Goal: Transaction & Acquisition: Book appointment/travel/reservation

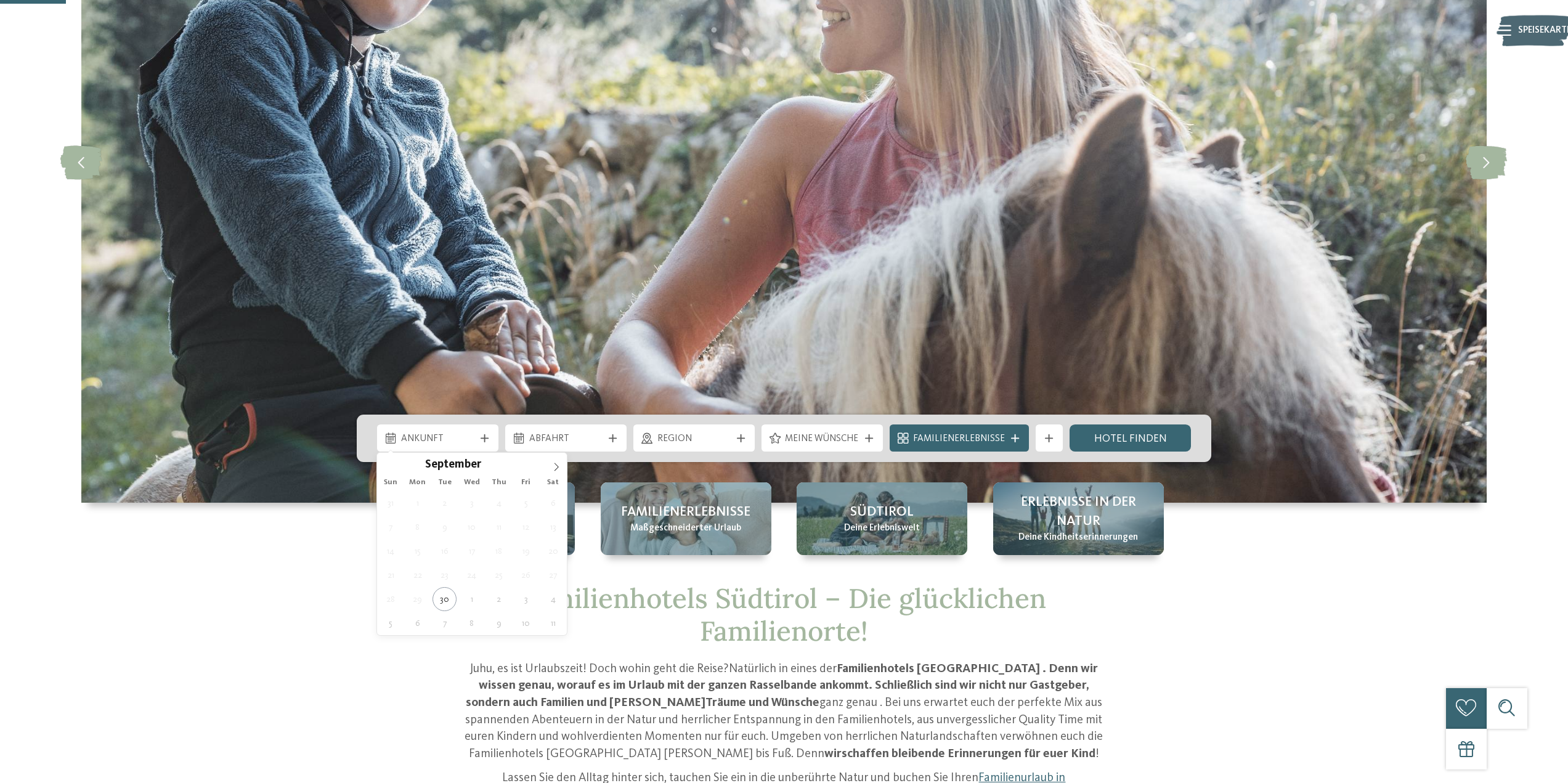
click at [471, 444] on span "Ankunft" at bounding box center [437, 439] width 74 height 13
click at [555, 471] on icon at bounding box center [556, 467] width 9 height 9
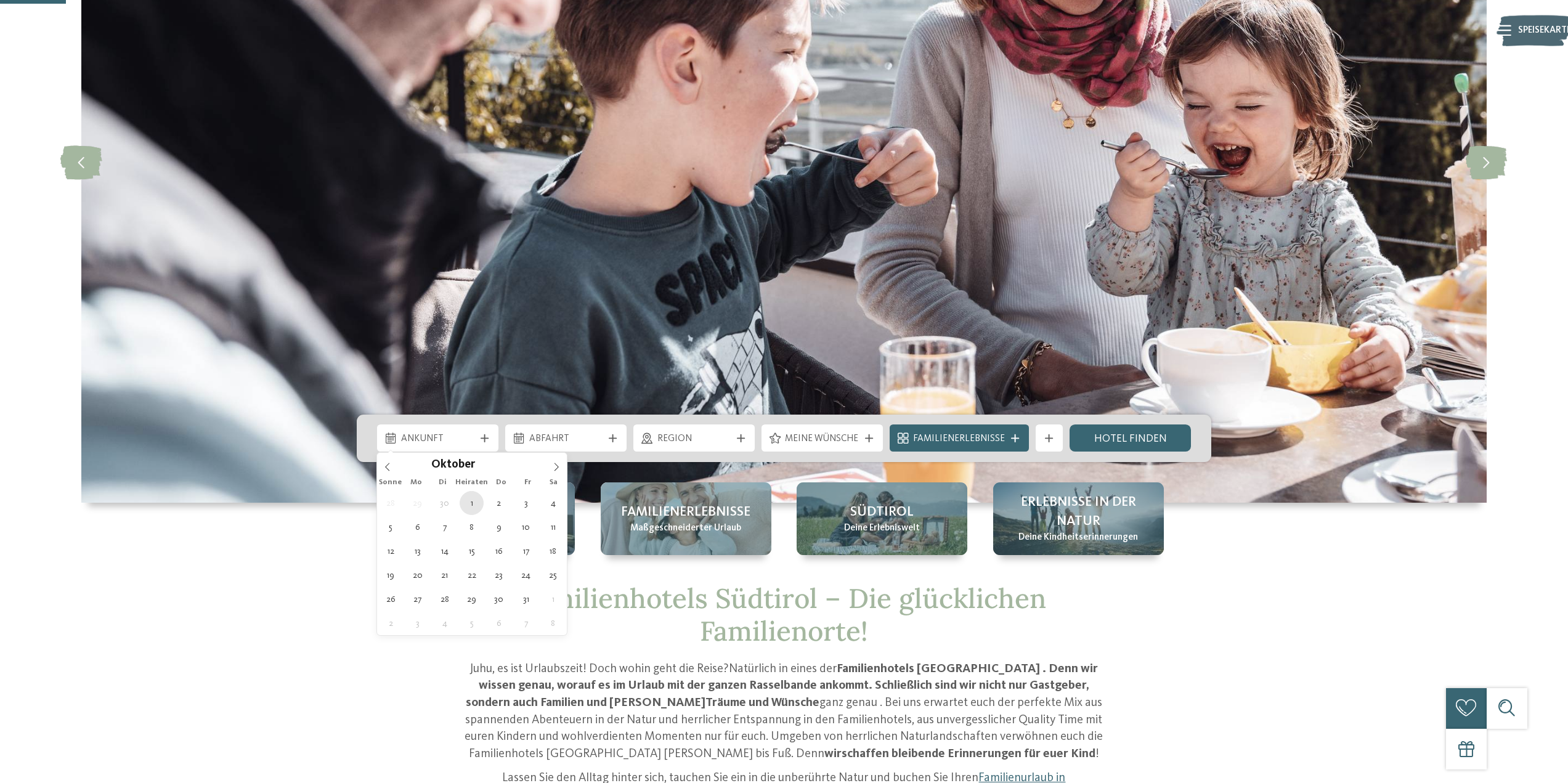
type div "[DATE]"
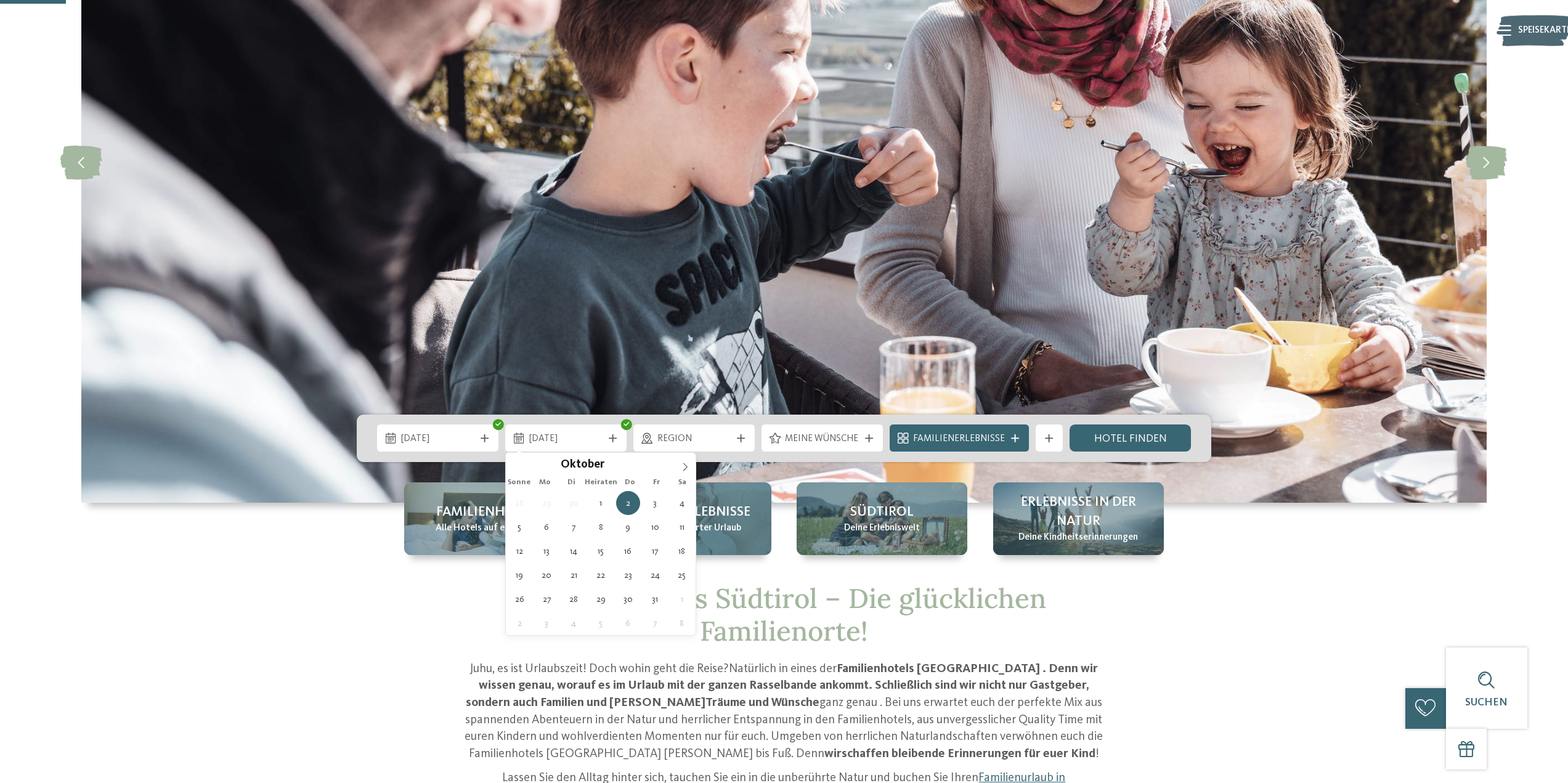
type div "[DATE]"
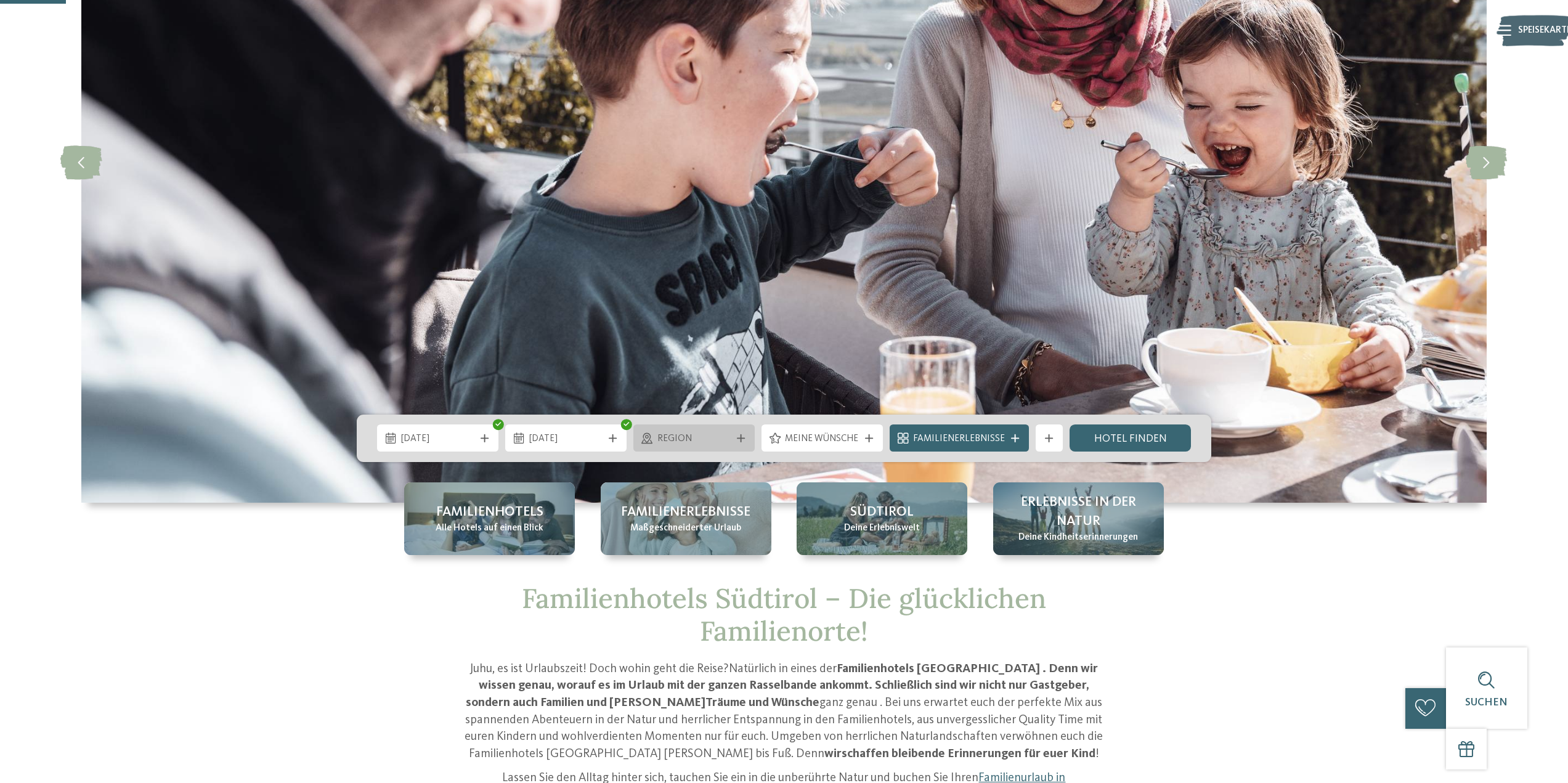
click at [745, 439] on icon at bounding box center [741, 438] width 8 height 8
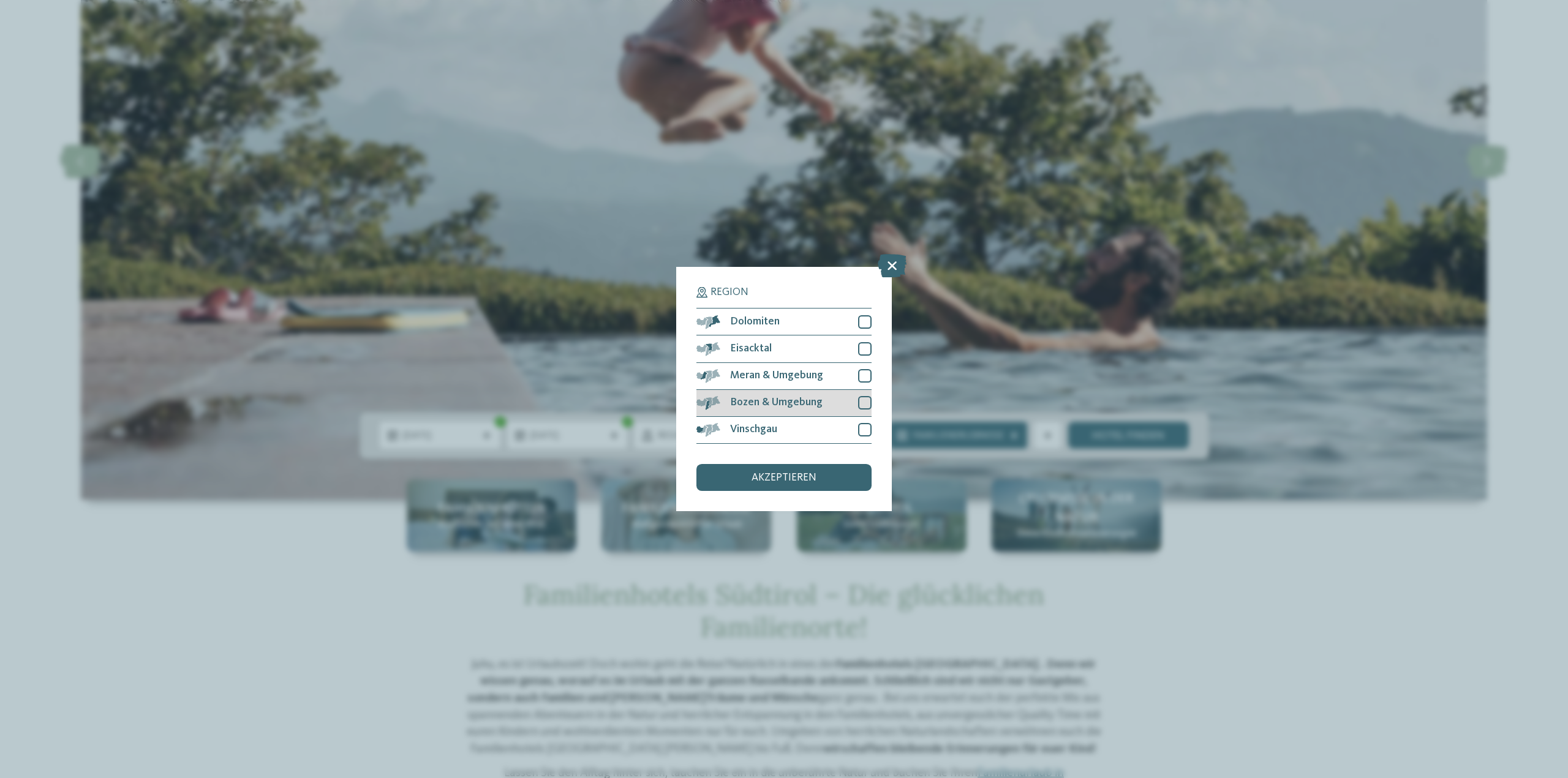
click at [869, 398] on div at bounding box center [864, 402] width 13 height 13
click at [810, 472] on font "akzeptieren" at bounding box center [784, 477] width 65 height 10
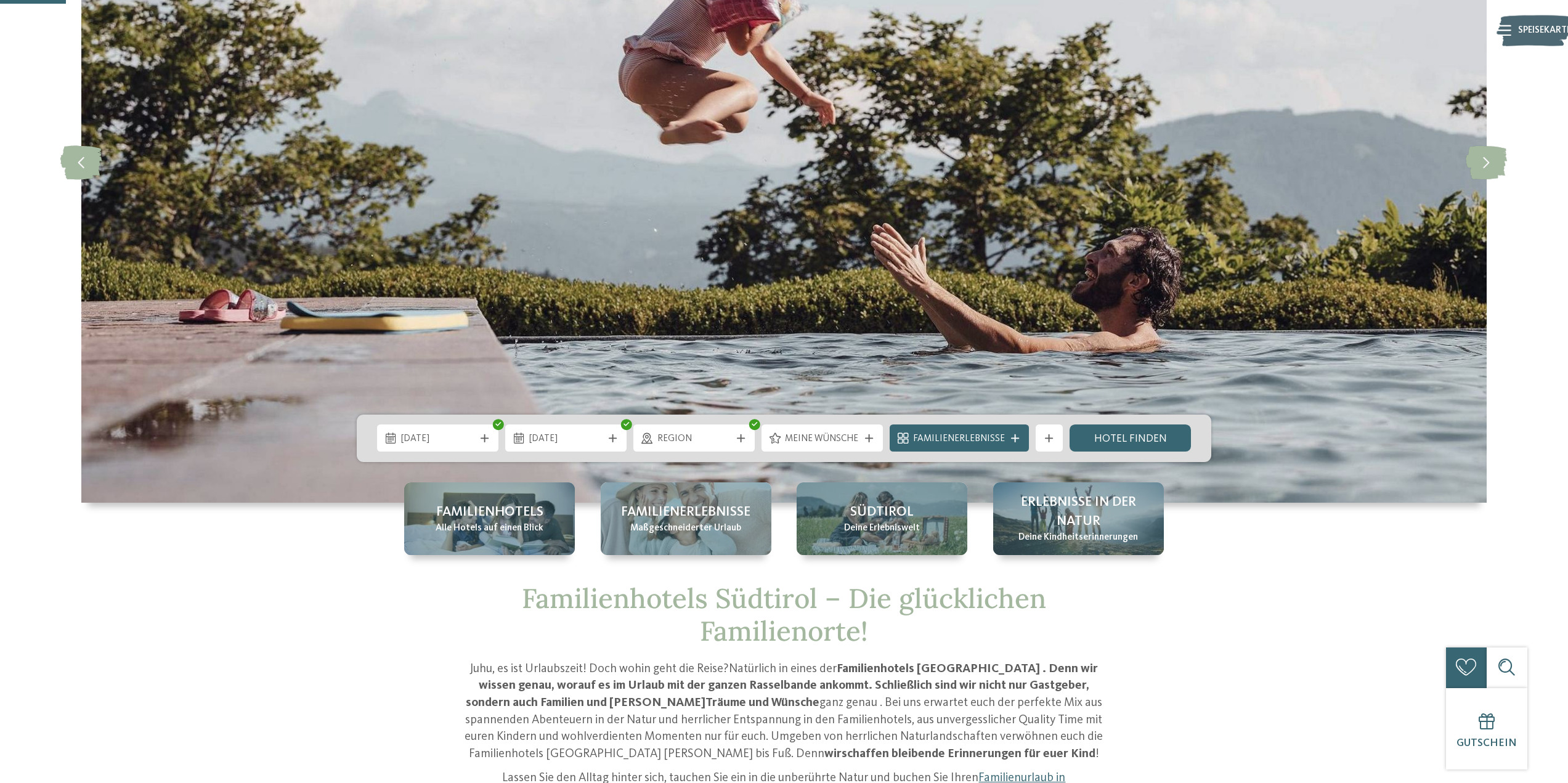
click at [871, 438] on icon at bounding box center [869, 438] width 8 height 8
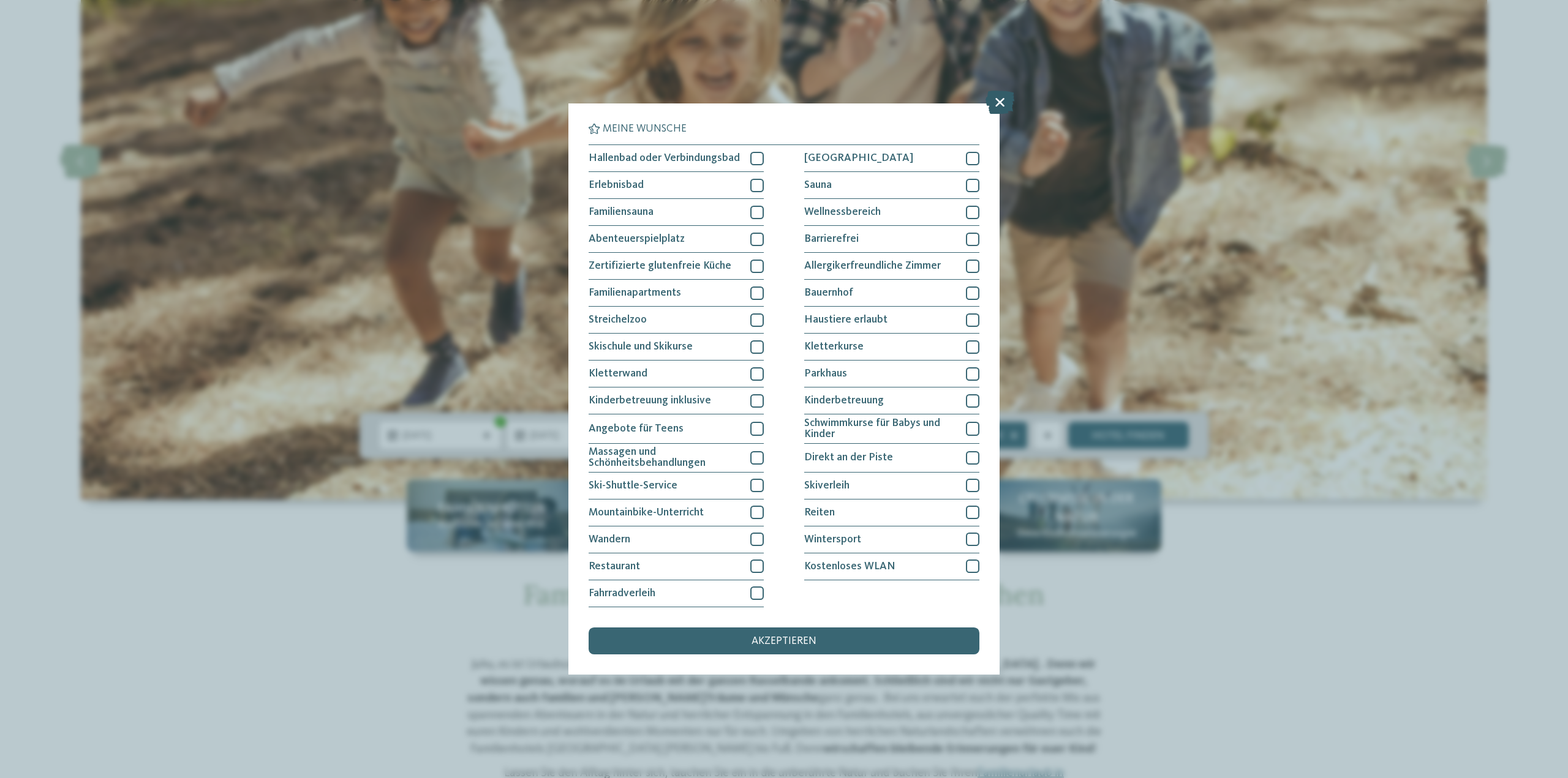
click at [996, 107] on icon at bounding box center [999, 102] width 29 height 24
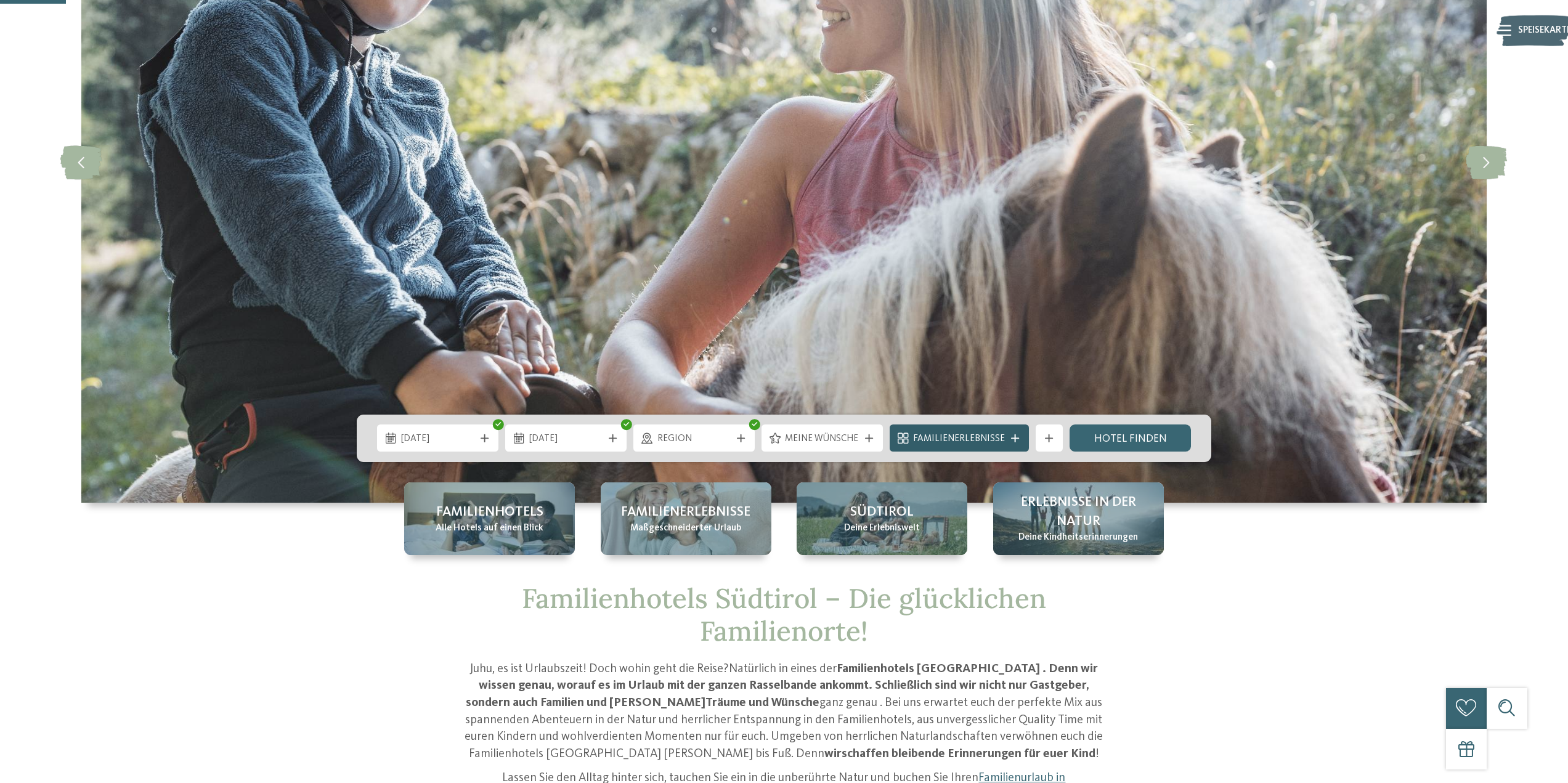
click at [1016, 442] on div "Familienerlebnisse" at bounding box center [960, 438] width 139 height 27
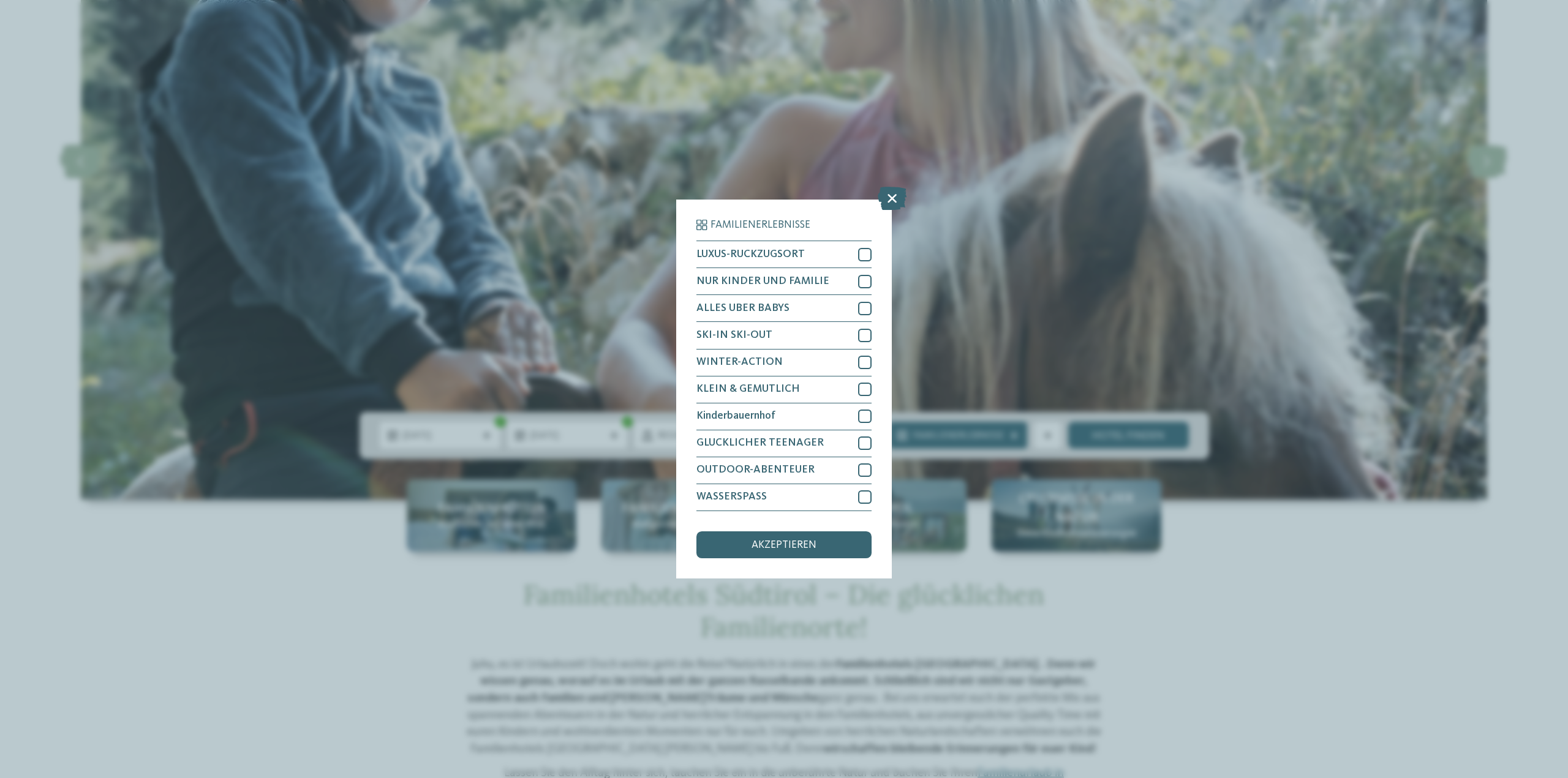
click at [1001, 267] on div "Familienerlebnisse LUXUS-RÜCKZUGSORT NUR KINDER UND FAMILIE" at bounding box center [784, 389] width 1568 height 778
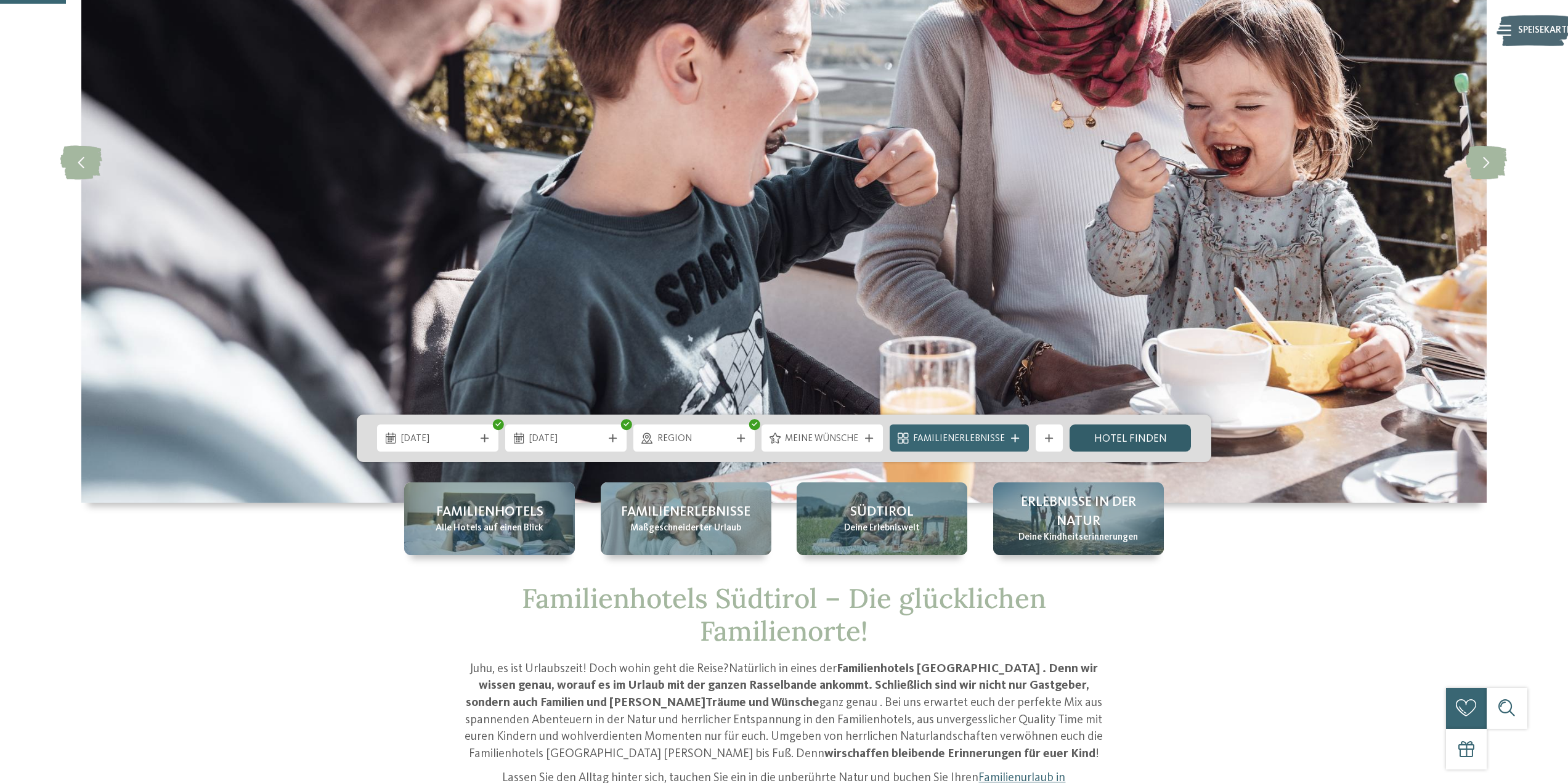
click at [1128, 437] on font "Hotel finden" at bounding box center [1131, 438] width 73 height 10
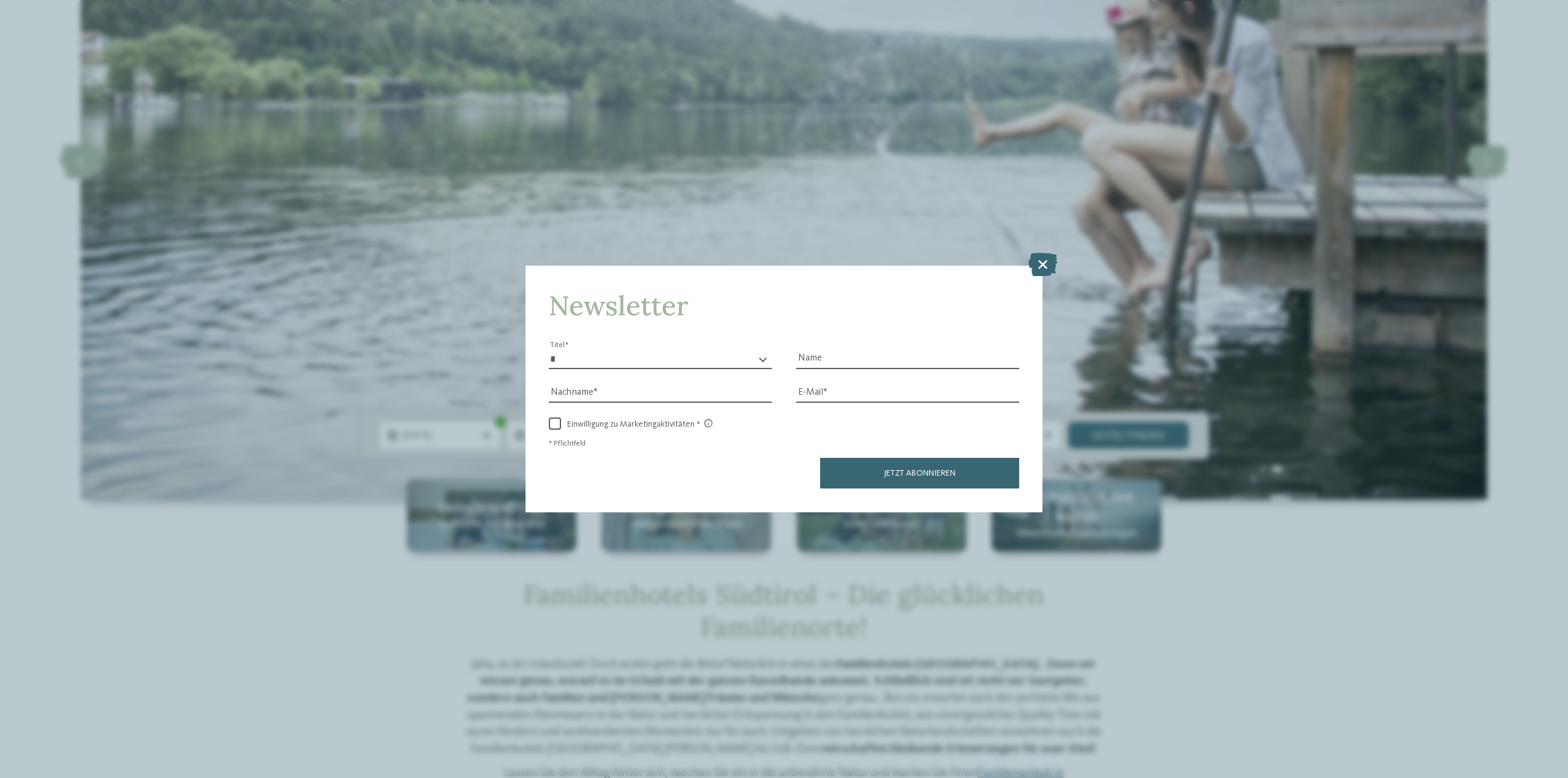
click at [1049, 264] on icon at bounding box center [1043, 265] width 29 height 24
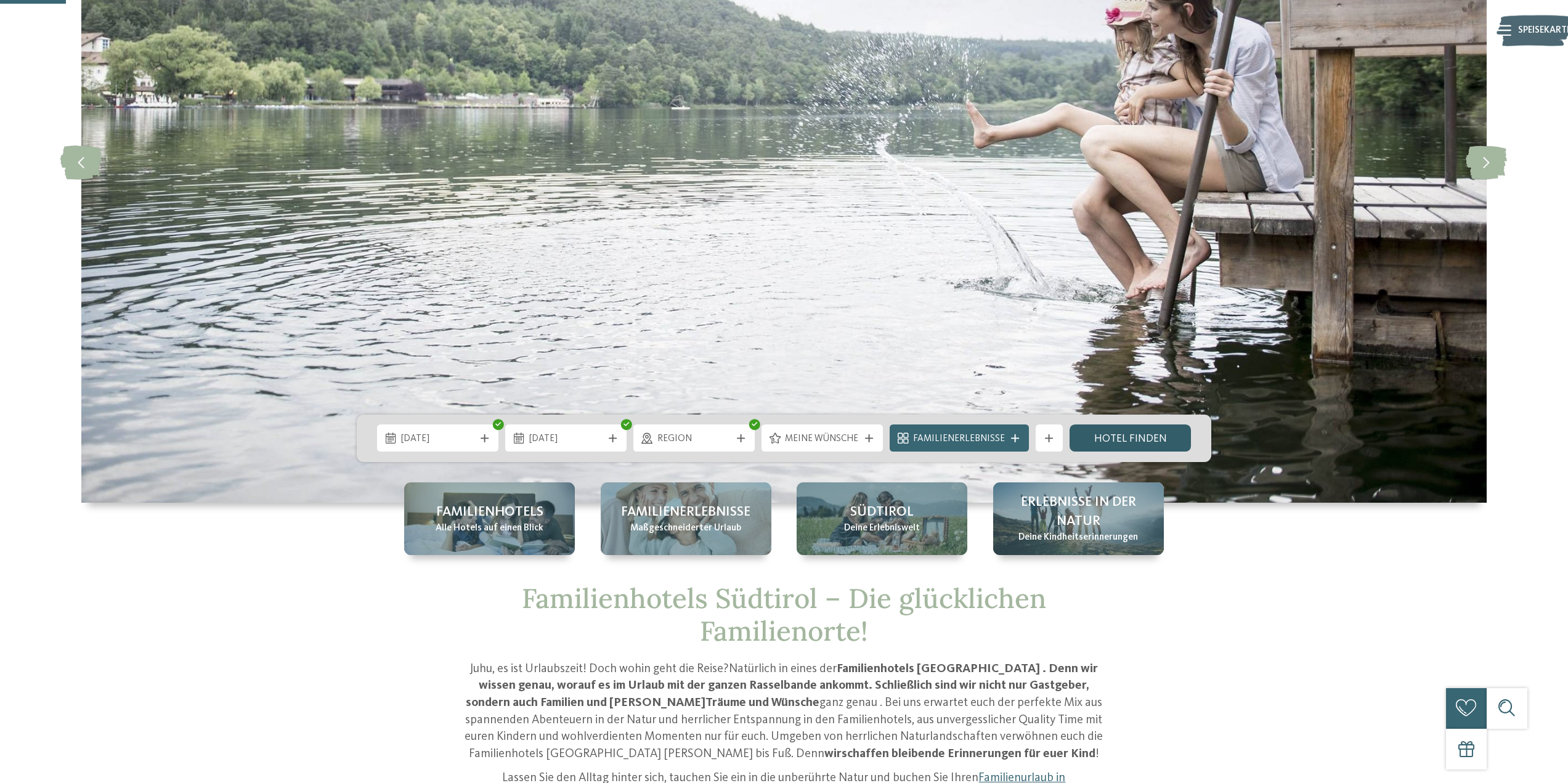
drag, startPoint x: 1021, startPoint y: 259, endPoint x: 1007, endPoint y: 262, distance: 14.3
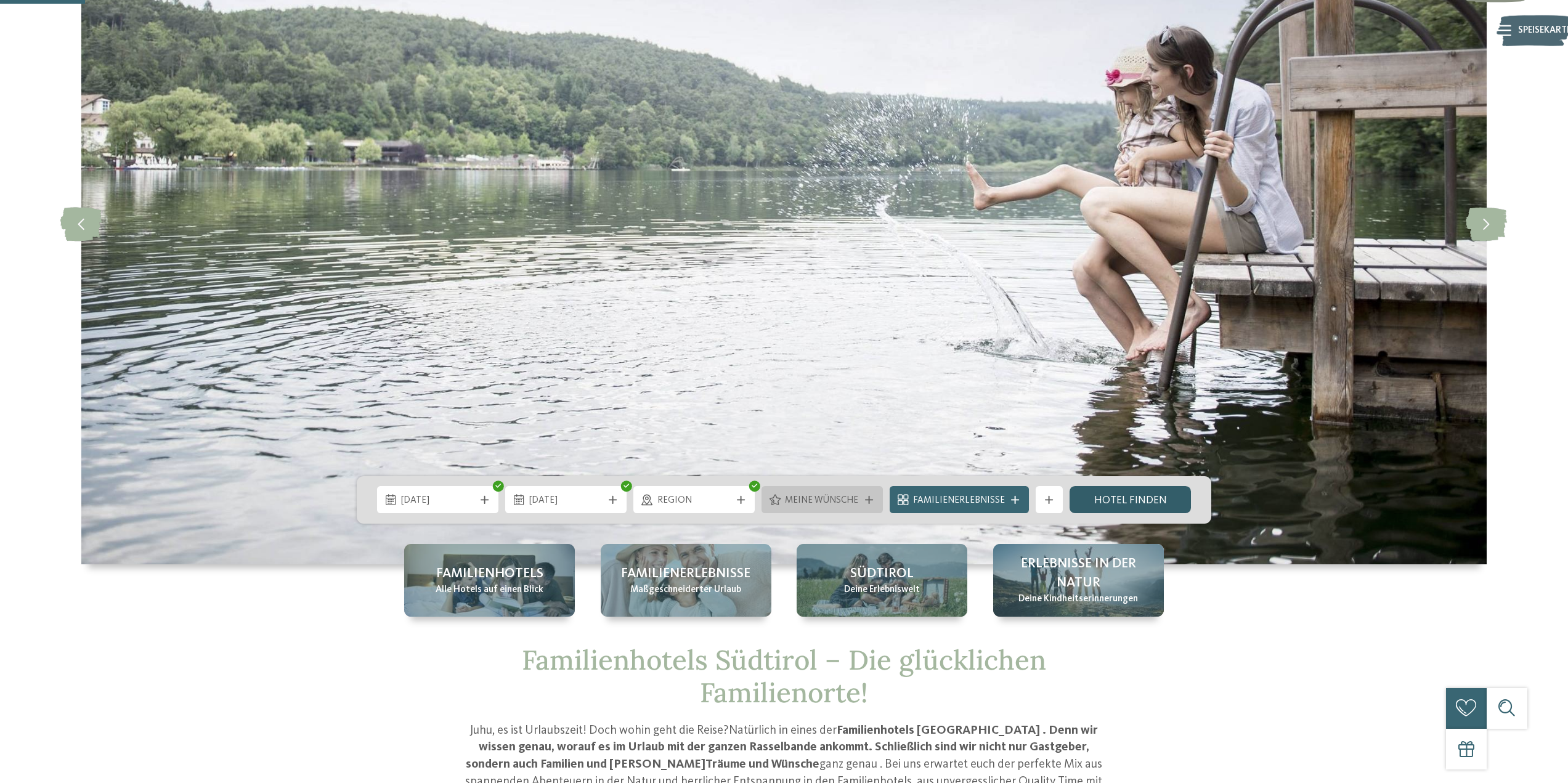
scroll to position [493, 0]
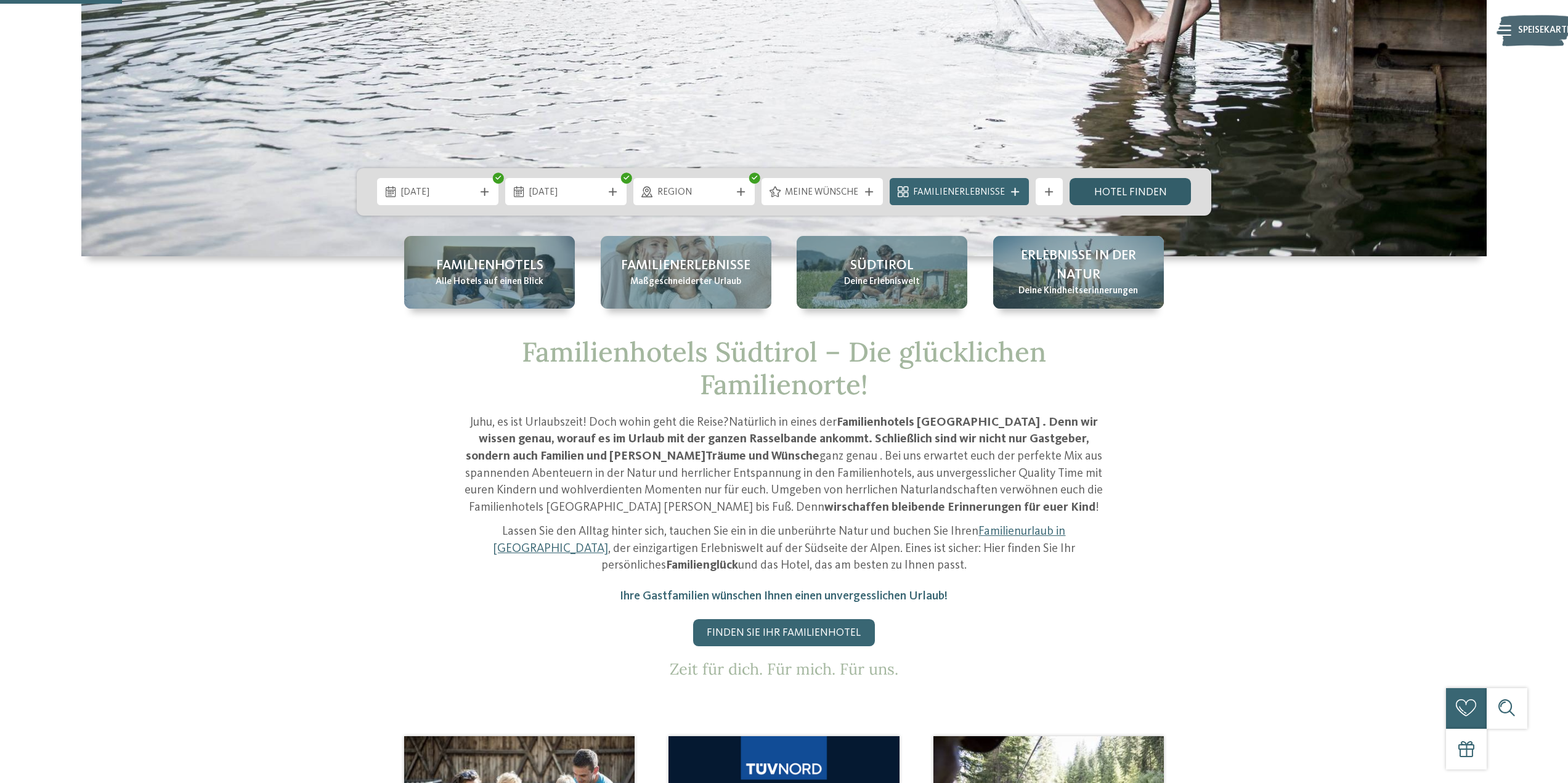
click at [1116, 183] on link "Hotel finden" at bounding box center [1130, 191] width 121 height 27
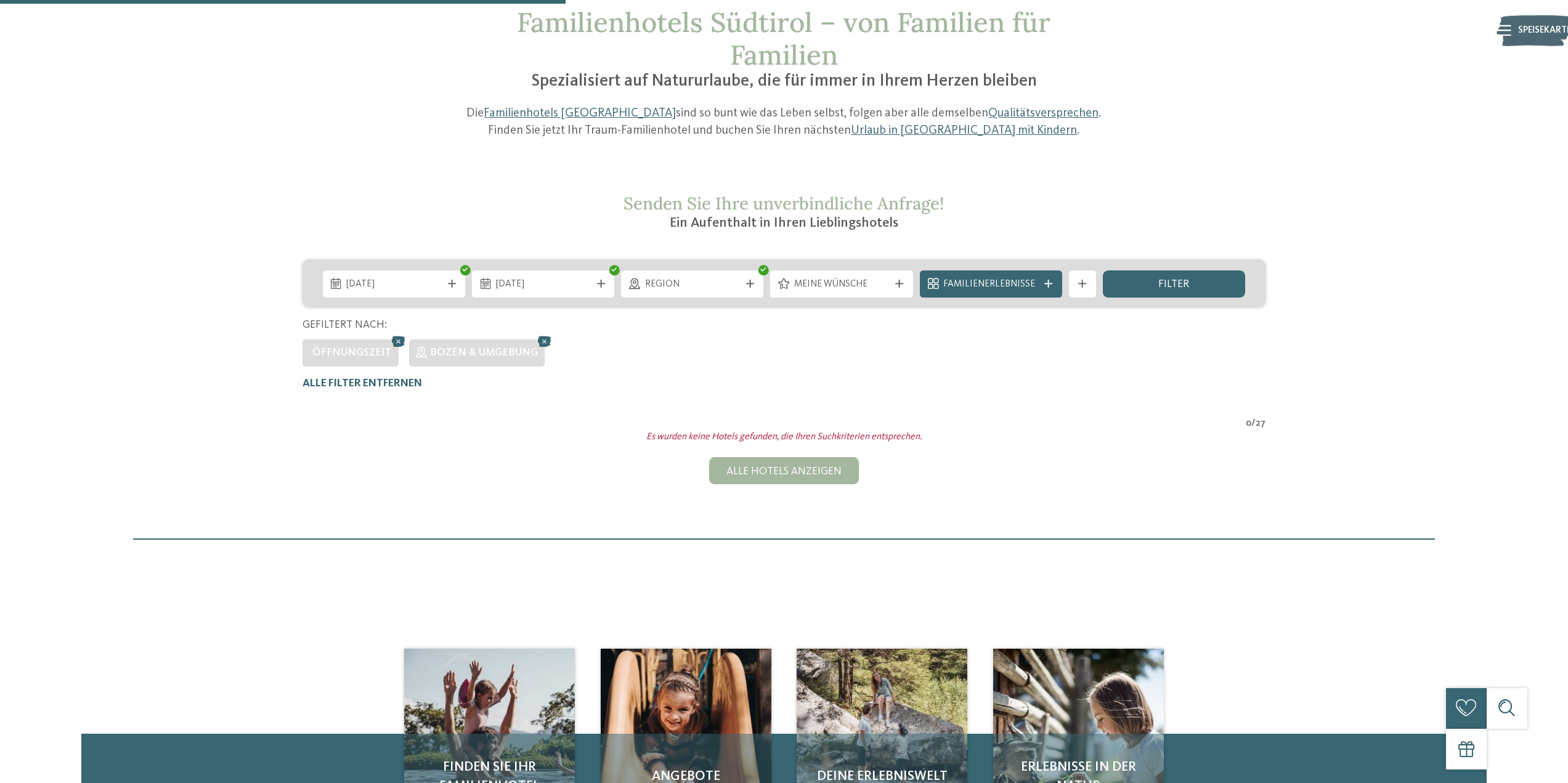
scroll to position [82, 0]
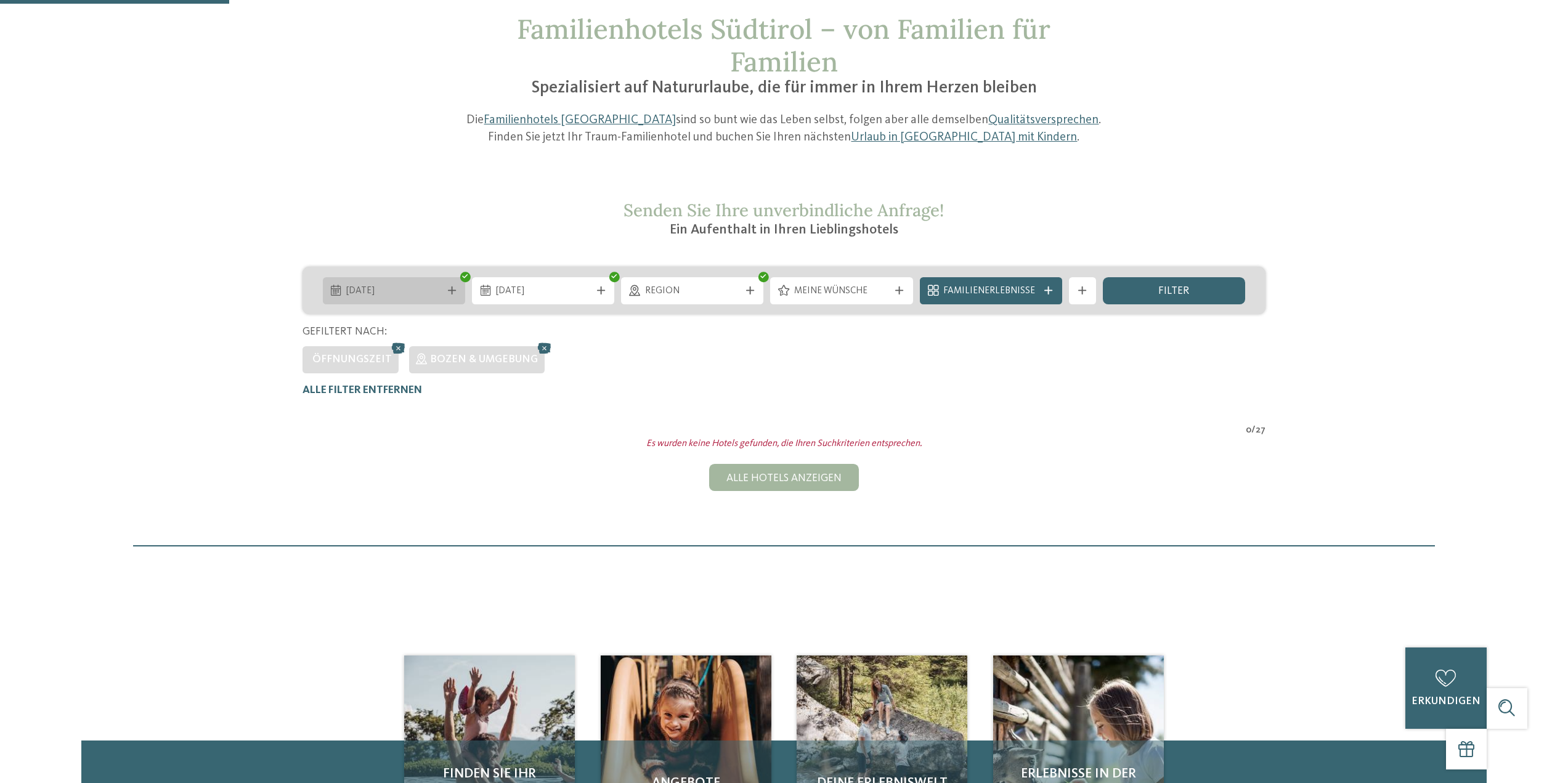
click at [447, 304] on body "Einen Moment bitte – die Website wird geladen … DE ES ." at bounding box center [784, 603] width 1568 height 1372
type div "02.10.2025"
drag, startPoint x: 446, startPoint y: 355, endPoint x: 459, endPoint y: 356, distance: 13.0
type div "08.10.2025"
click at [1170, 289] on font "Filter" at bounding box center [1173, 290] width 31 height 10
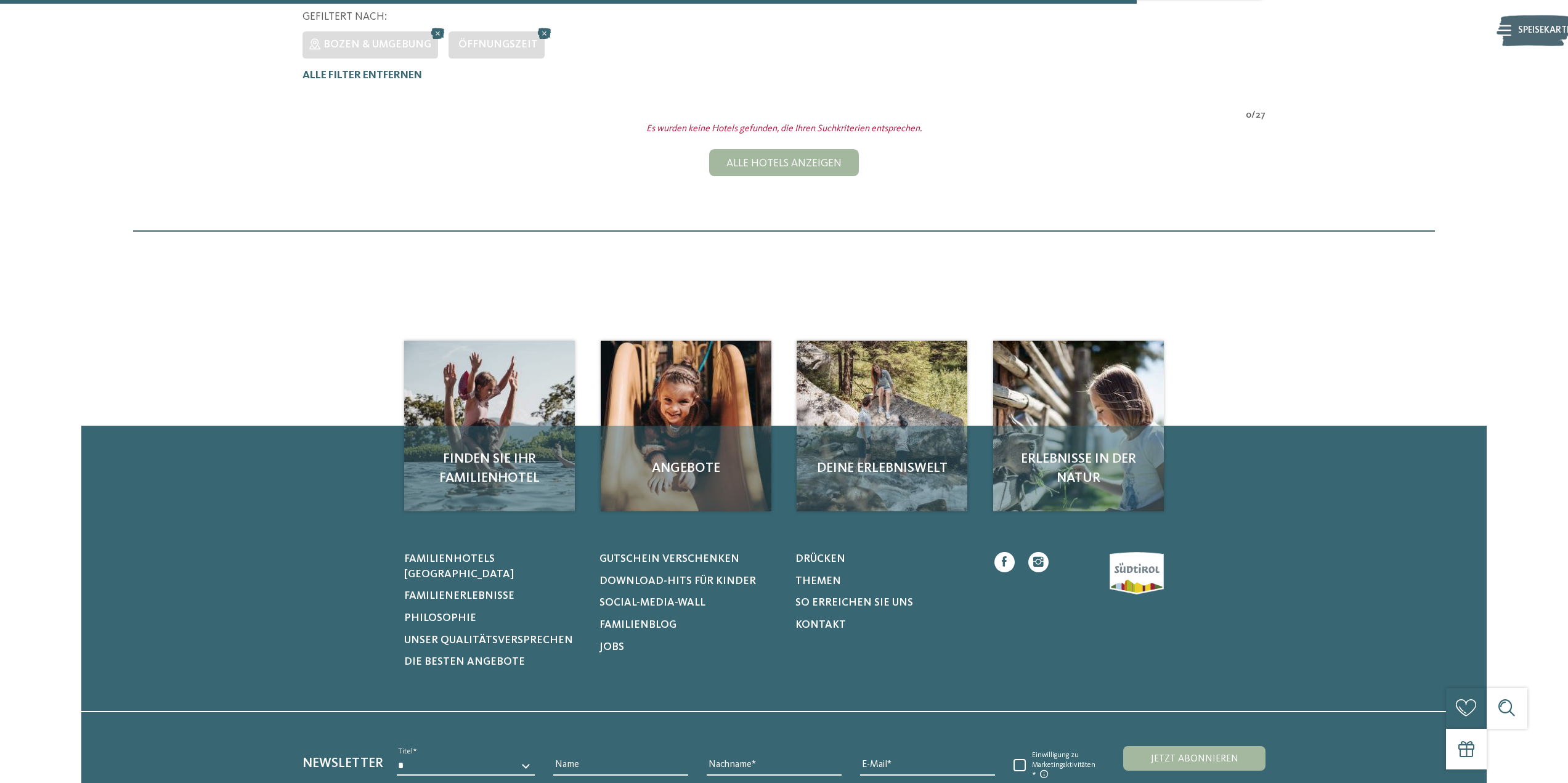
scroll to position [267, 0]
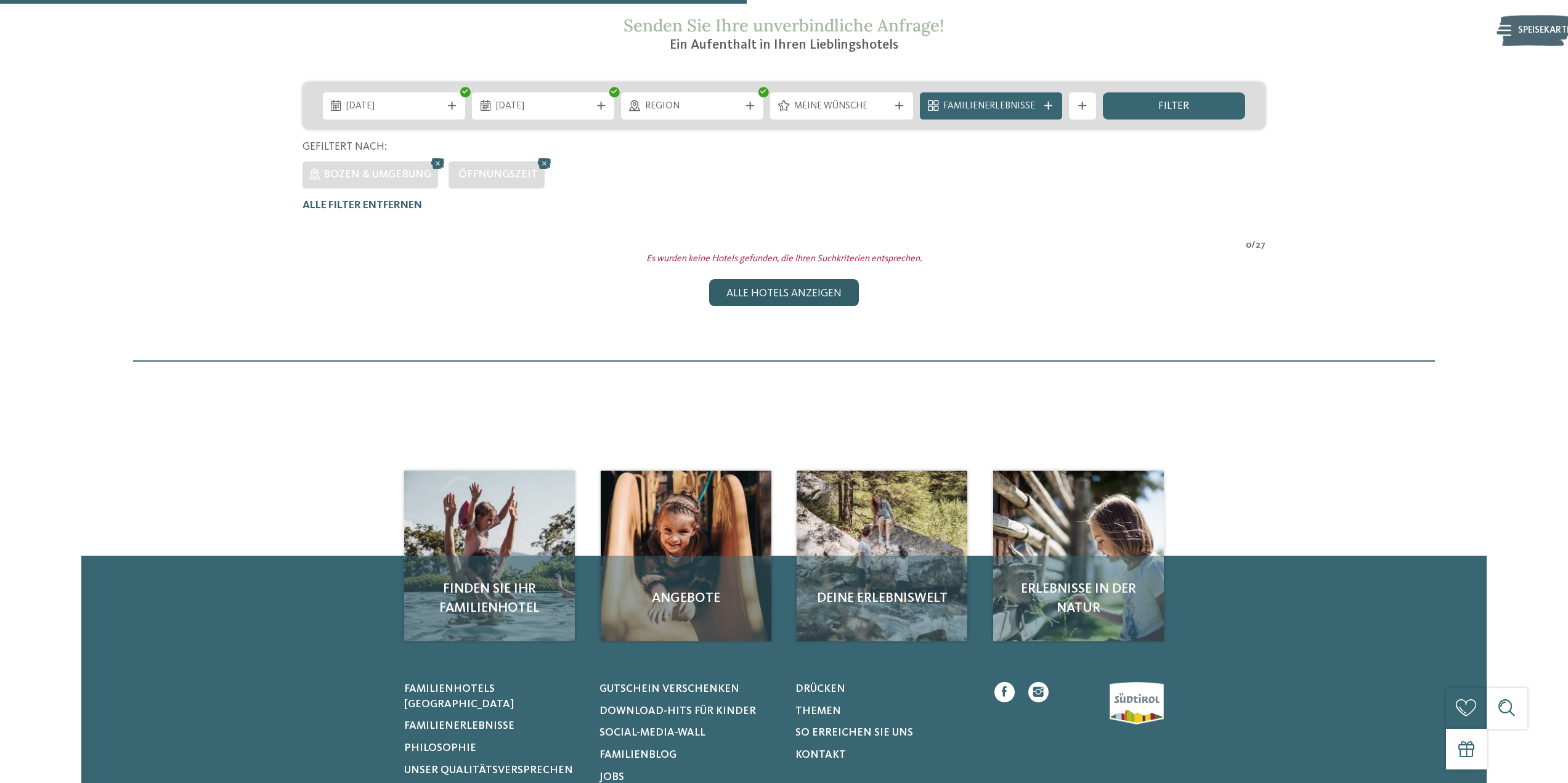
click at [797, 289] on font "Alle Hotels anzeigen" at bounding box center [784, 293] width 116 height 10
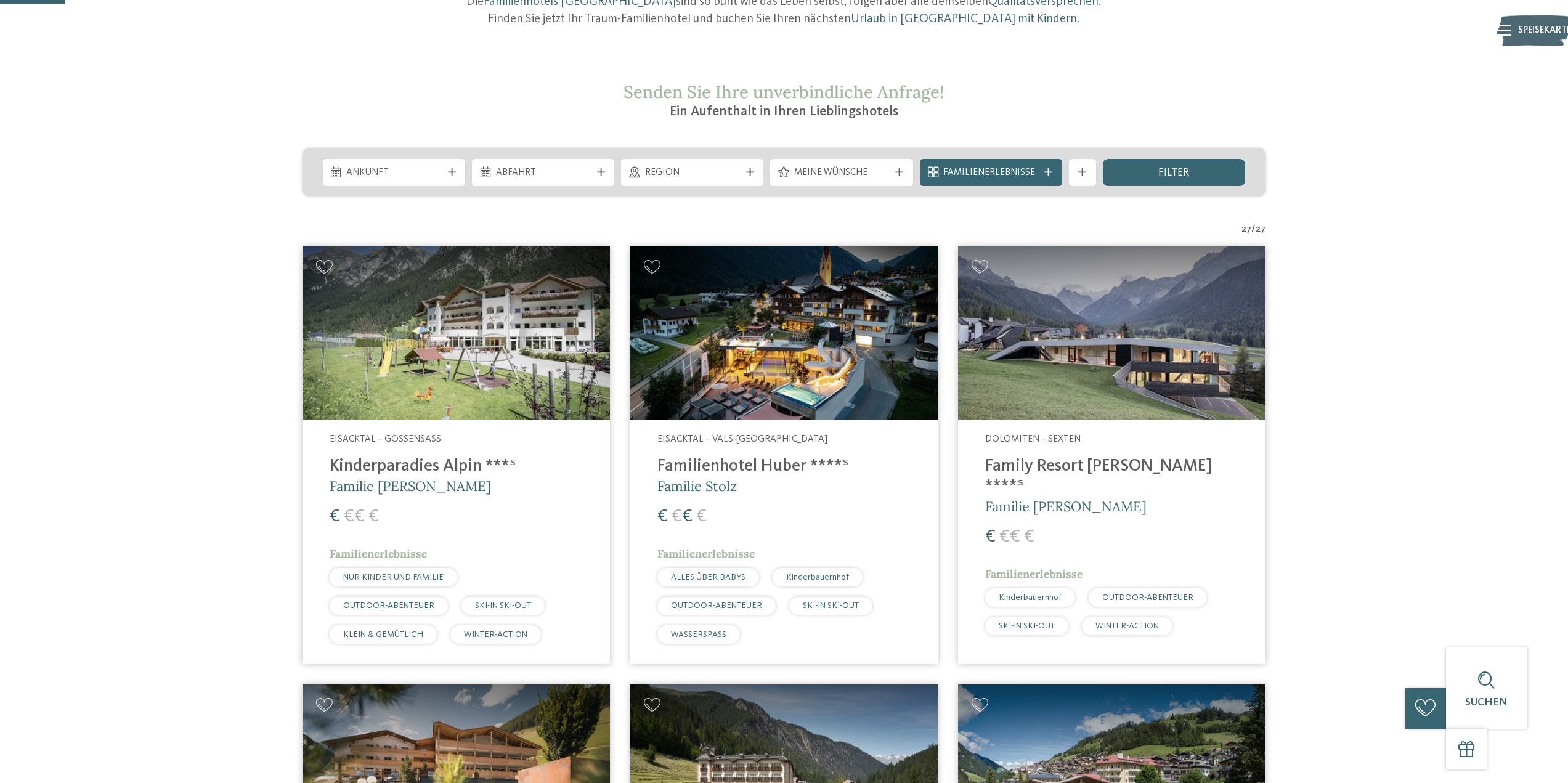
scroll to position [184, 0]
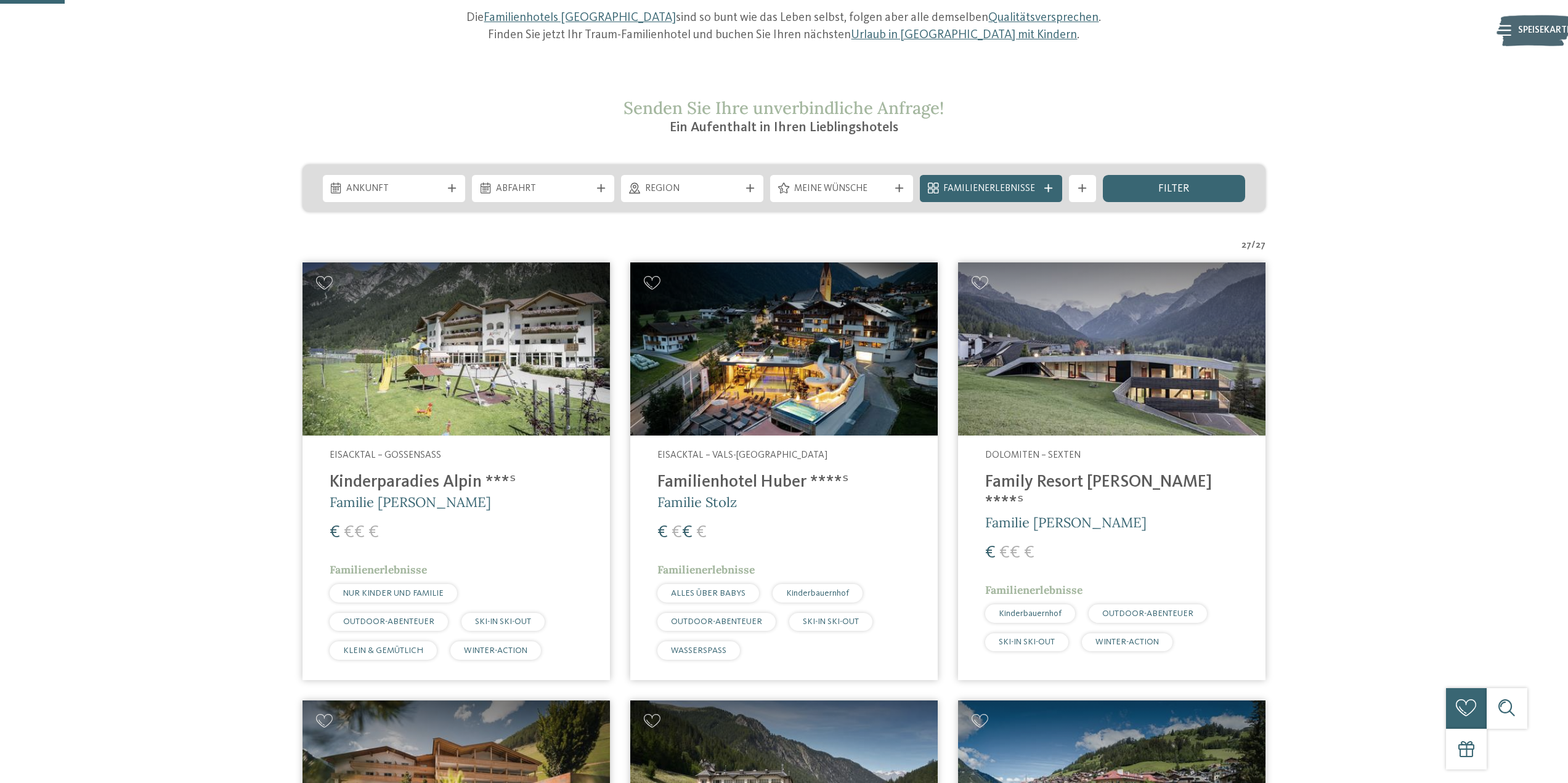
click at [518, 357] on img at bounding box center [456, 349] width 308 height 173
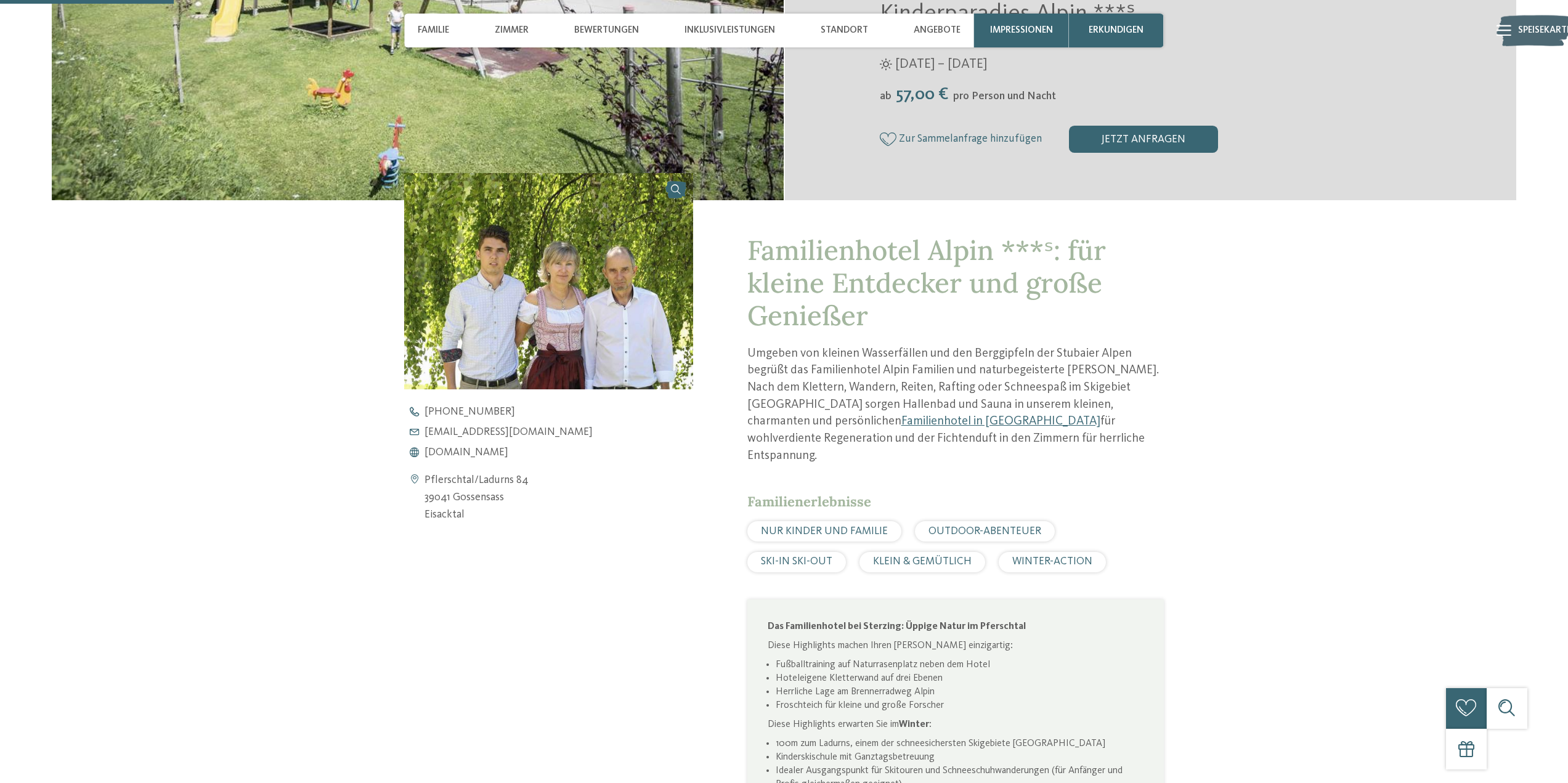
scroll to position [431, 0]
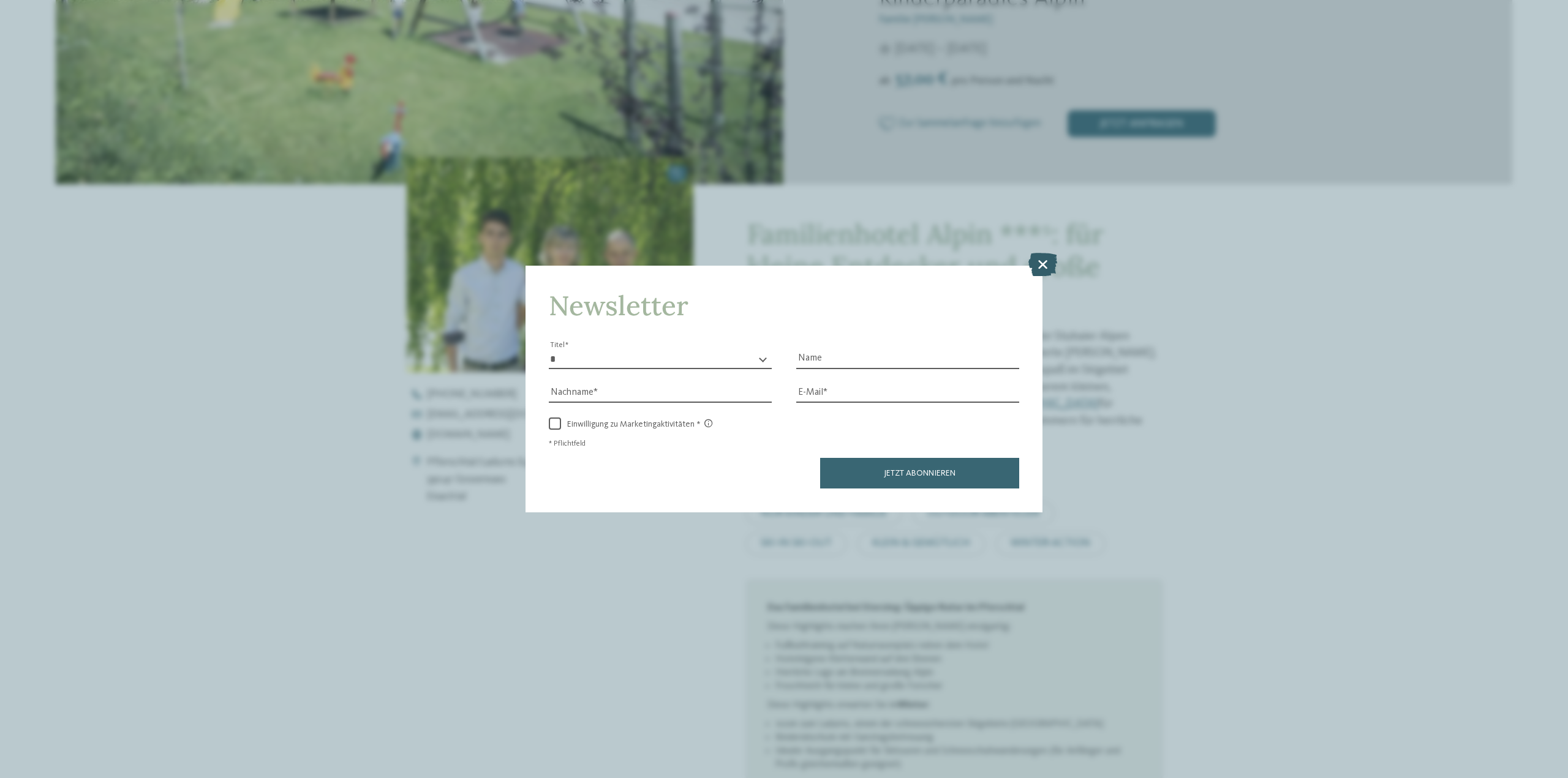
click at [1047, 270] on icon at bounding box center [1043, 265] width 29 height 24
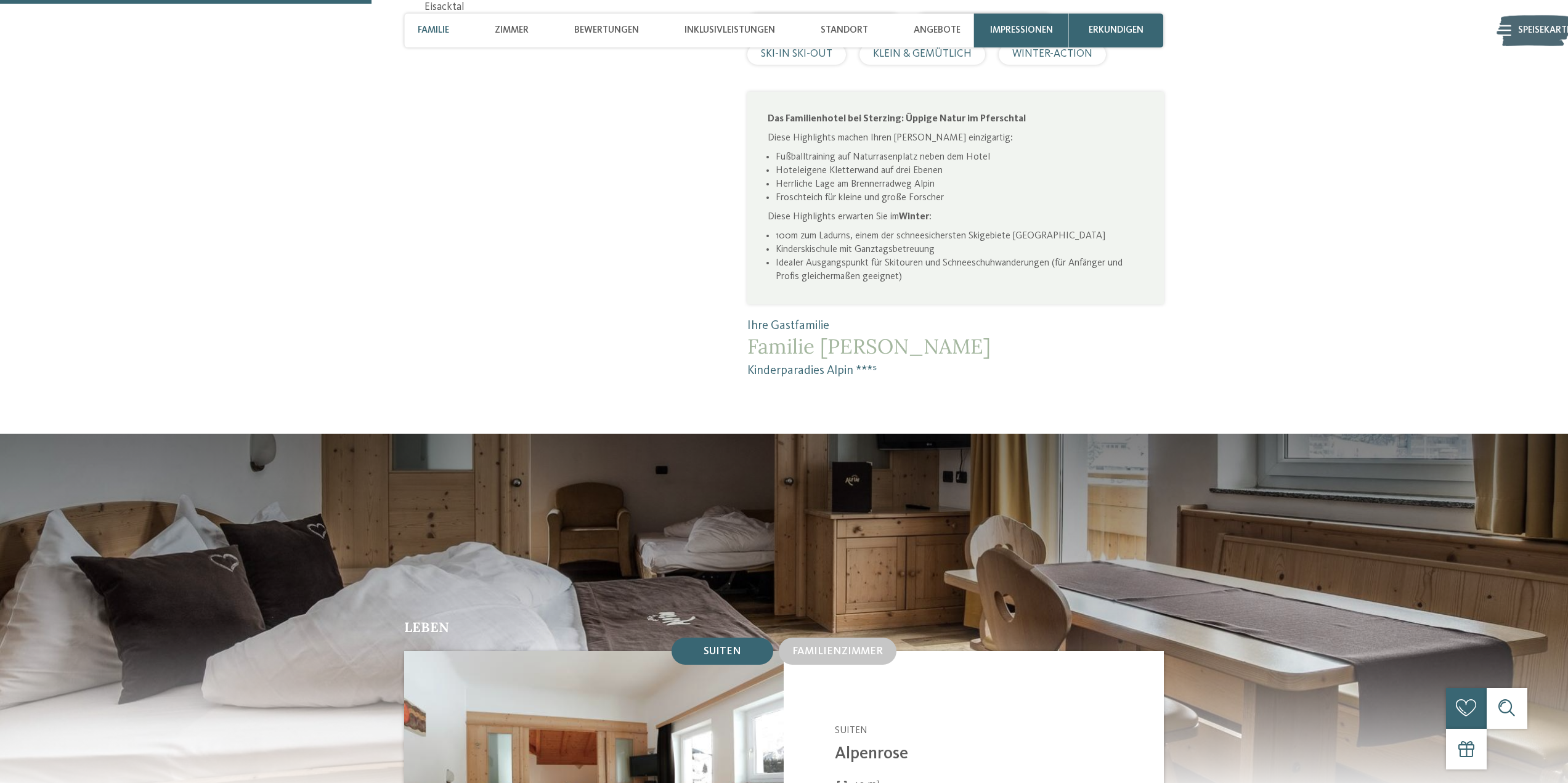
scroll to position [616, 0]
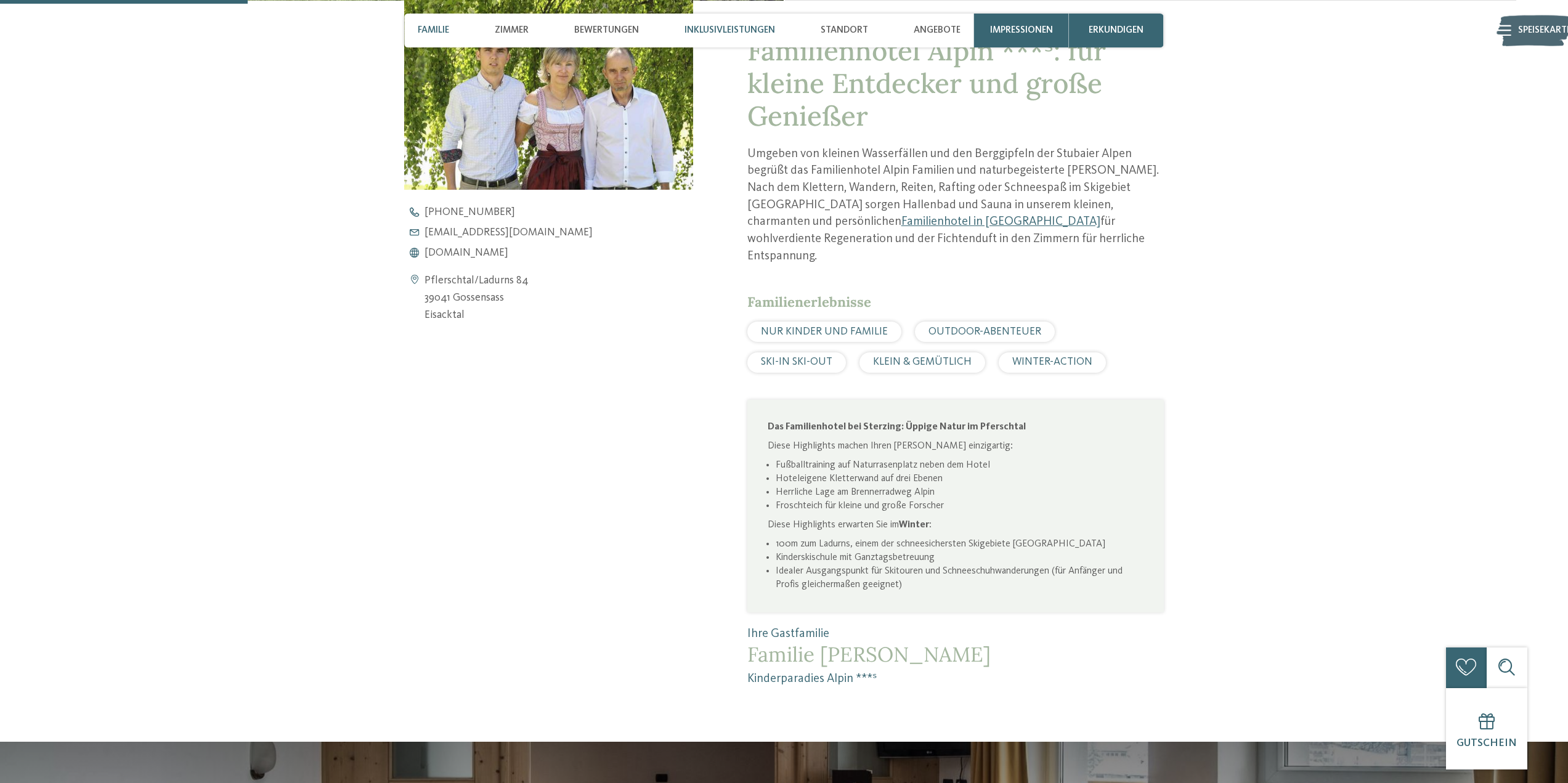
click at [713, 32] on font "Inklusivleistungen" at bounding box center [729, 30] width 91 height 9
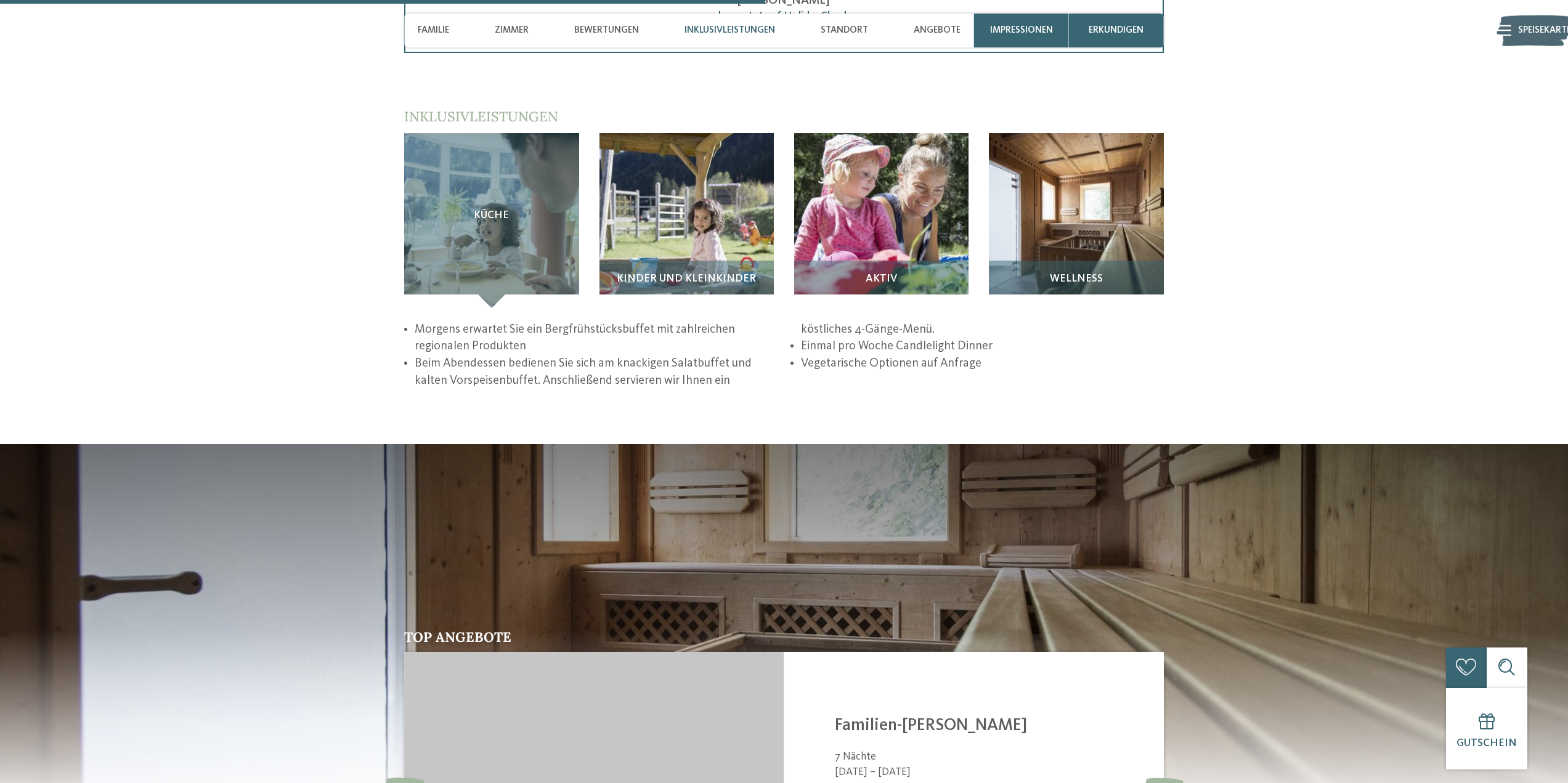
scroll to position [2044, 0]
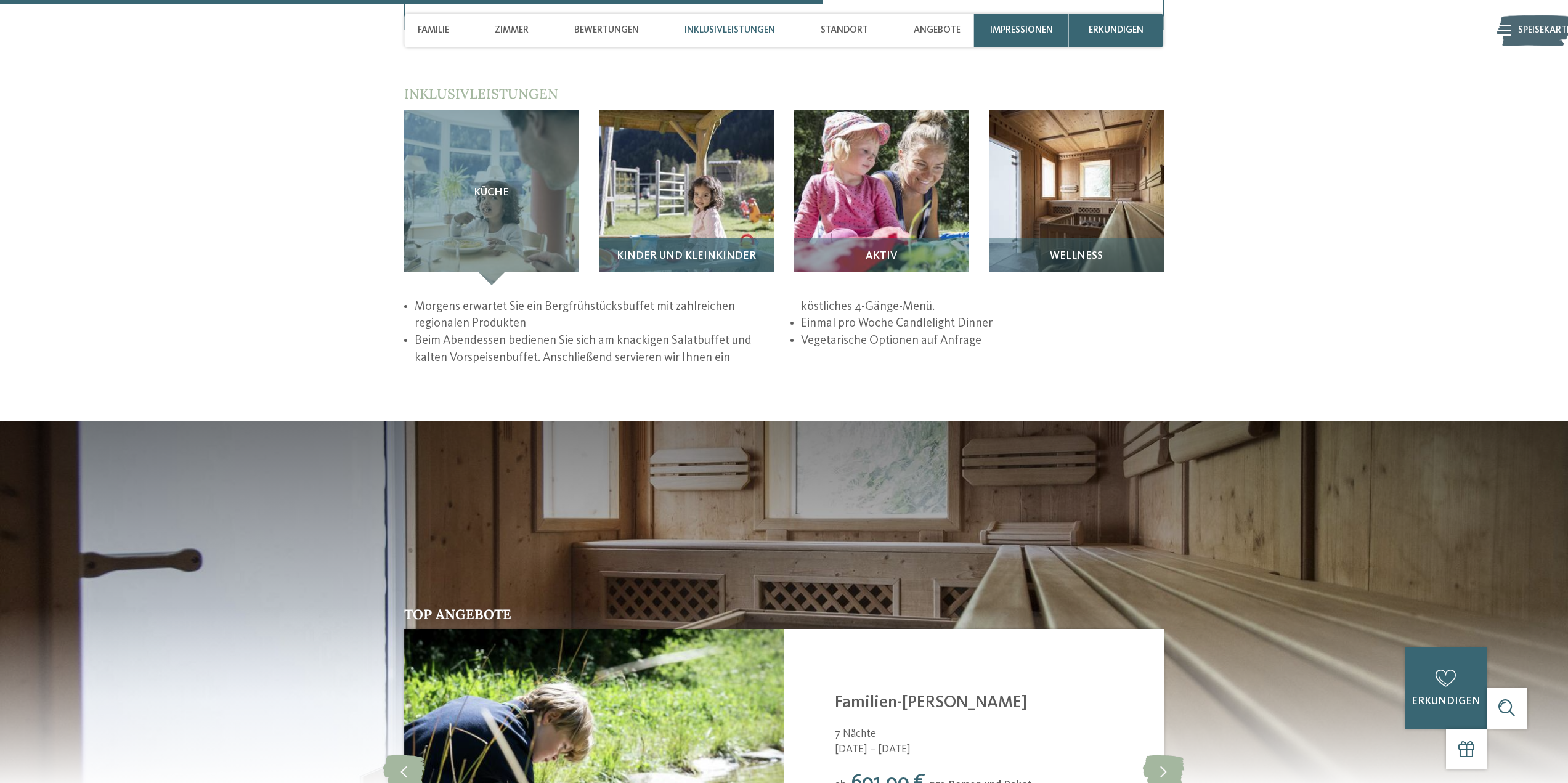
click at [684, 161] on img at bounding box center [687, 197] width 174 height 174
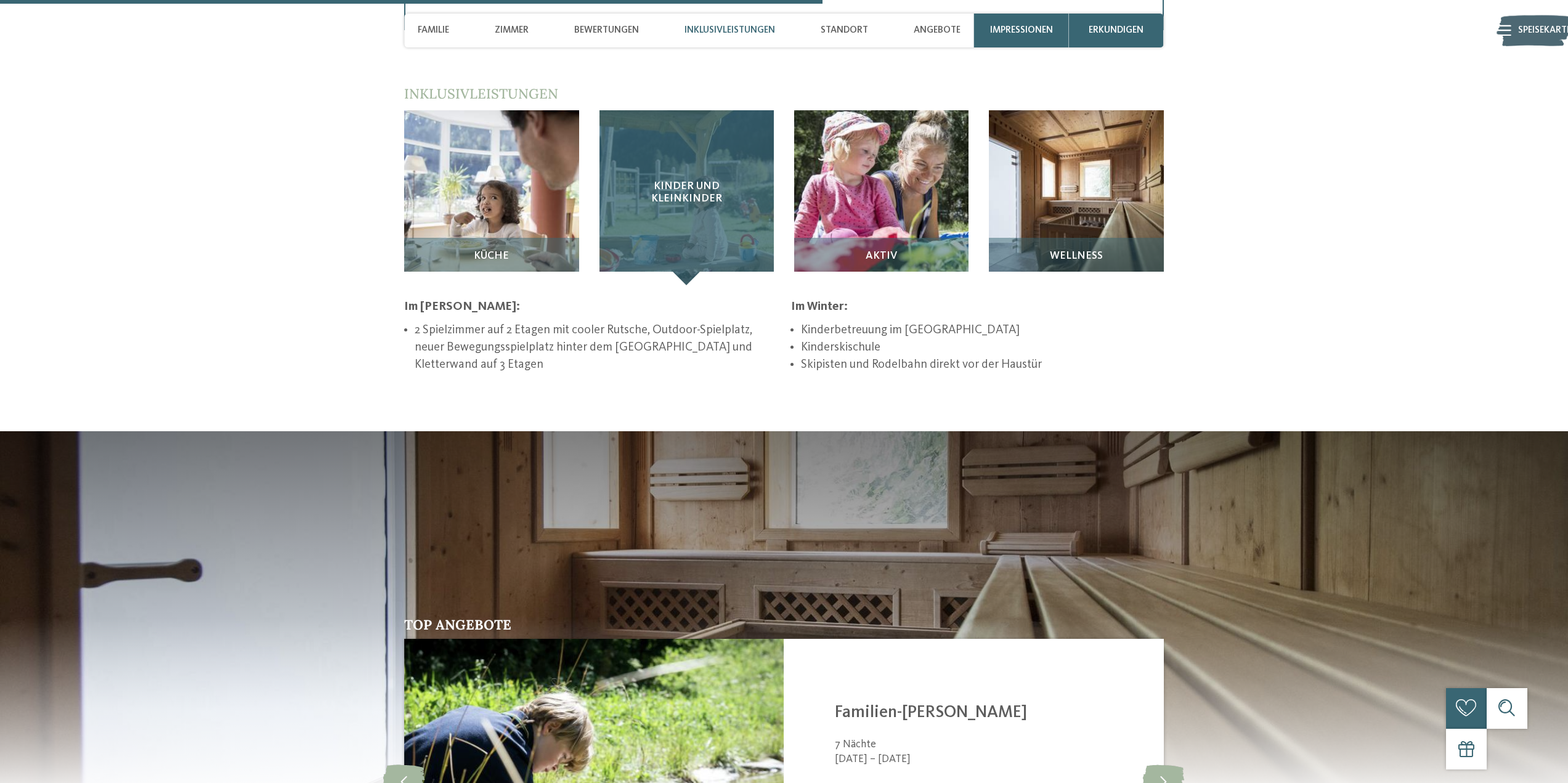
click at [726, 200] on div "Kinder und Kleinkinder" at bounding box center [687, 197] width 174 height 174
click at [714, 181] on font "Kinder und Kleinkinder" at bounding box center [687, 192] width 71 height 22
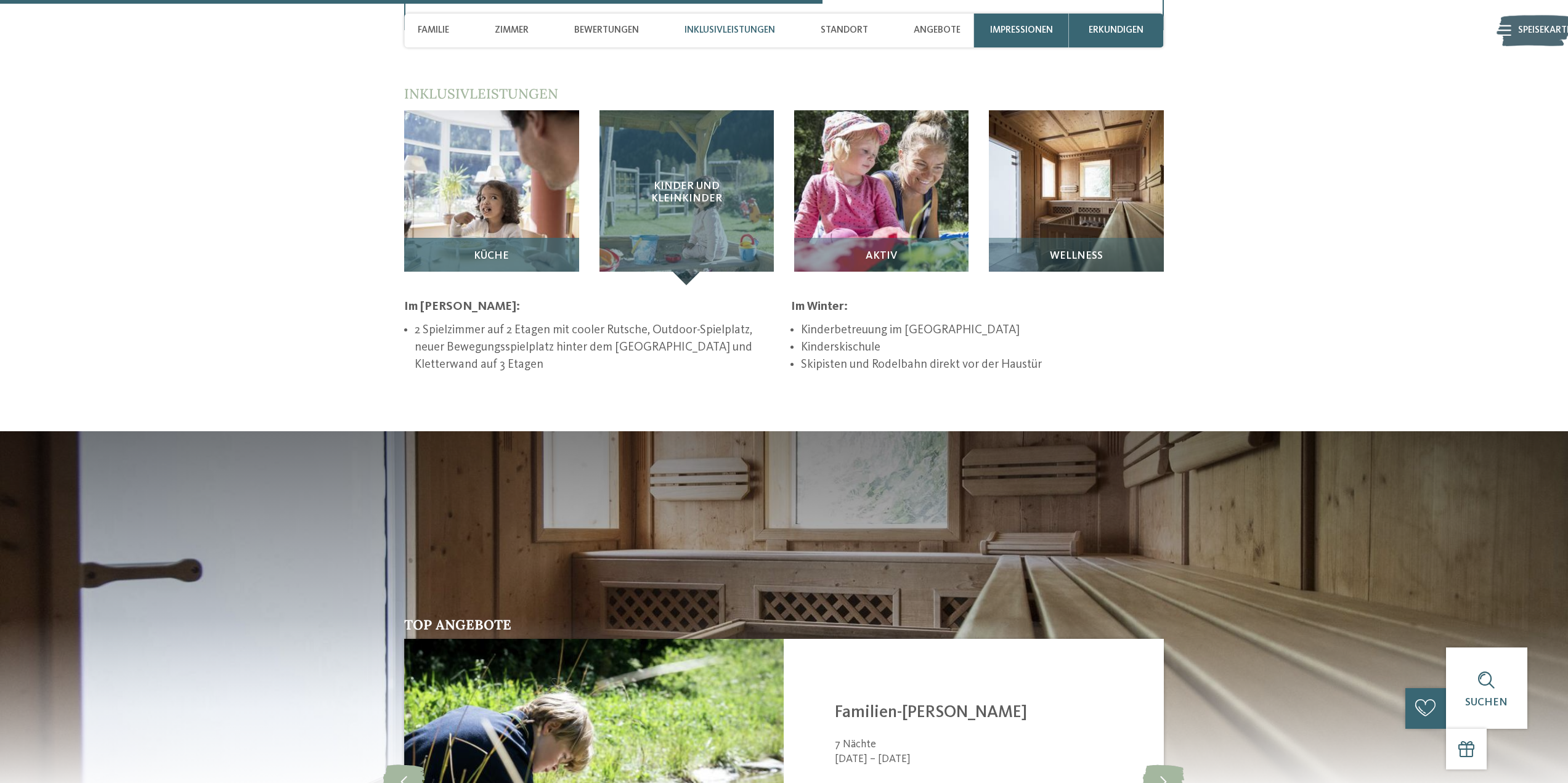
click at [472, 194] on img at bounding box center [491, 197] width 174 height 174
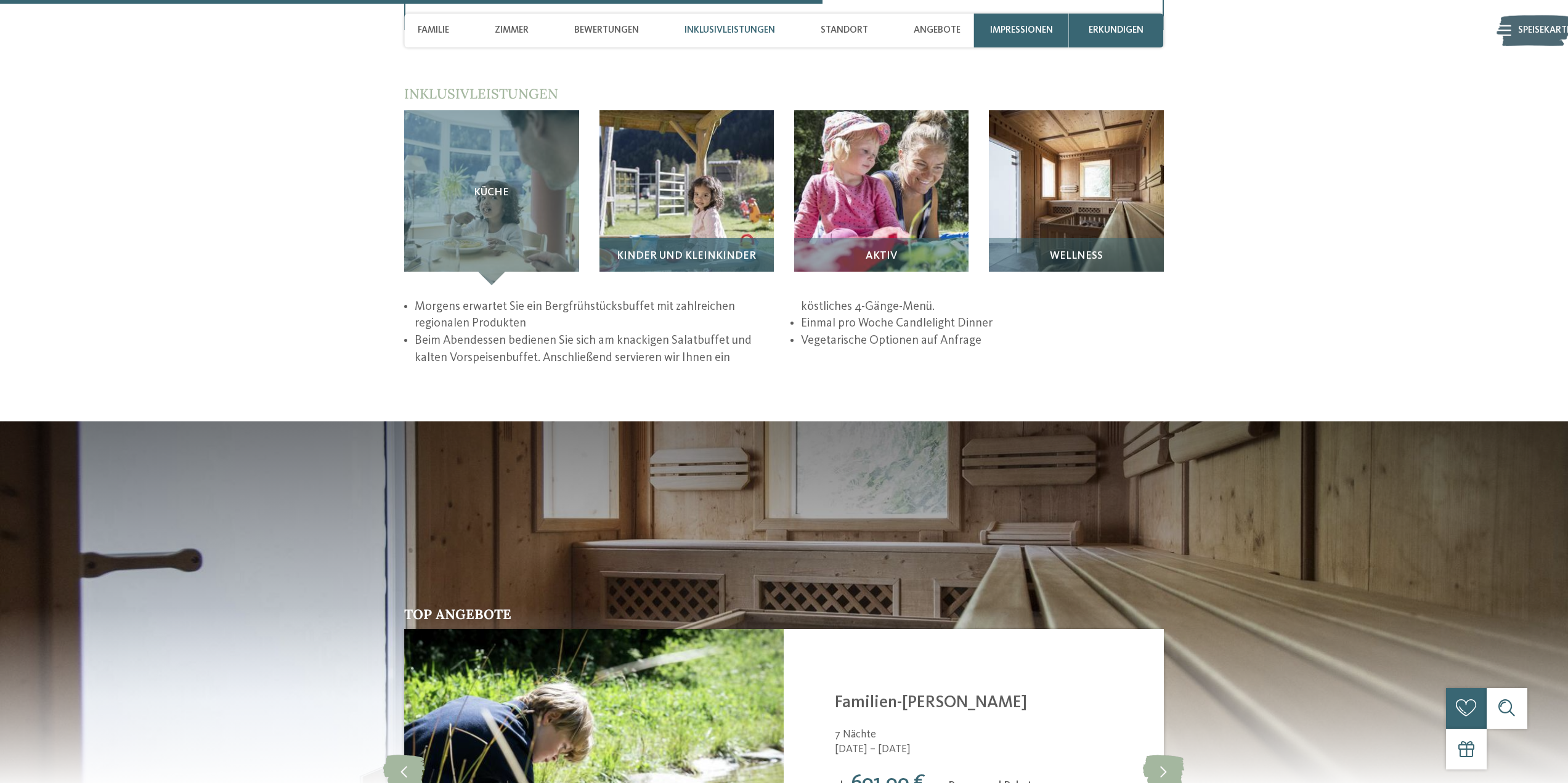
click at [668, 161] on img at bounding box center [687, 197] width 174 height 174
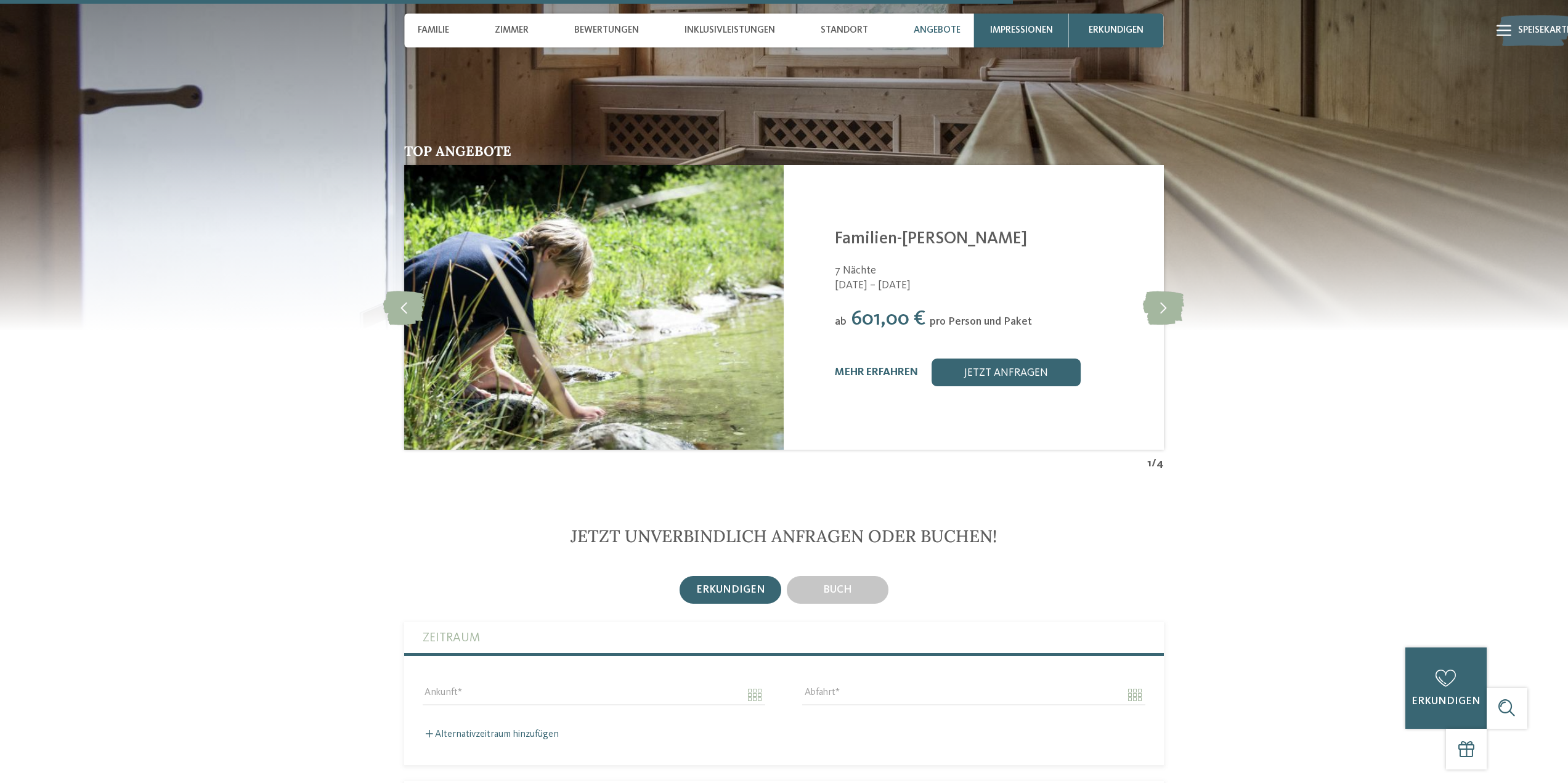
scroll to position [2537, 0]
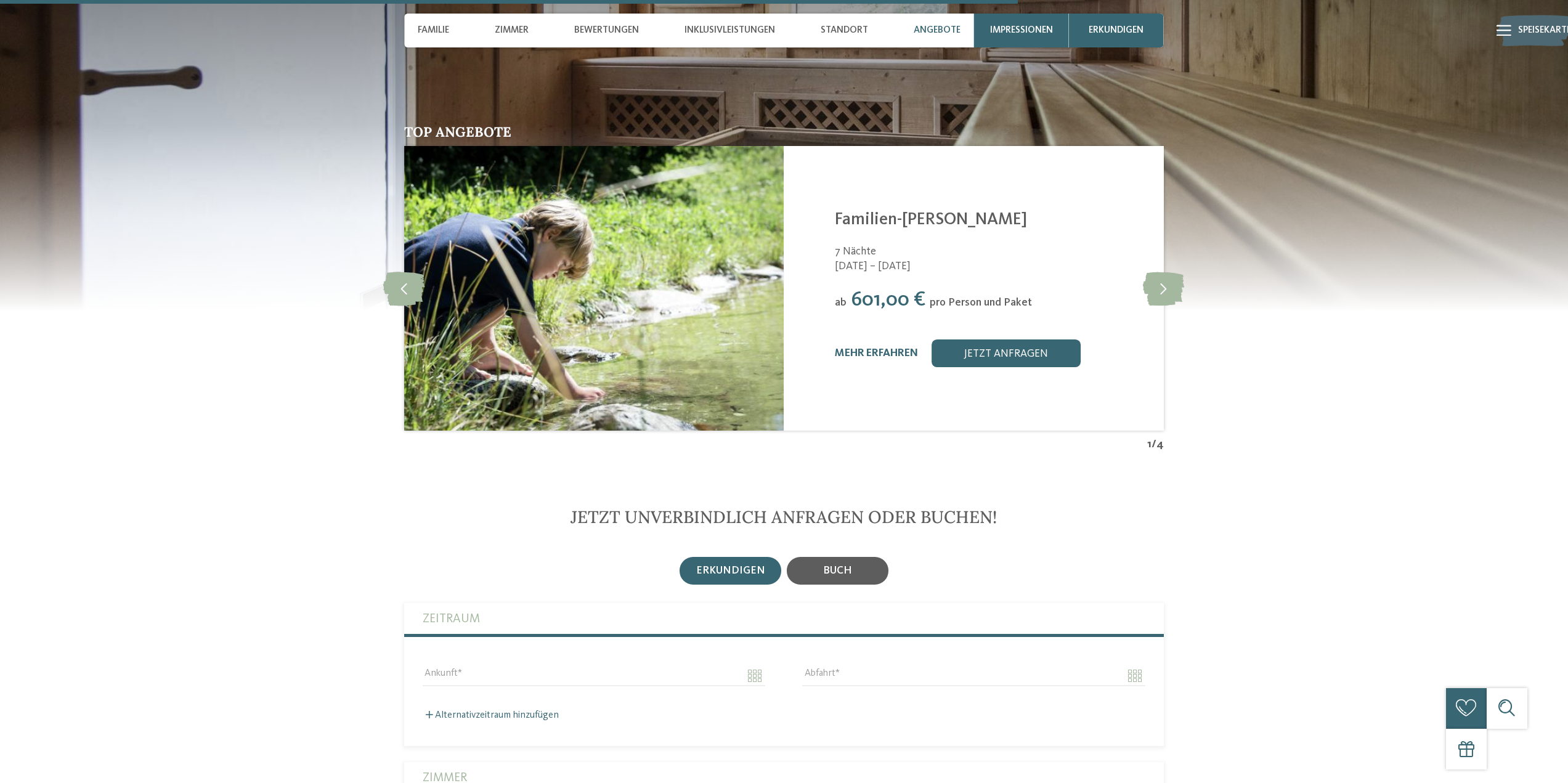
click at [850, 566] on font "Buch" at bounding box center [838, 570] width 29 height 10
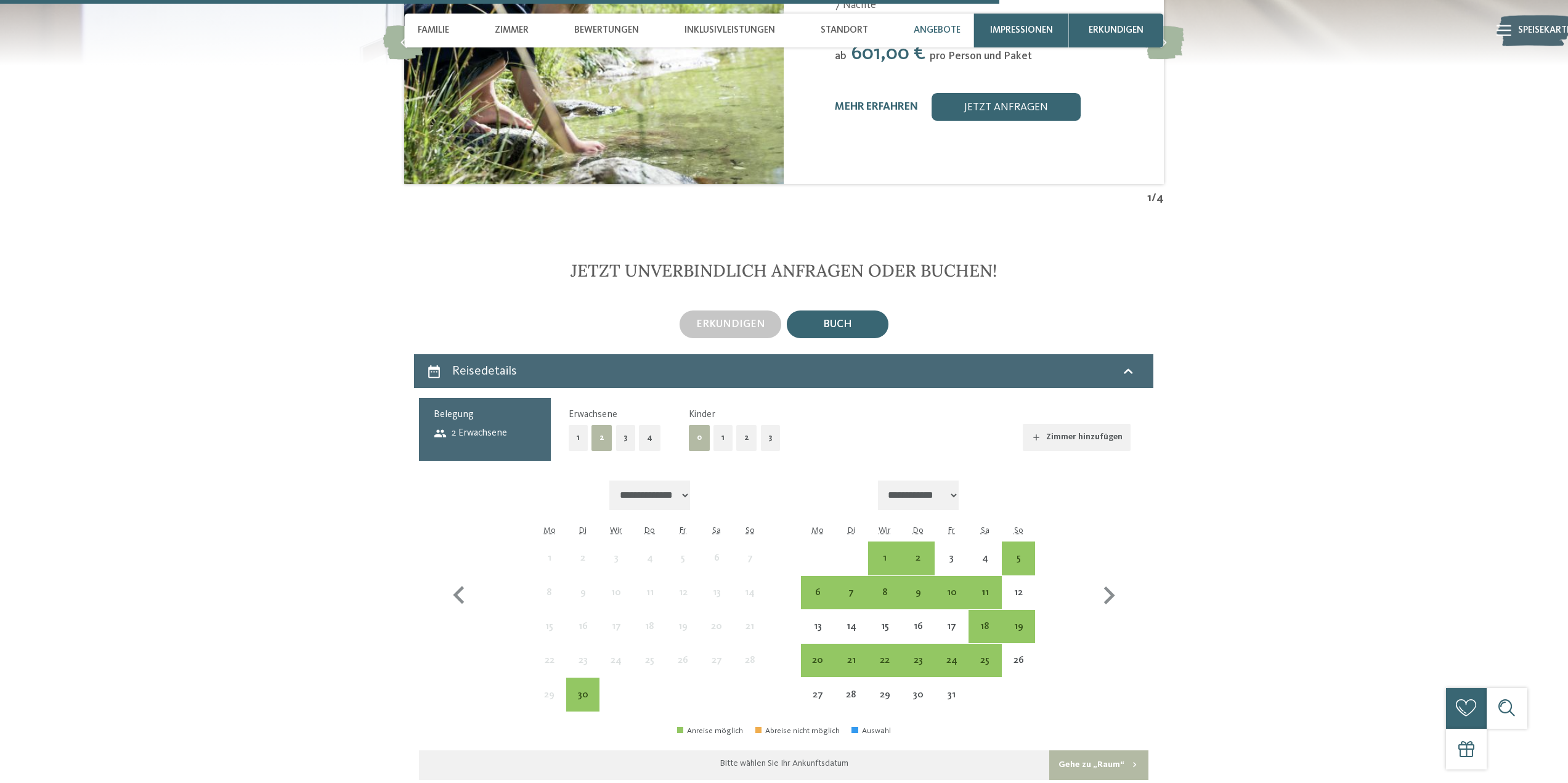
scroll to position [2907, 0]
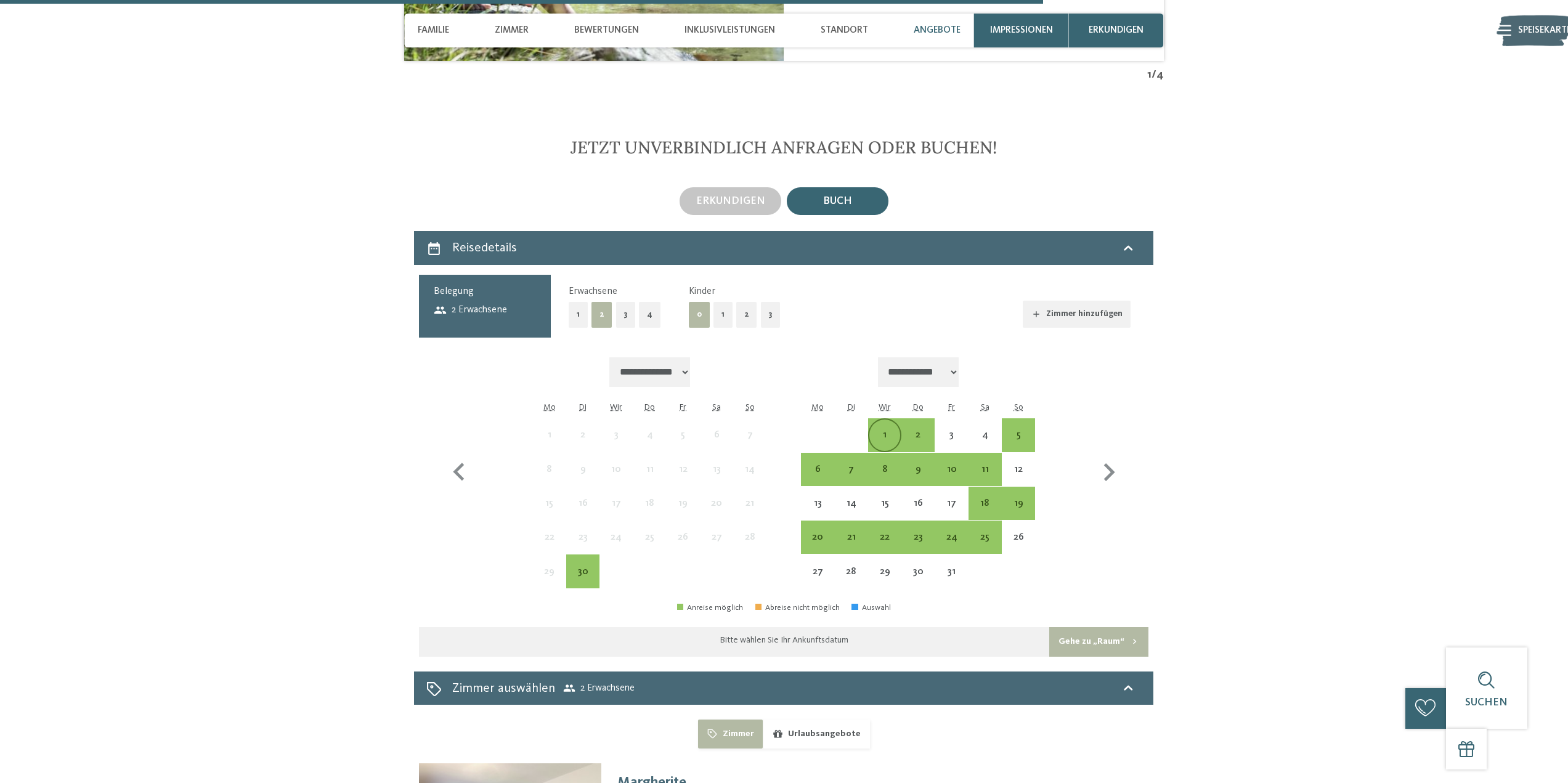
click at [881, 430] on div "1" at bounding box center [884, 445] width 31 height 31
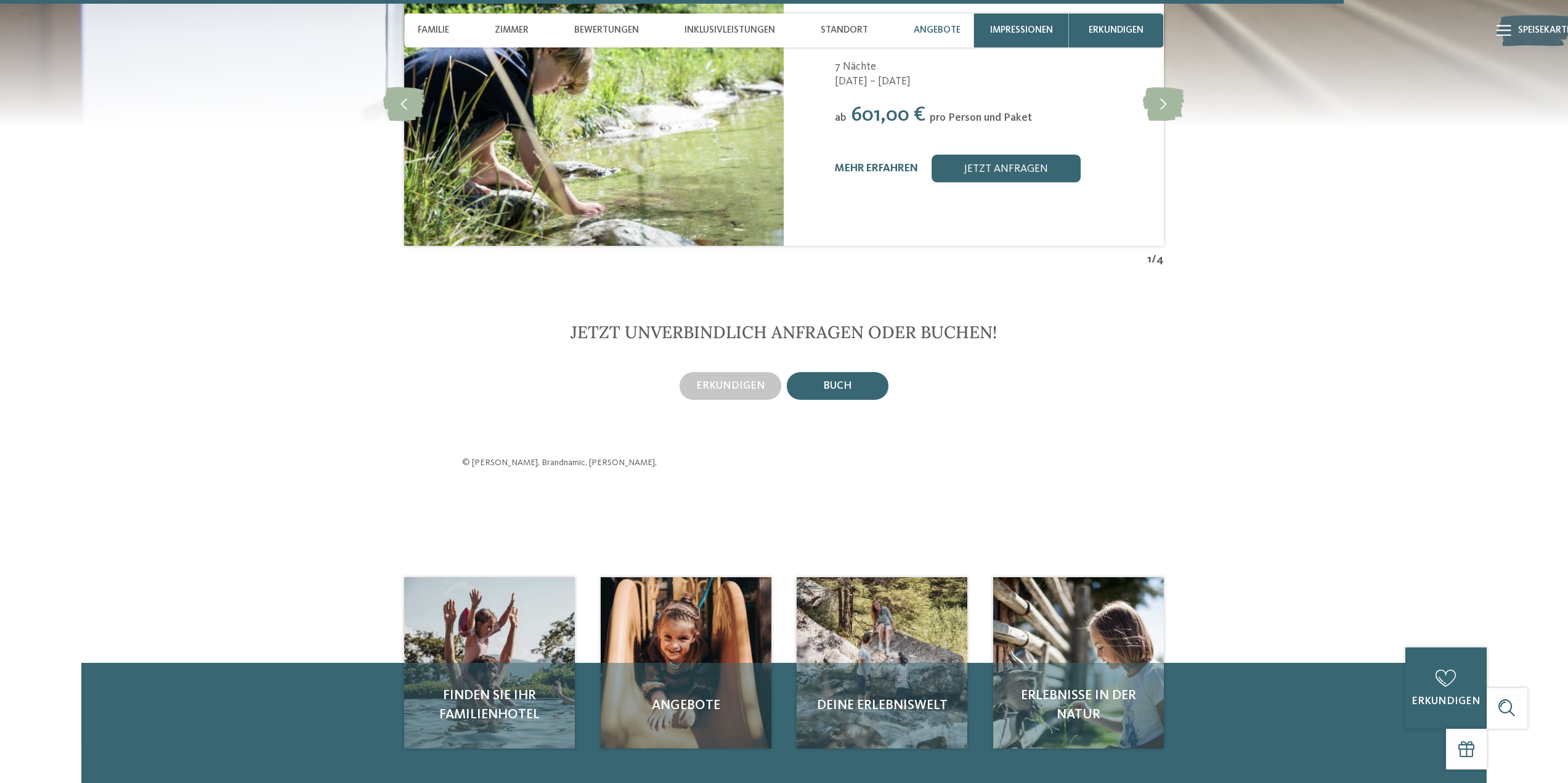
scroll to position [2661, 0]
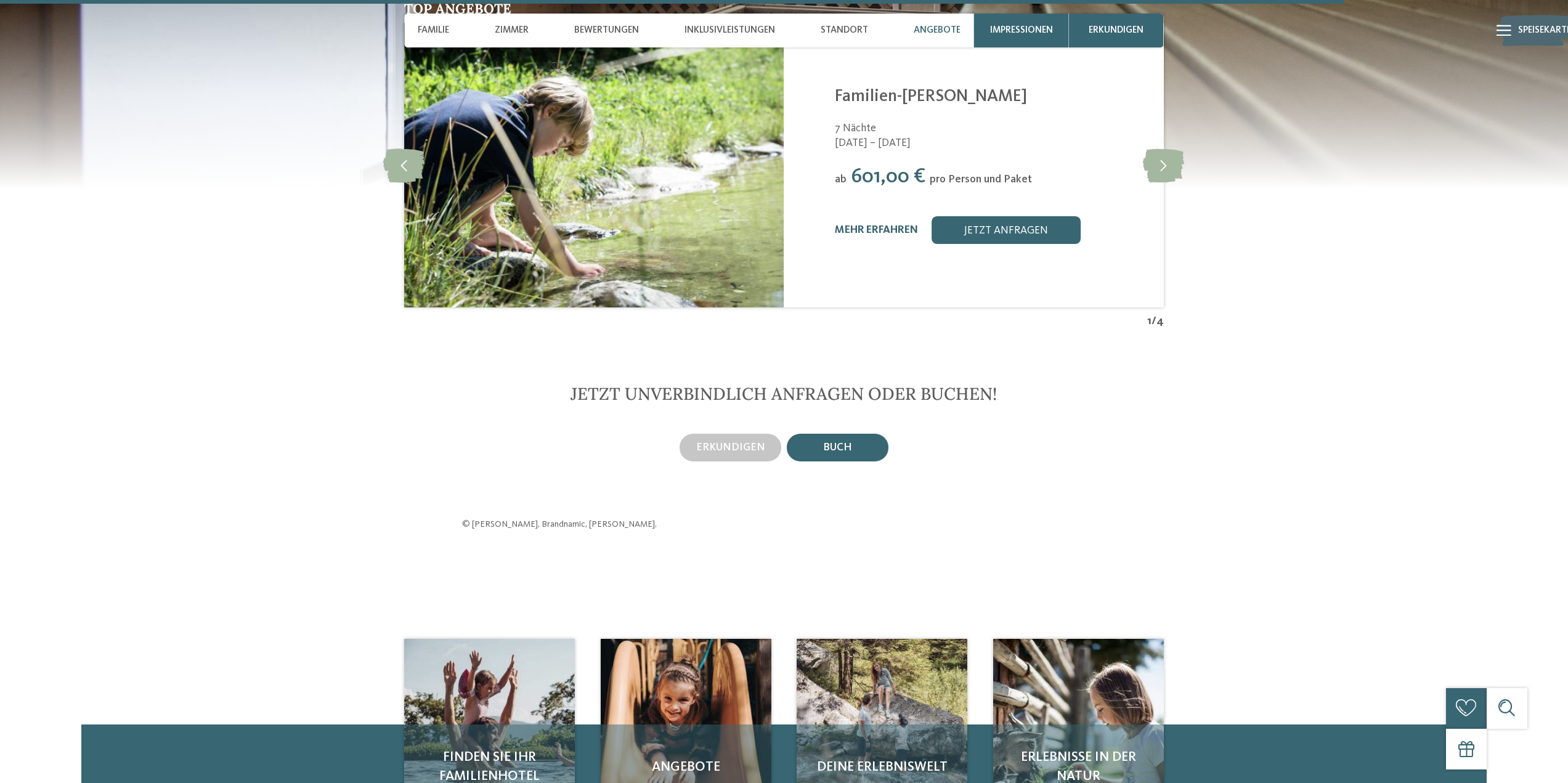
click at [858, 435] on div "Buch" at bounding box center [838, 447] width 102 height 27
click at [718, 442] on font "erkundigen" at bounding box center [730, 447] width 69 height 10
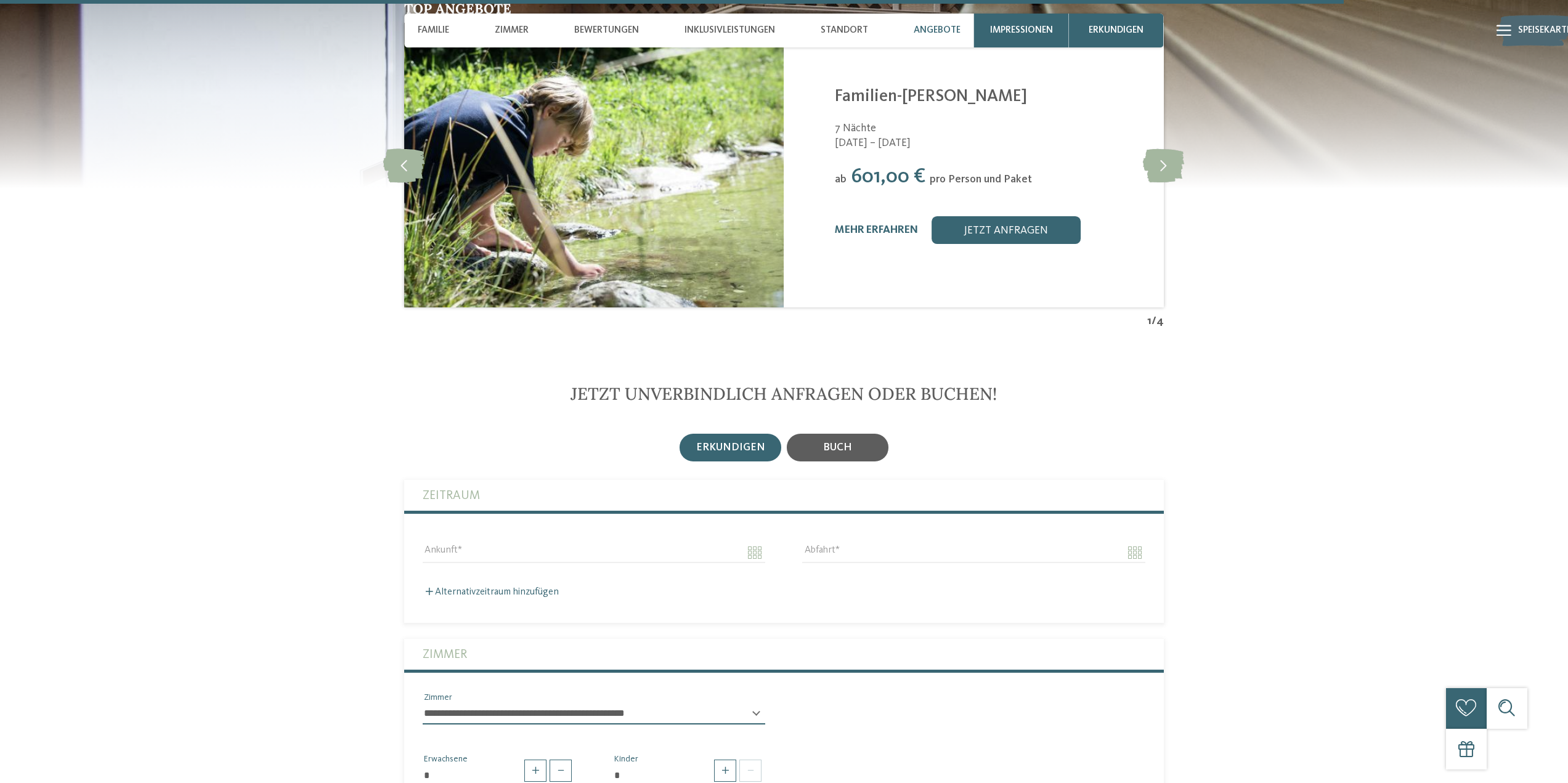
click at [846, 441] on div "Buch" at bounding box center [838, 448] width 29 height 13
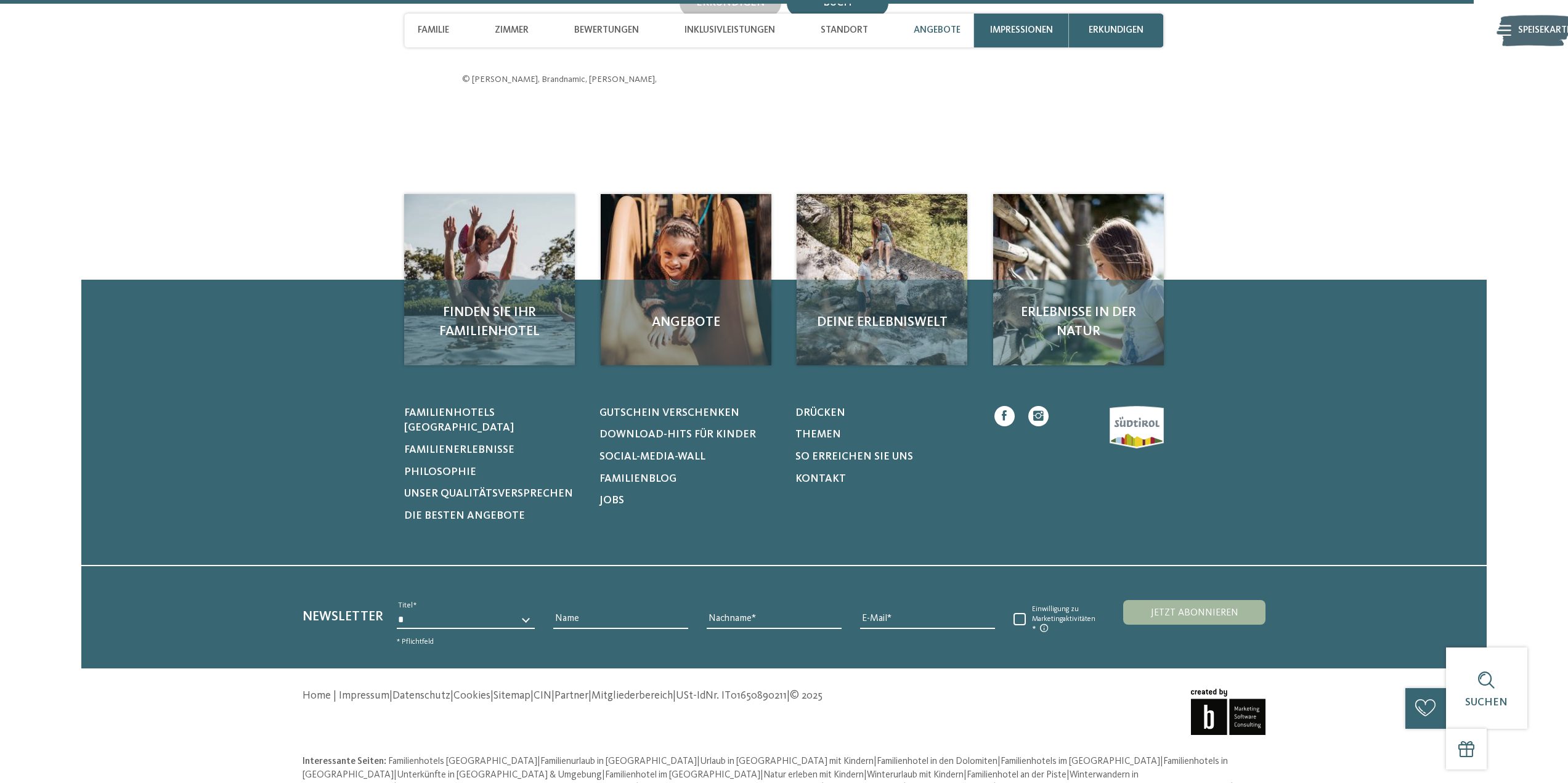
scroll to position [2674, 0]
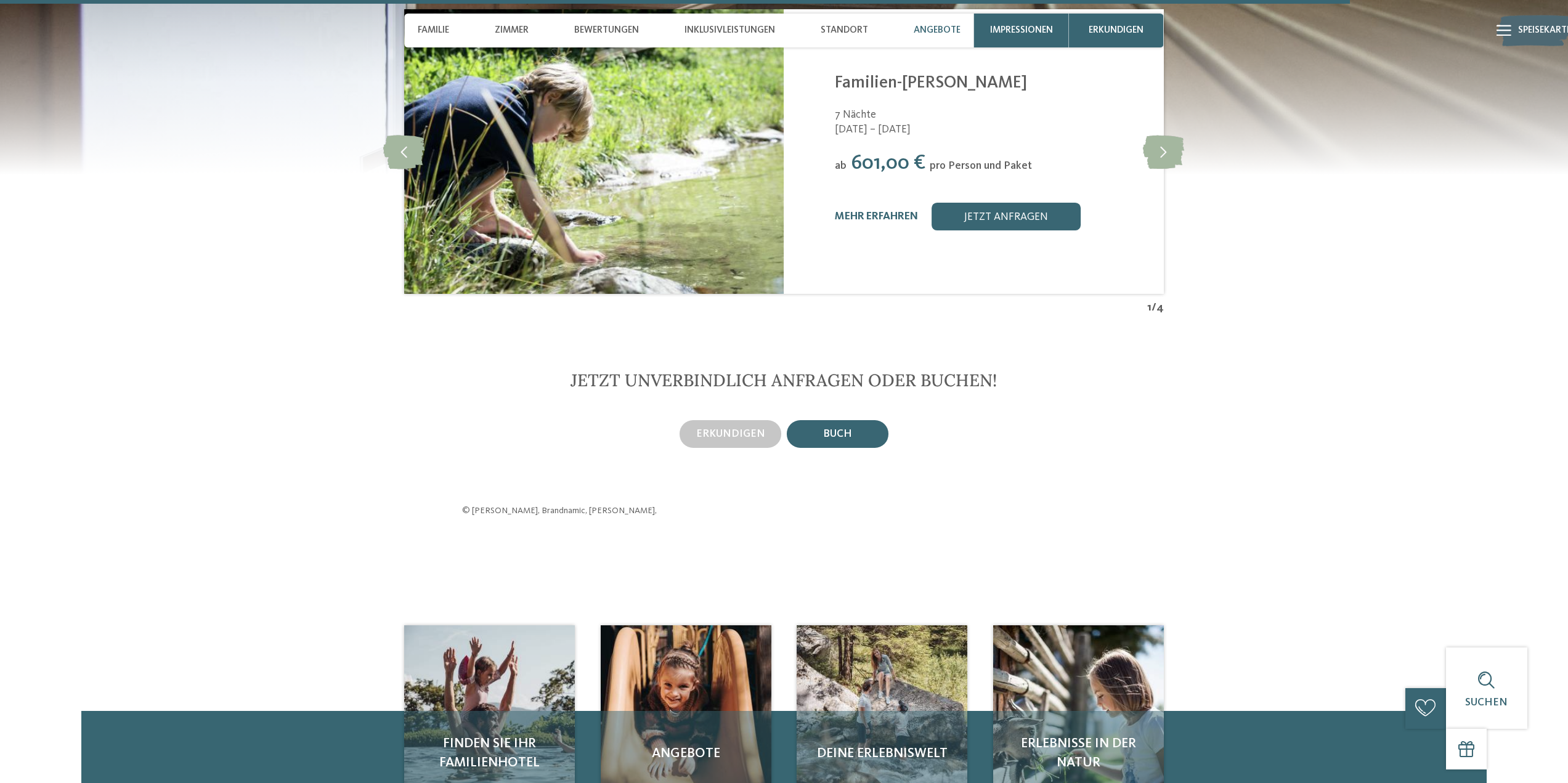
click at [869, 420] on div "Buch" at bounding box center [838, 433] width 102 height 27
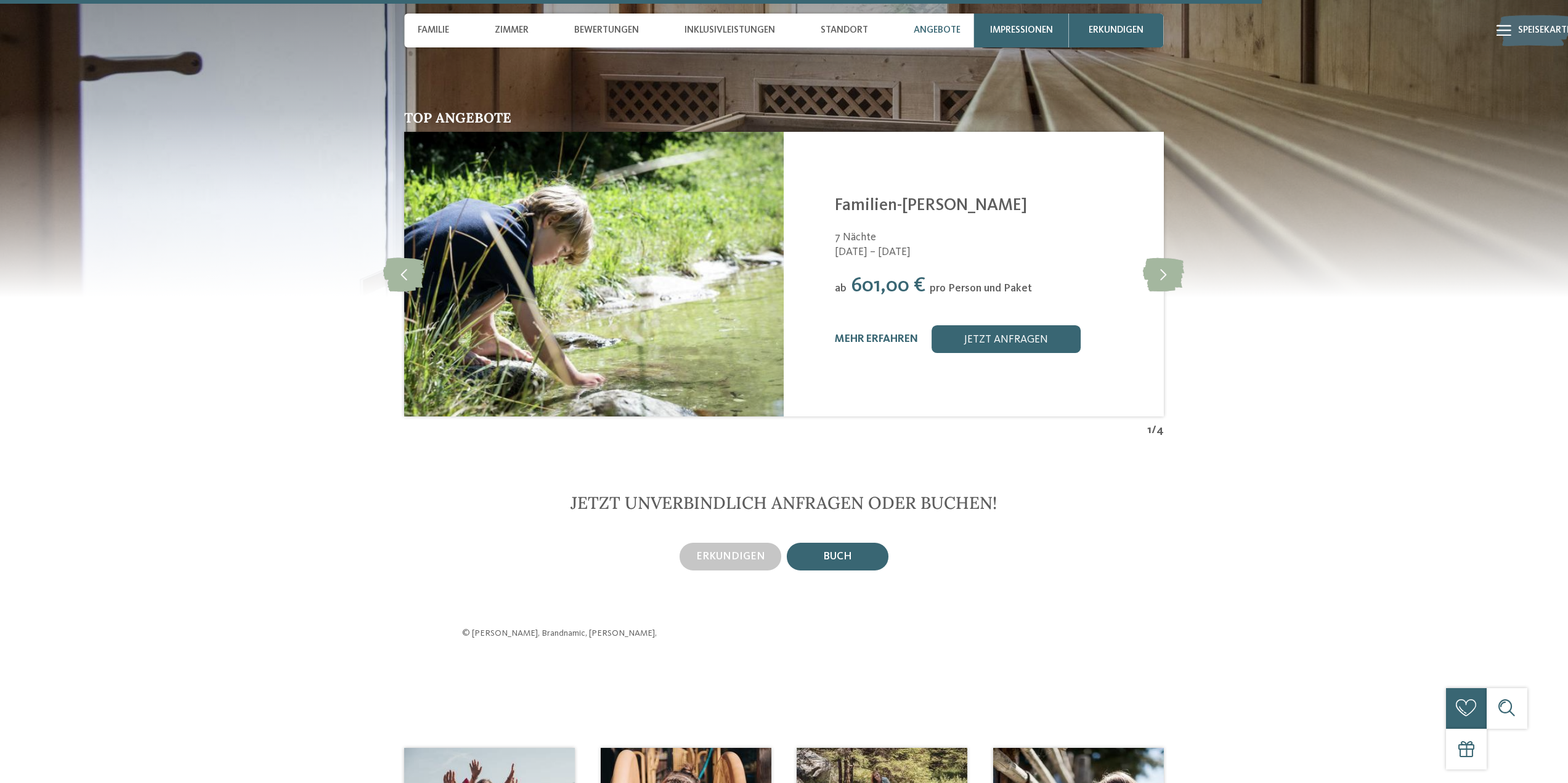
scroll to position [2490, 0]
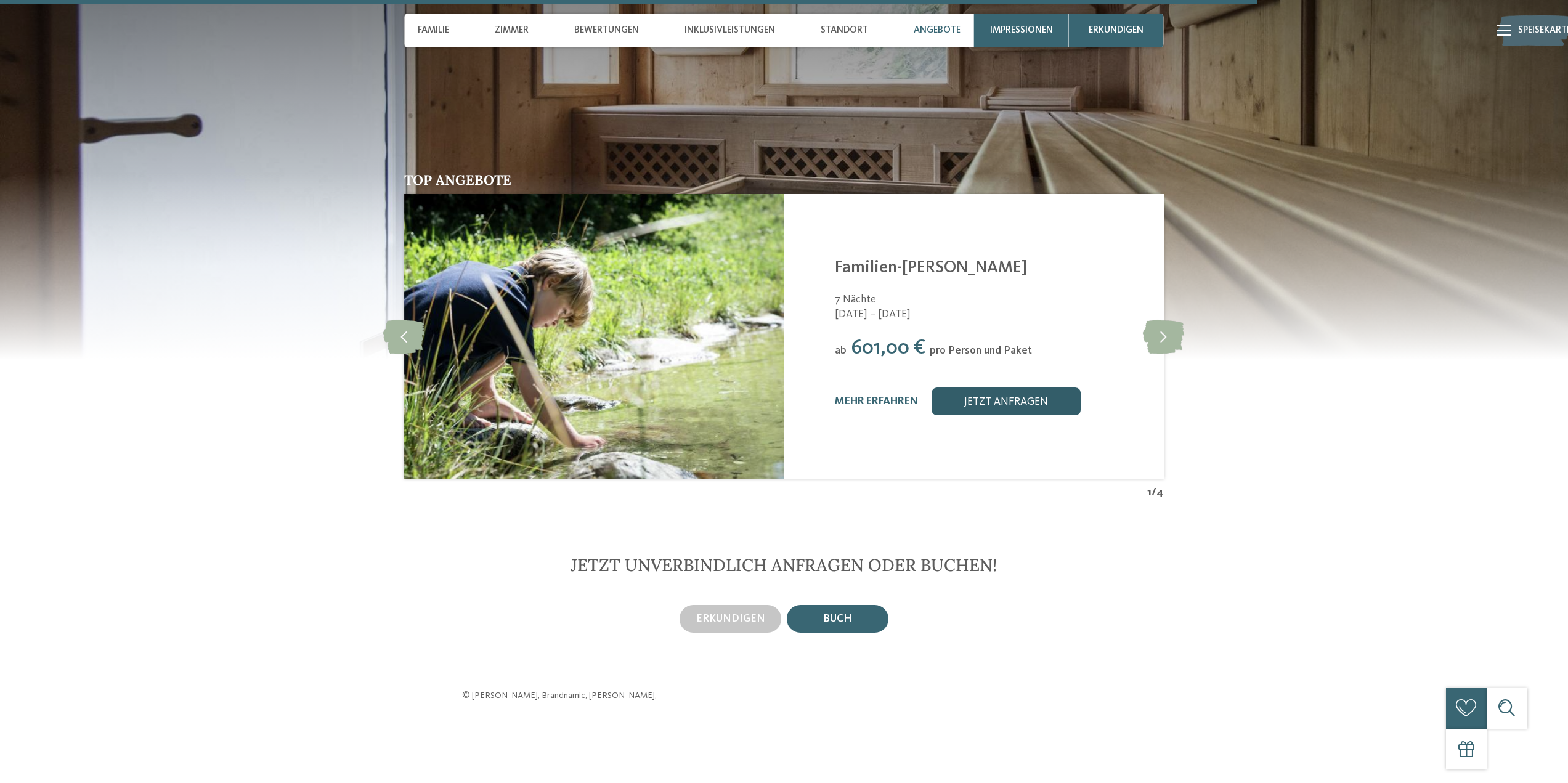
click at [1017, 397] on font "Jetzt anfragen" at bounding box center [1006, 402] width 84 height 10
drag, startPoint x: 714, startPoint y: 281, endPoint x: 714, endPoint y: 289, distance: 8.0
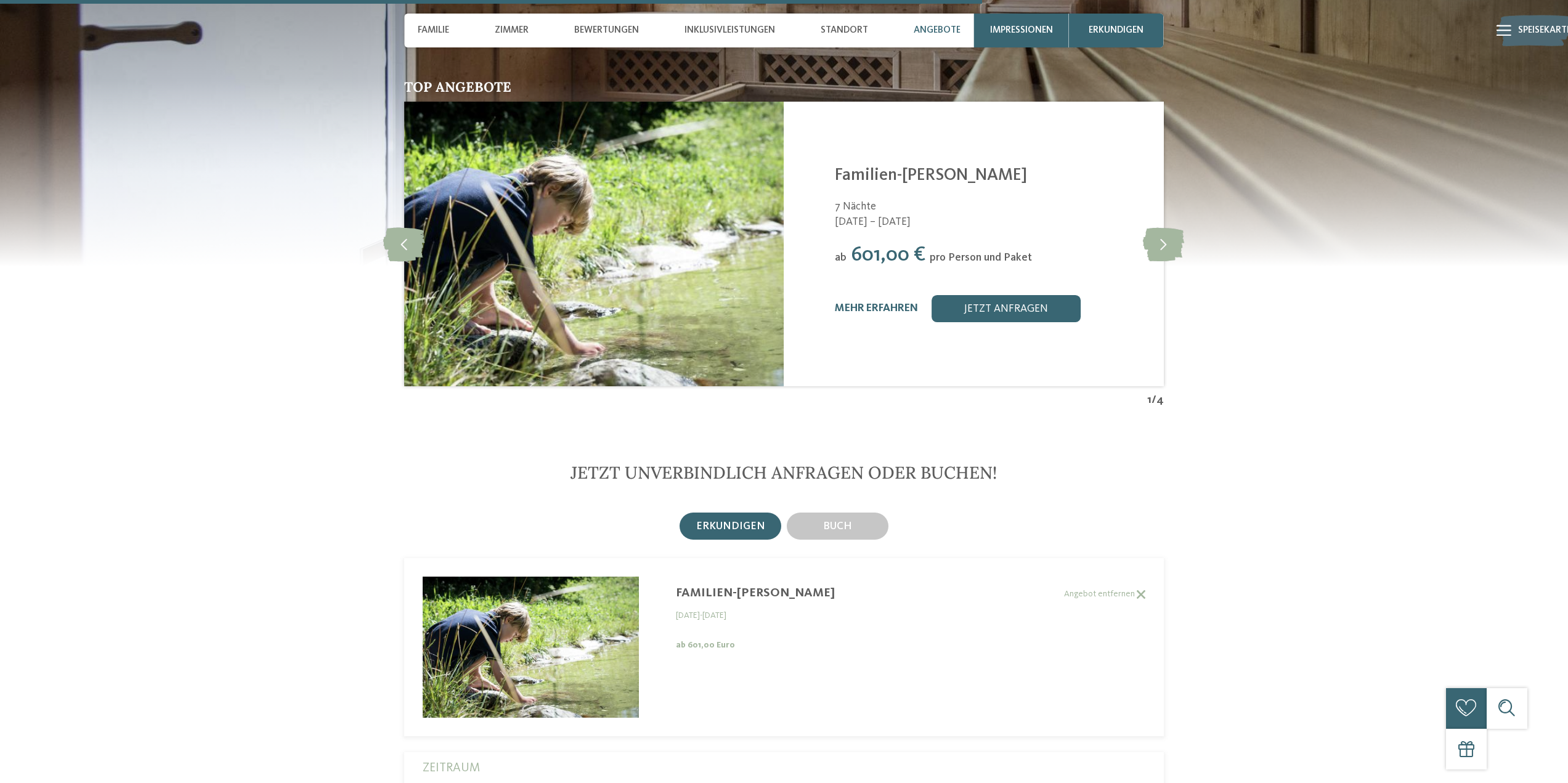
scroll to position [2566, 0]
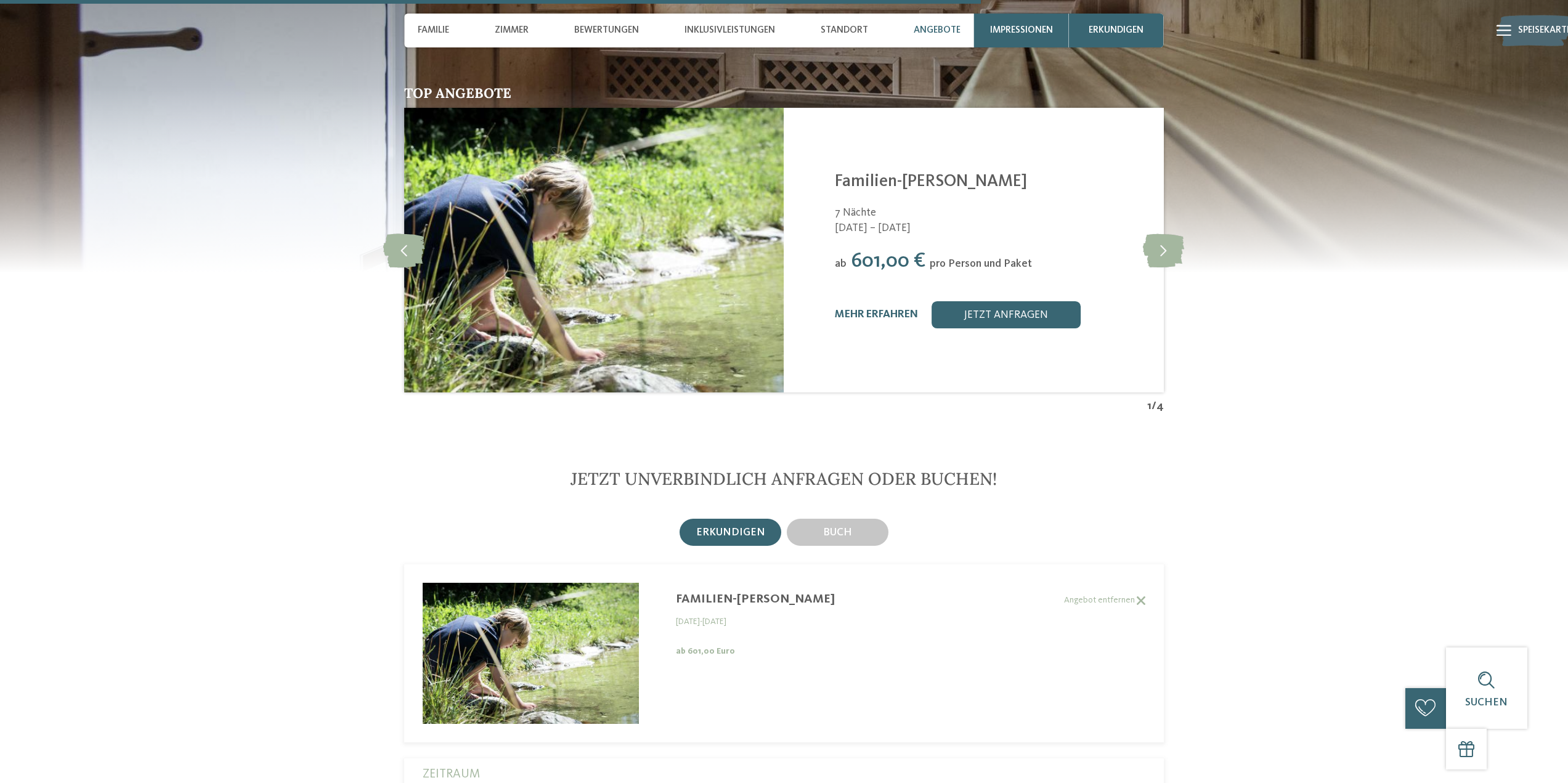
click at [929, 25] on font "Angebote" at bounding box center [937, 30] width 47 height 9
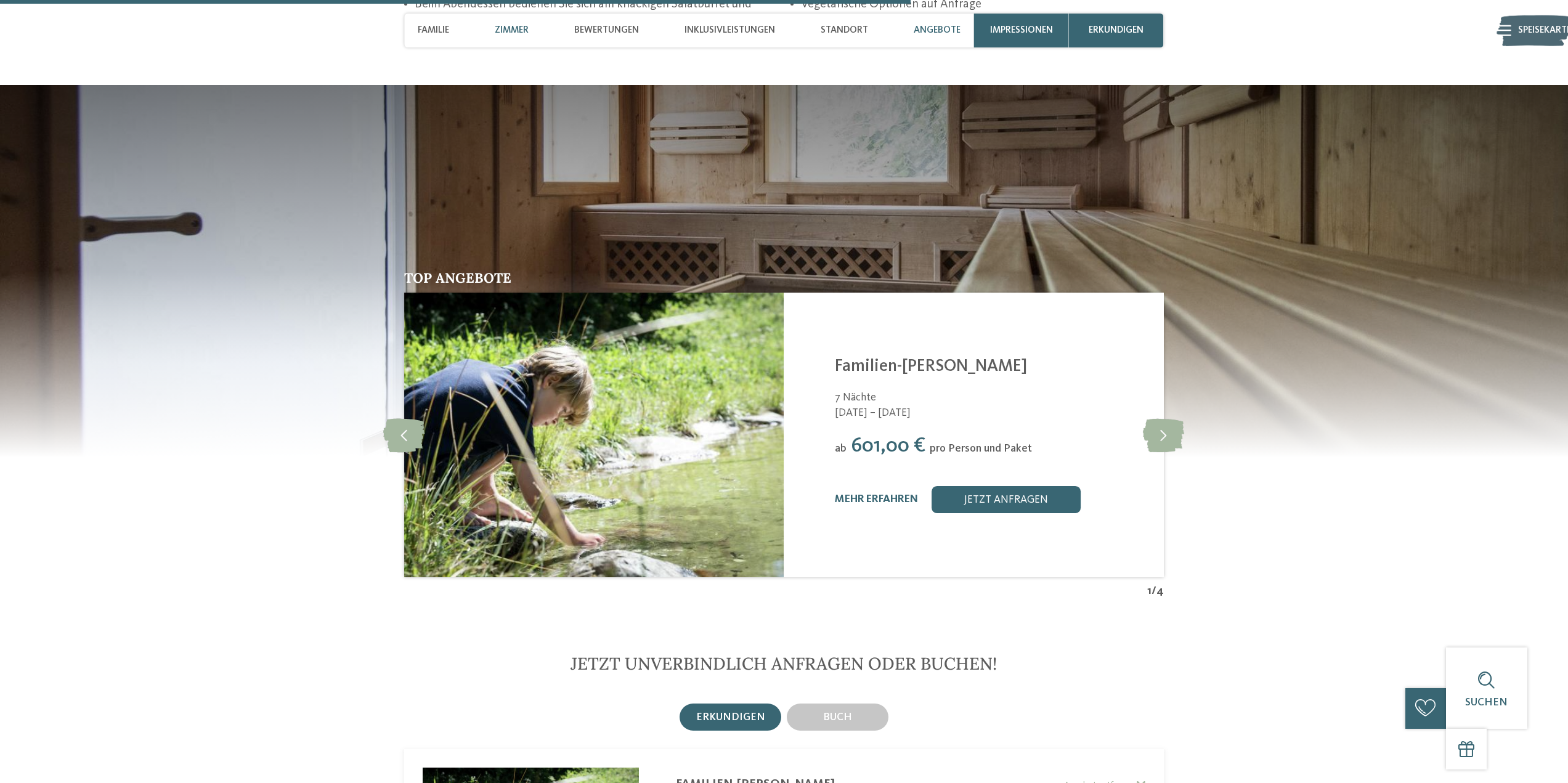
click at [517, 26] on font "Zimmer" at bounding box center [511, 30] width 34 height 9
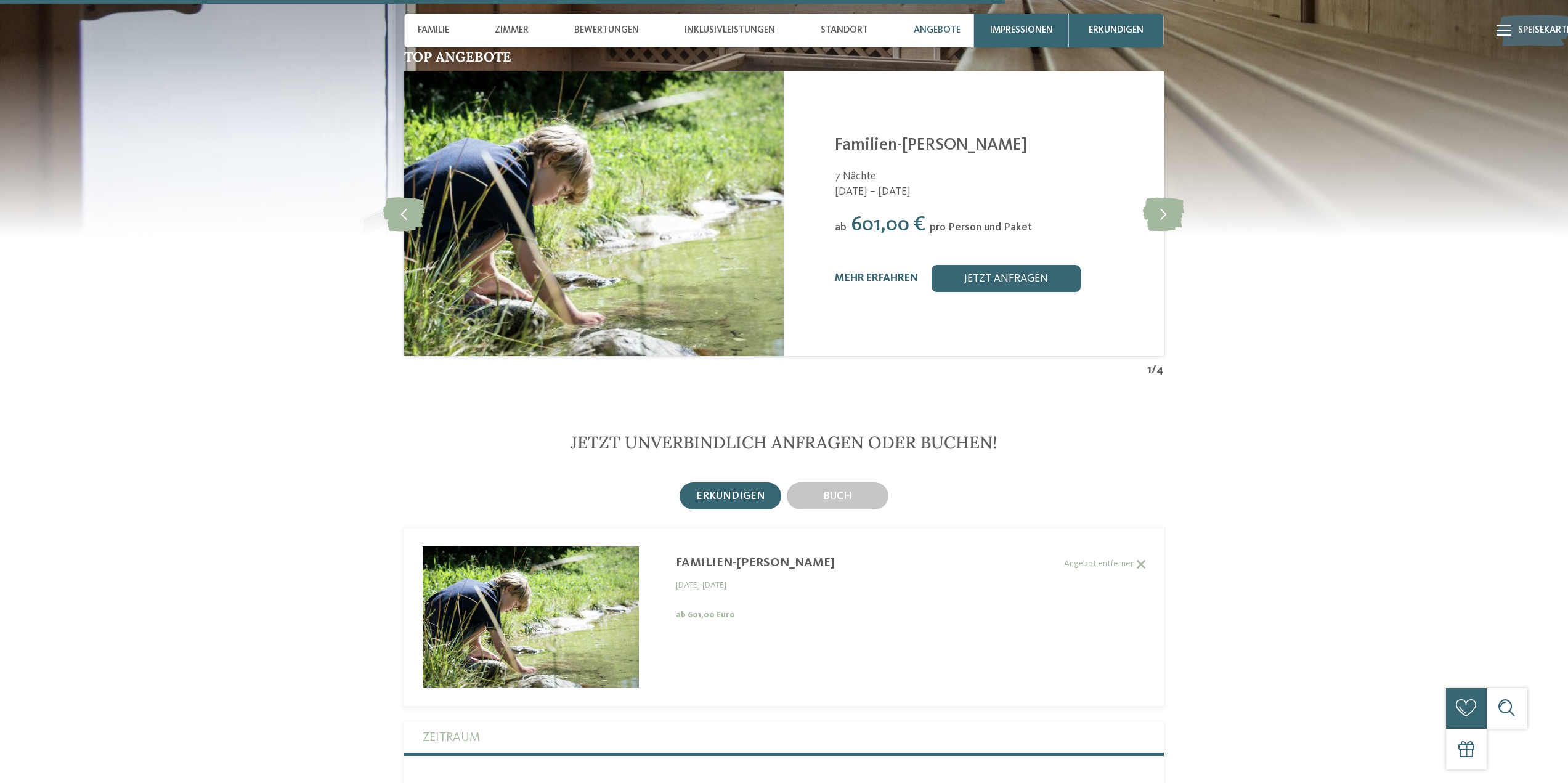
scroll to position [2629, 0]
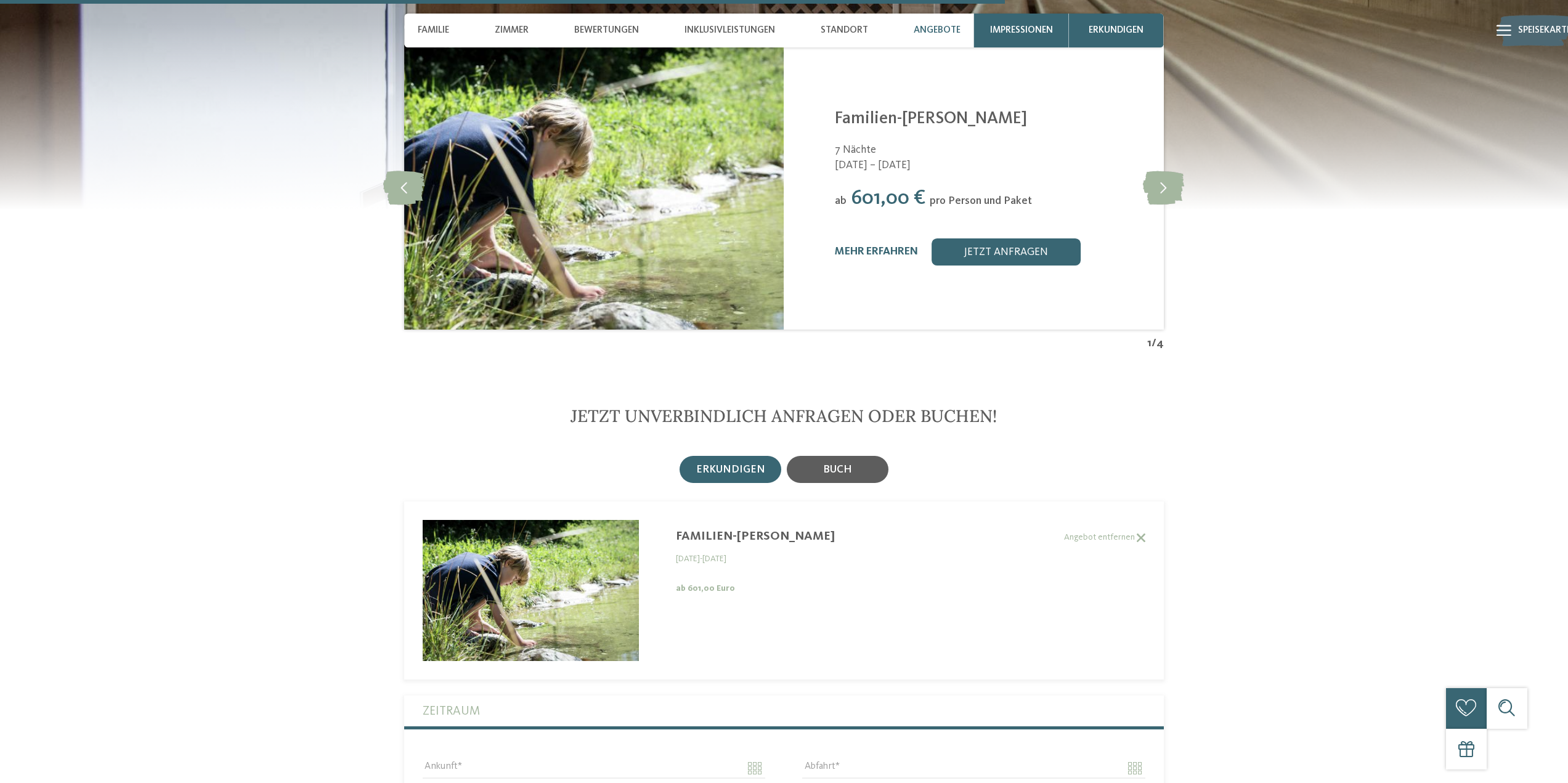
click at [852, 456] on div "Buch" at bounding box center [838, 469] width 102 height 27
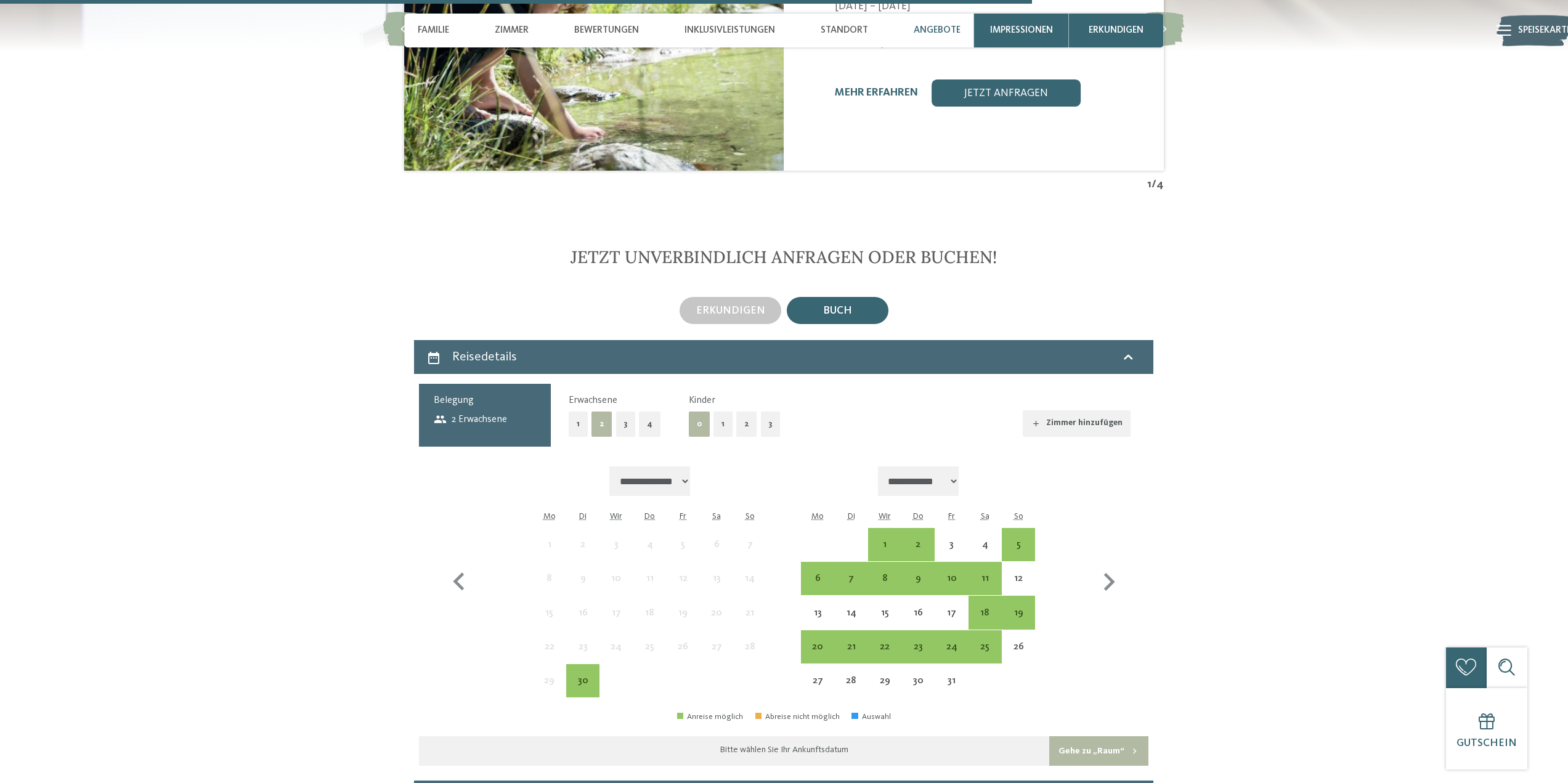
scroll to position [2875, 0]
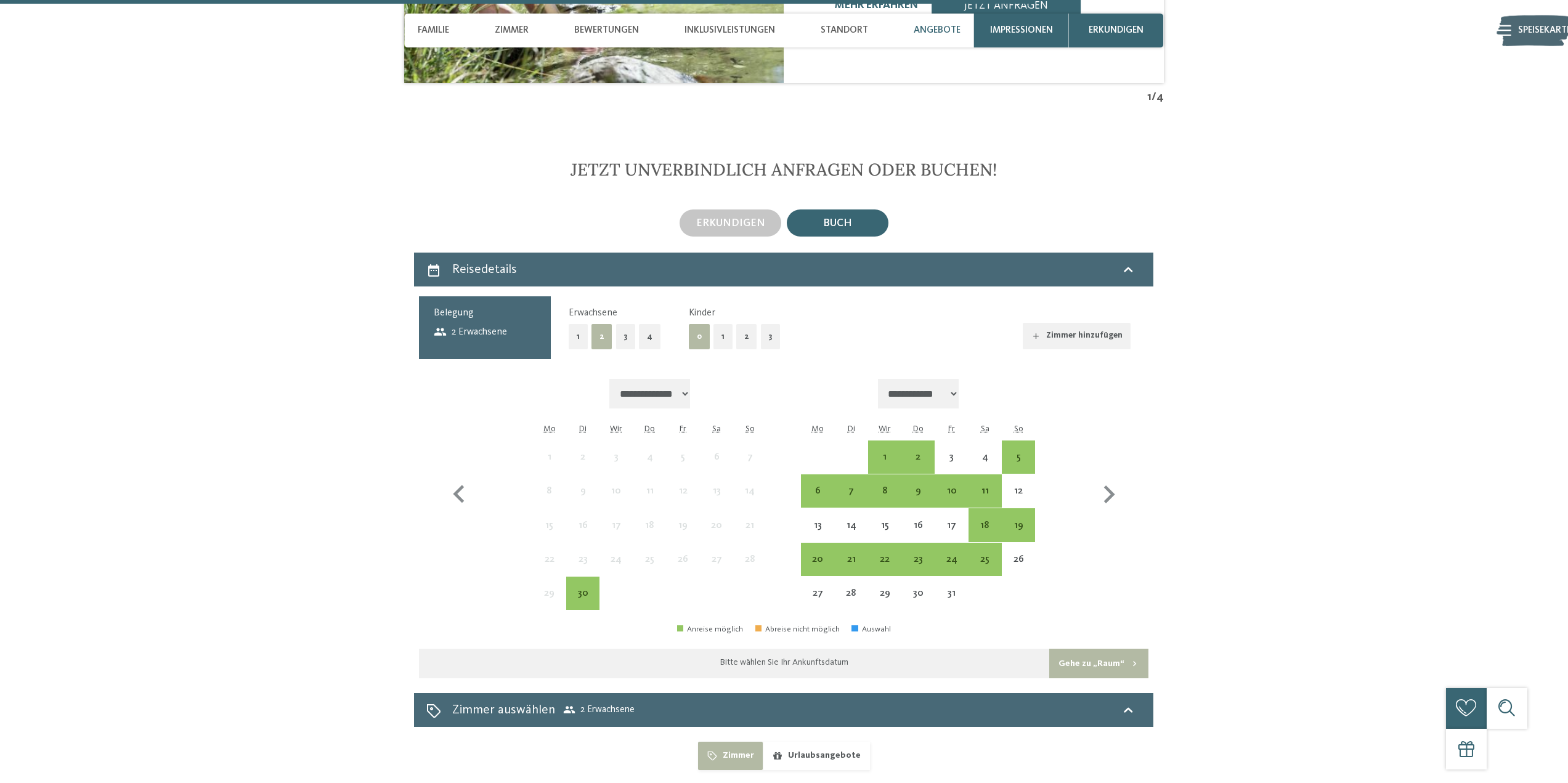
click at [726, 324] on button "1" at bounding box center [723, 337] width 19 height 25
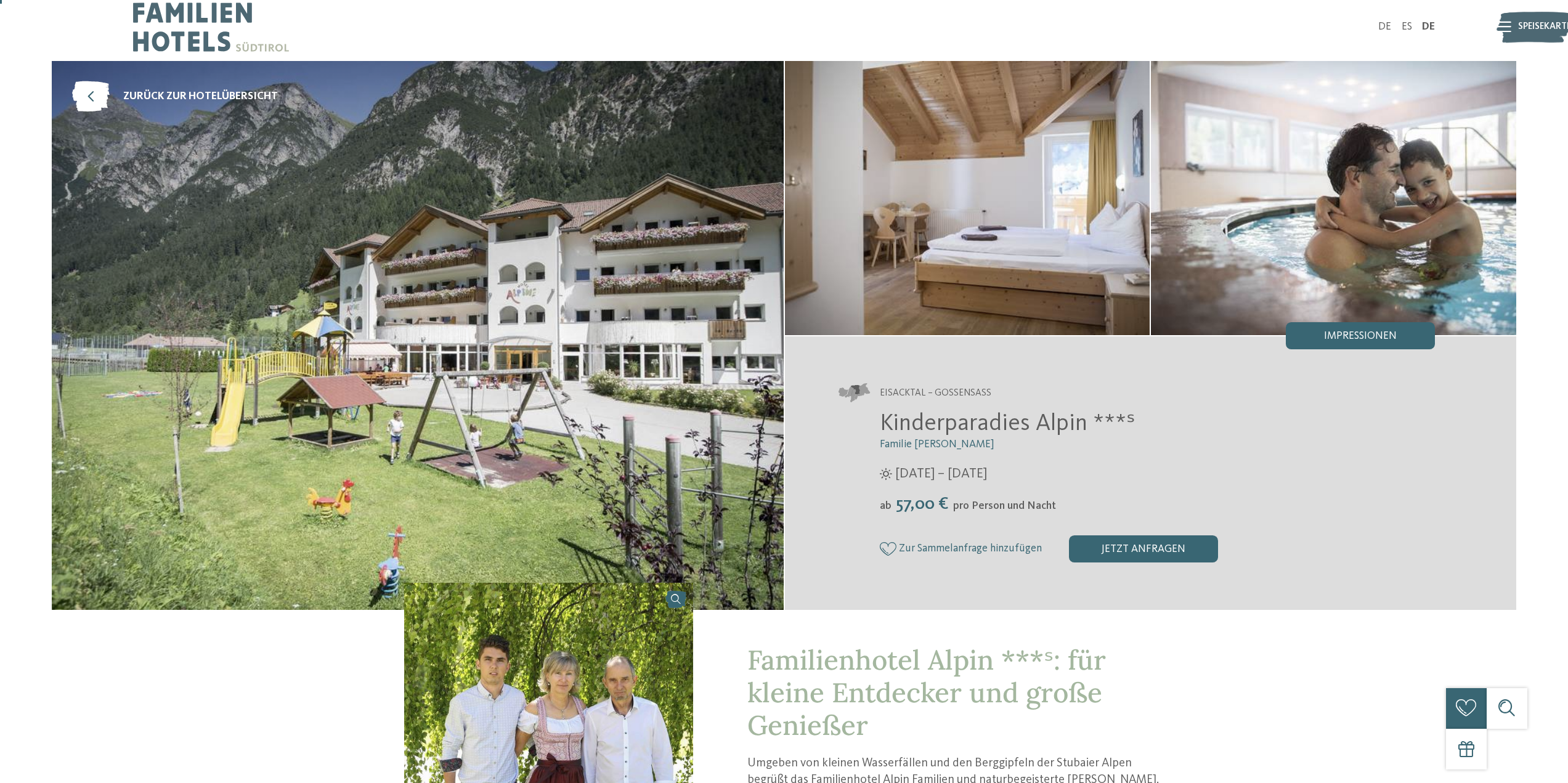
scroll to position [0, 0]
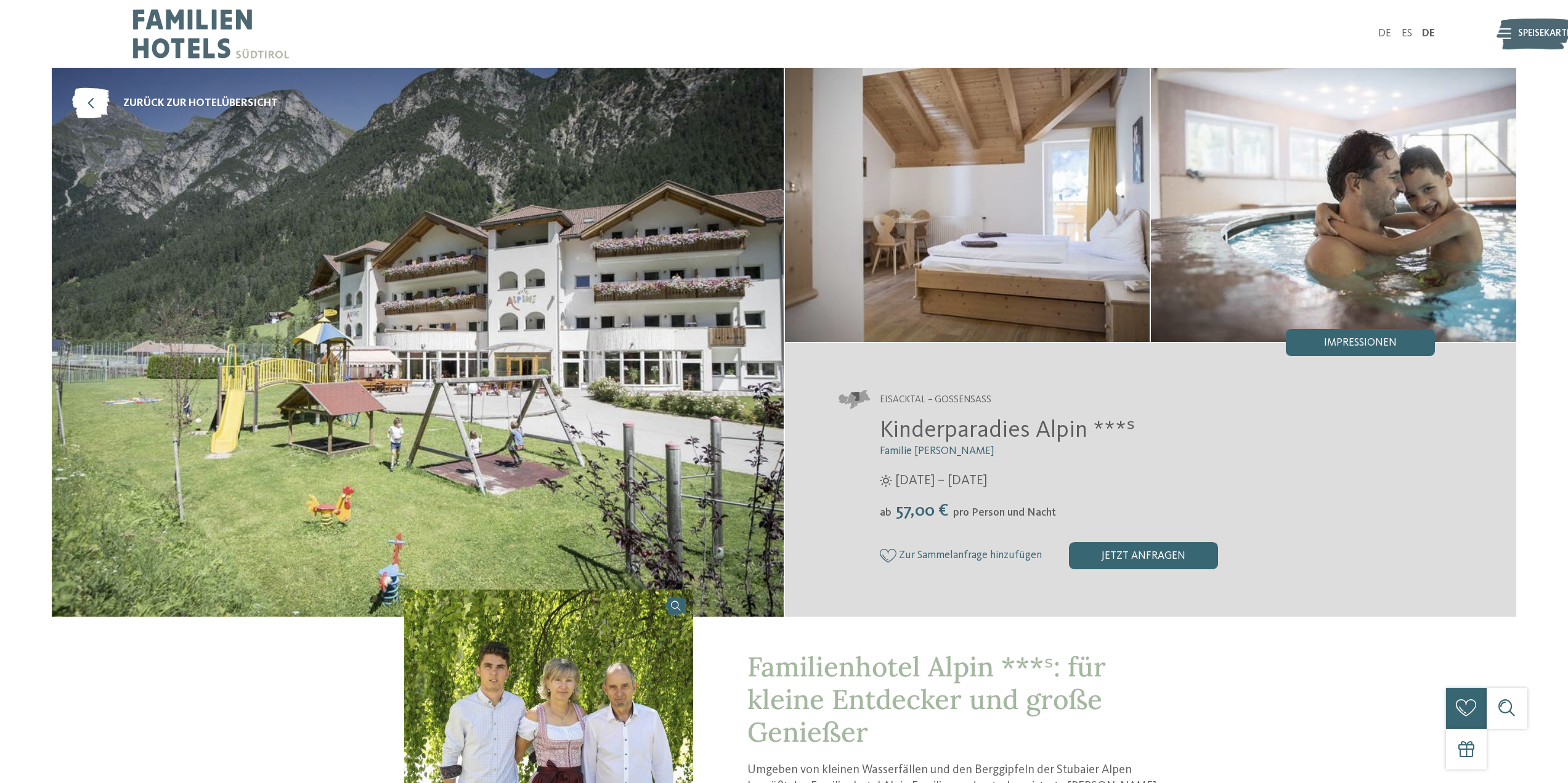
drag, startPoint x: 763, startPoint y: 176, endPoint x: 753, endPoint y: 172, distance: 10.8
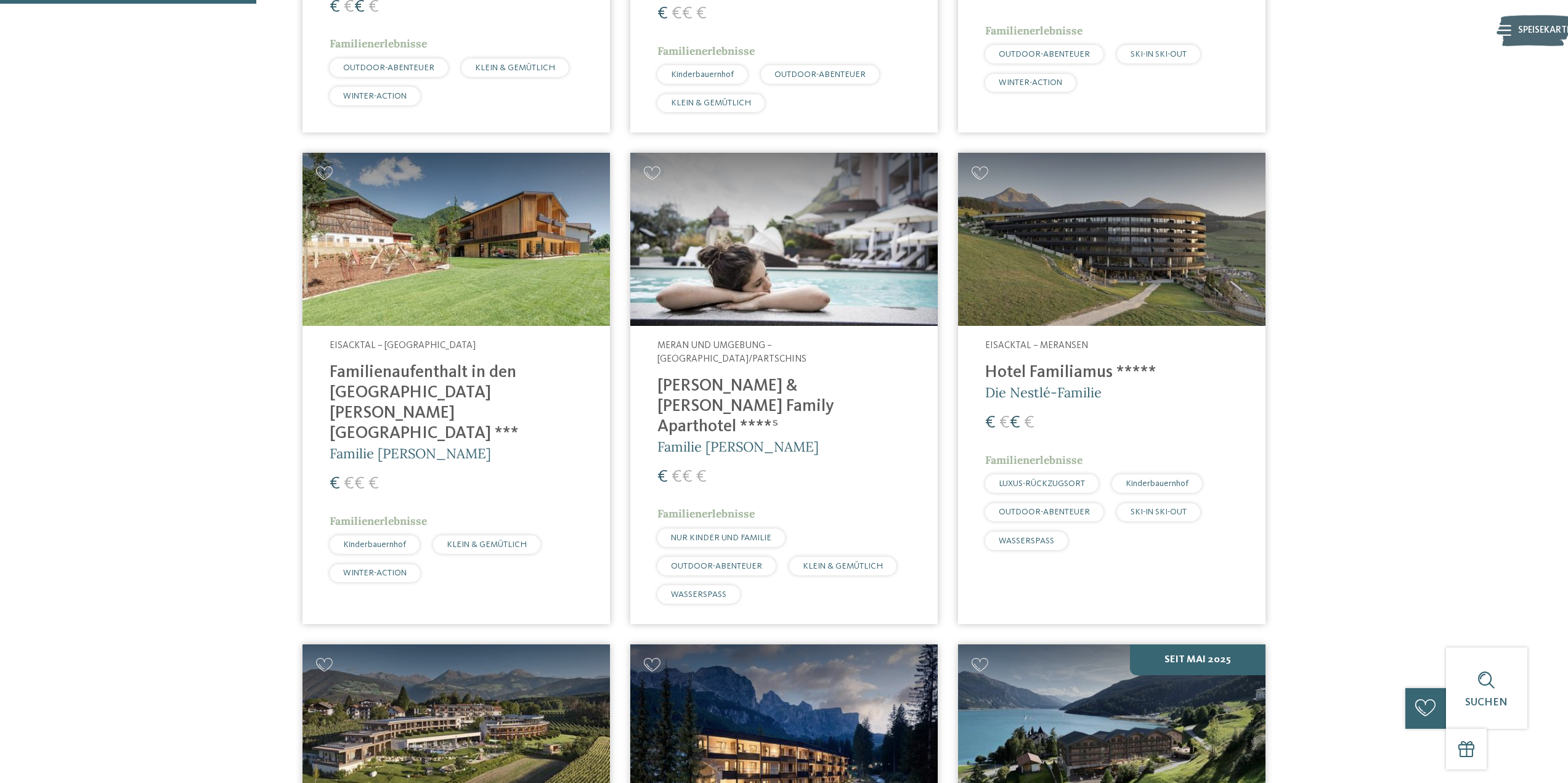
scroll to position [739, 0]
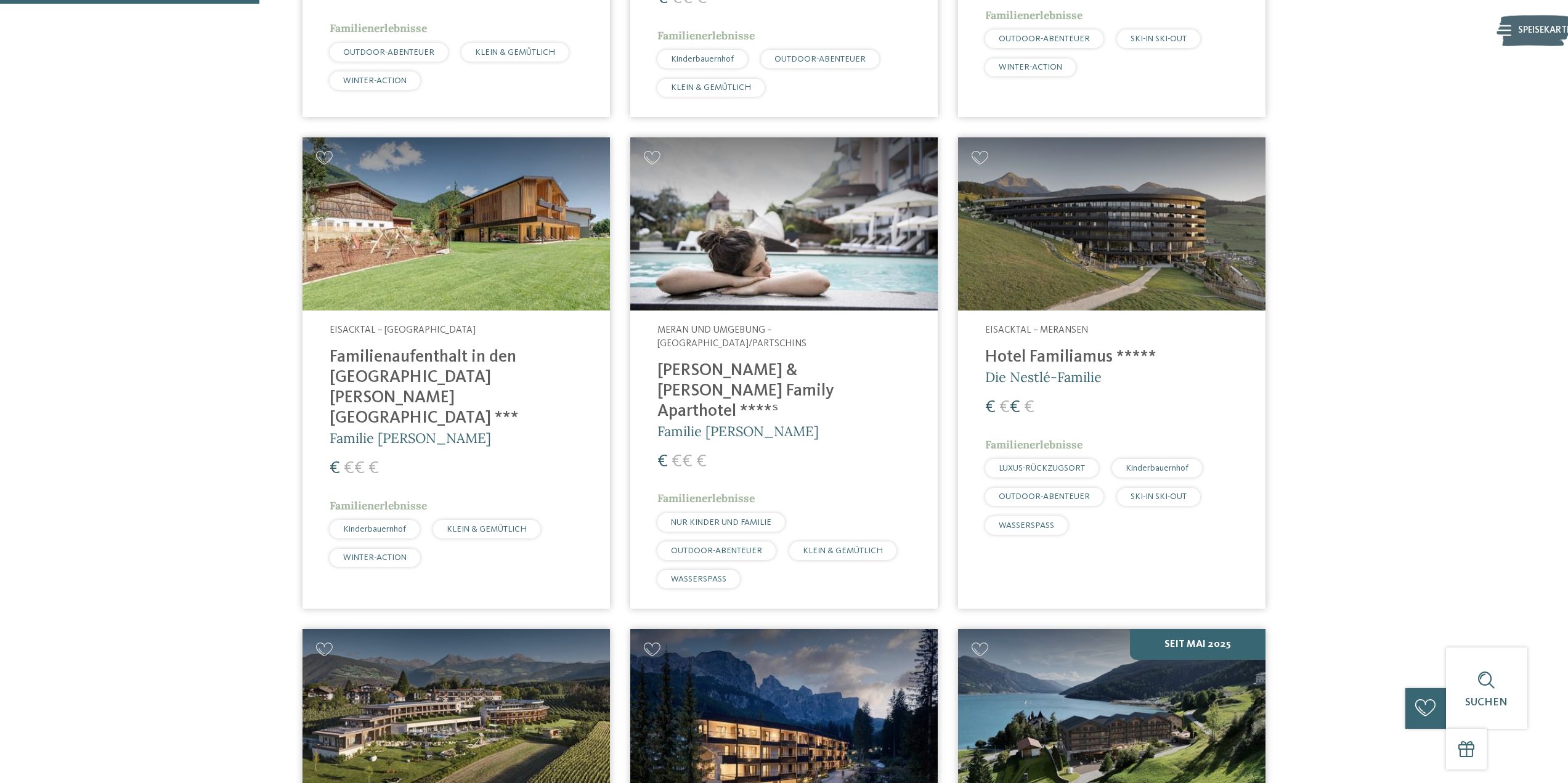
click at [483, 268] on img at bounding box center [456, 224] width 308 height 173
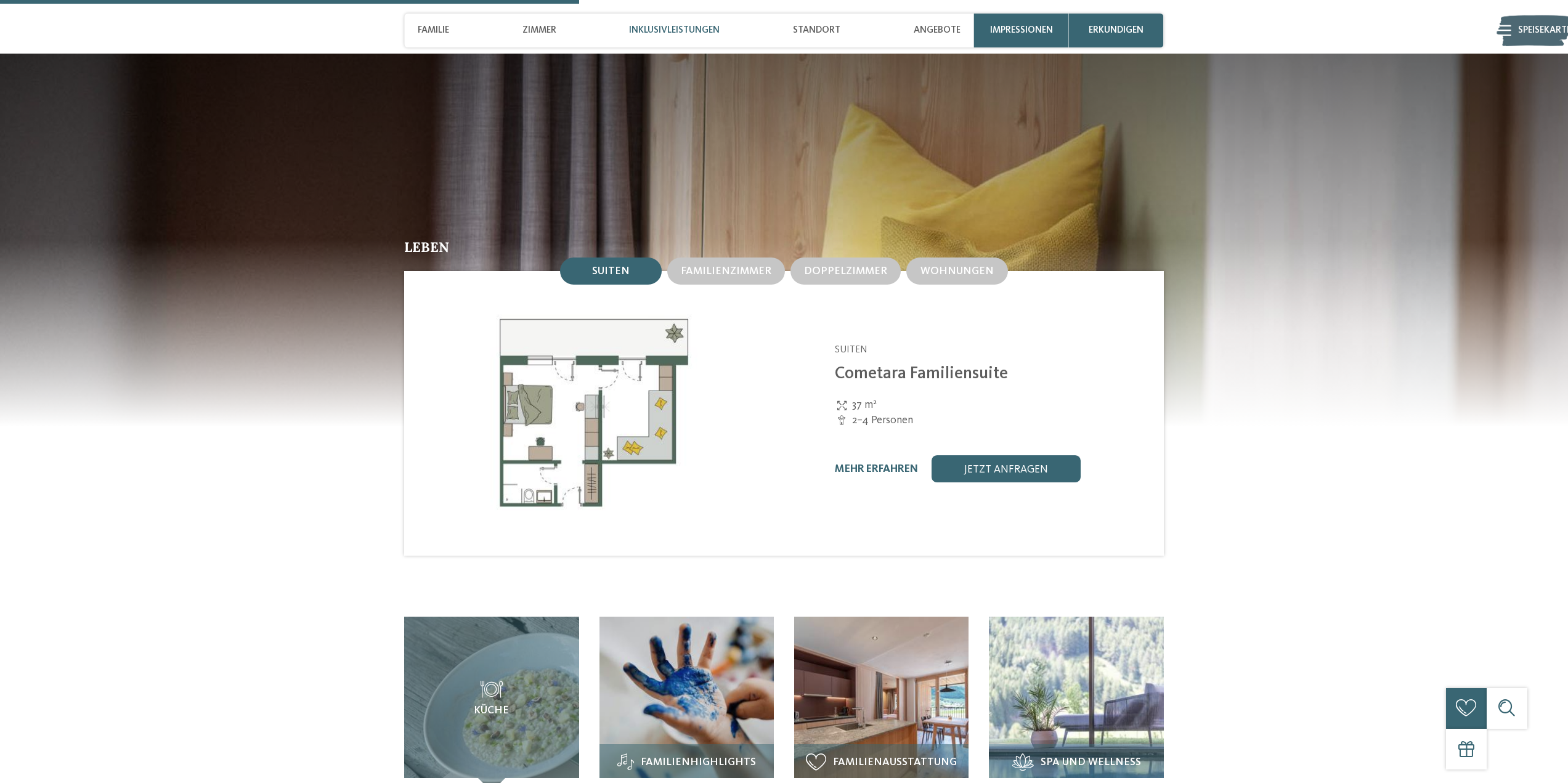
scroll to position [1540, 0]
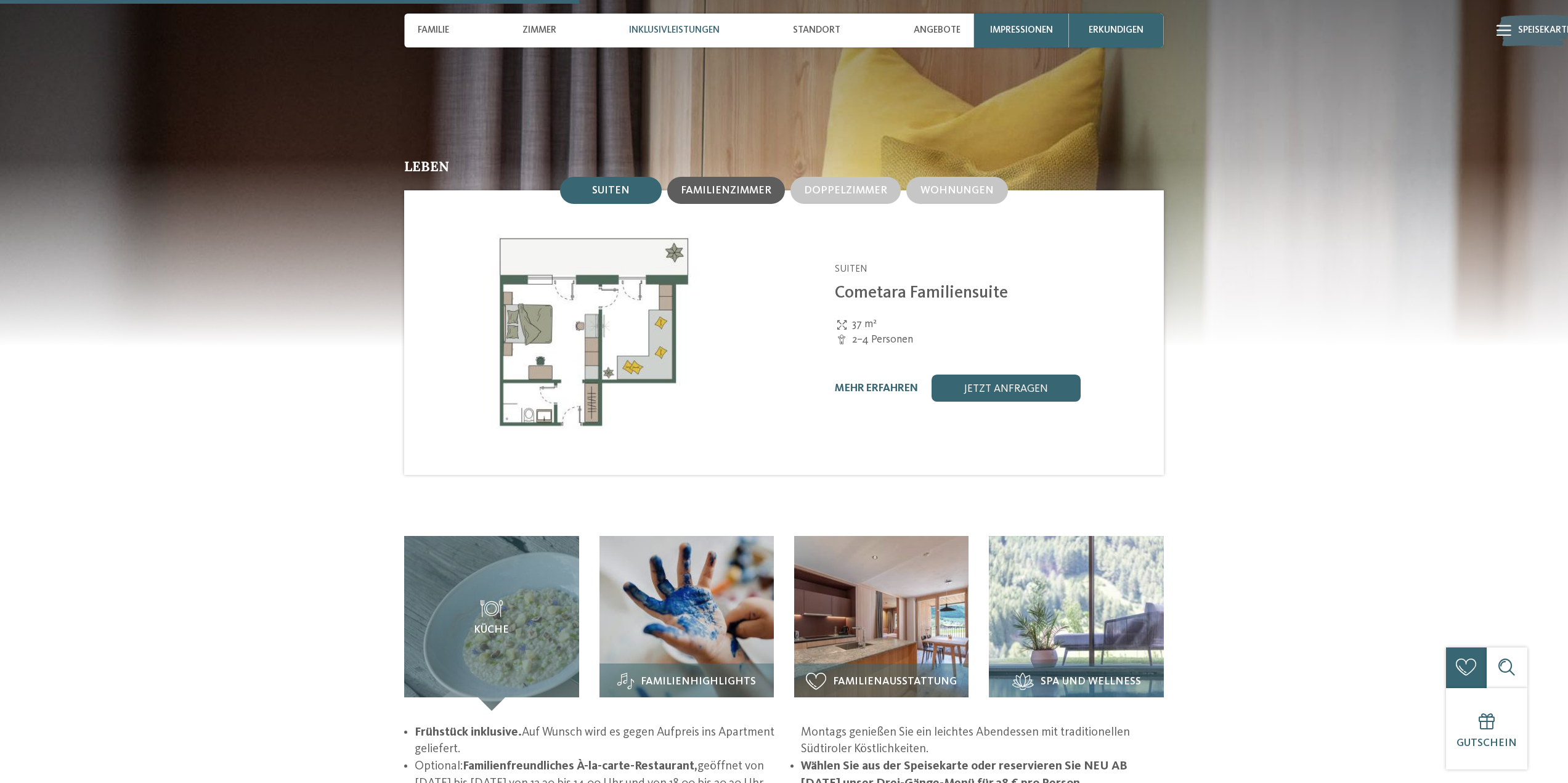
click at [729, 177] on div "Familienzimmer" at bounding box center [726, 191] width 118 height 27
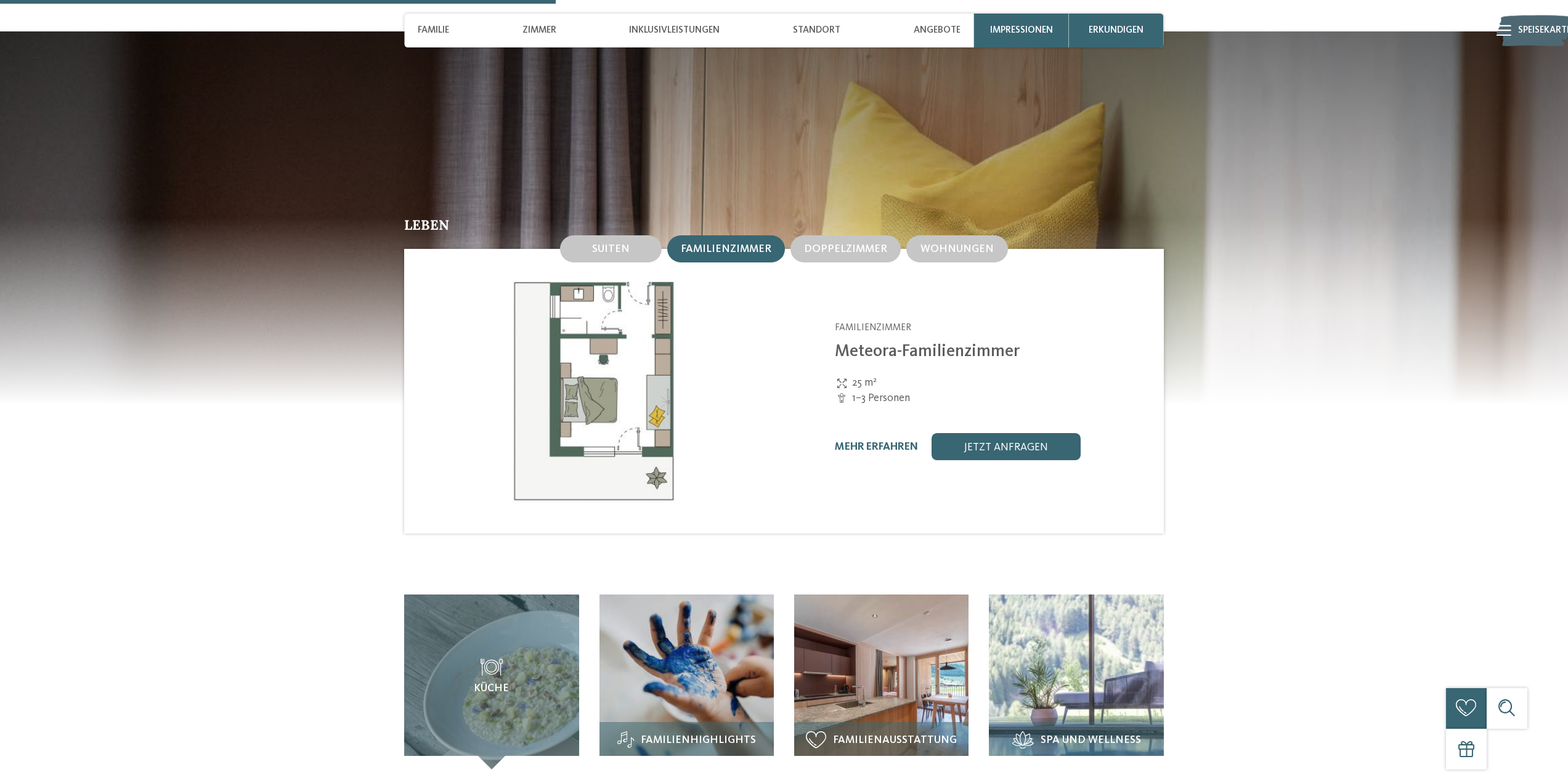
scroll to position [1478, 0]
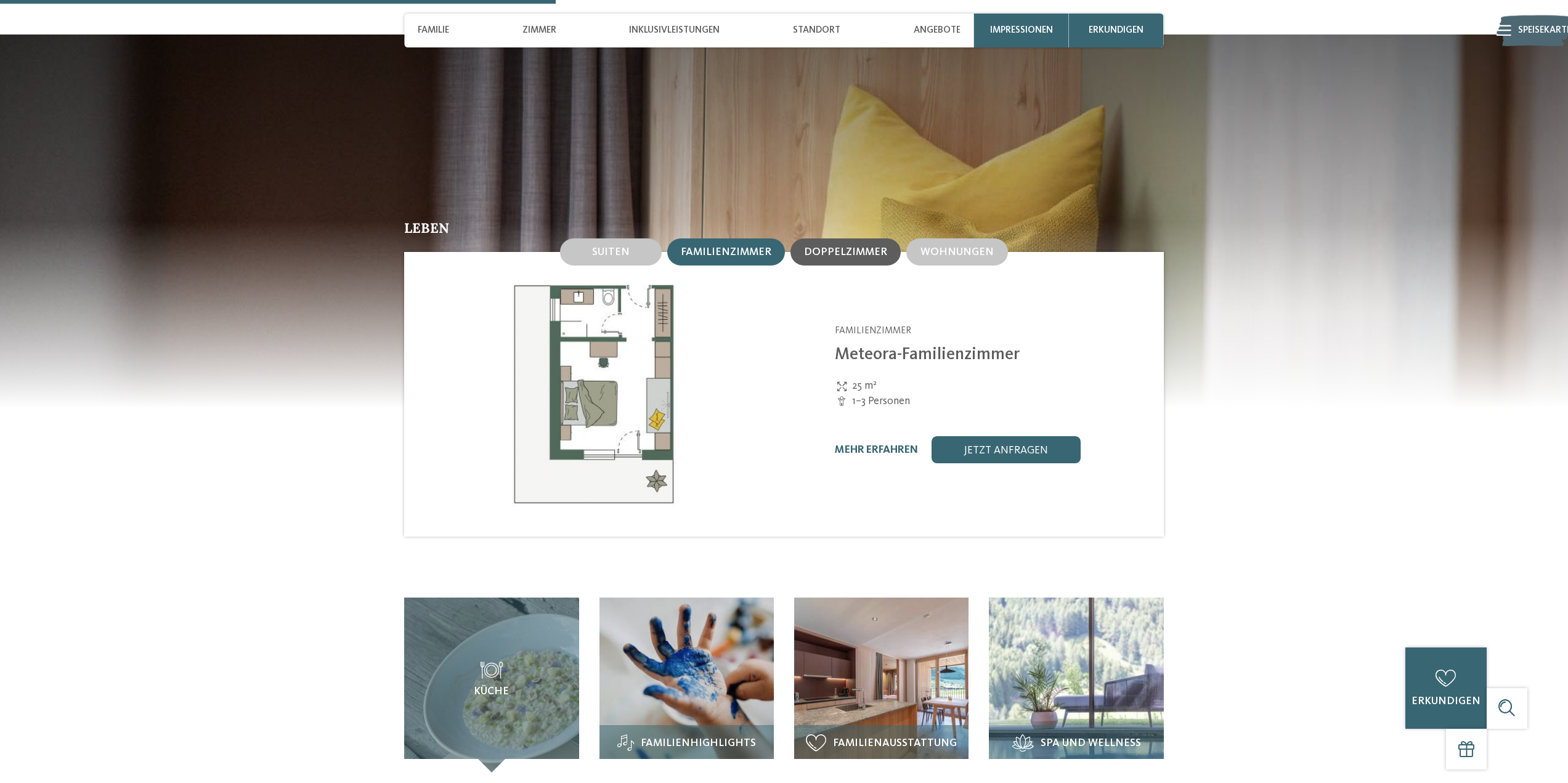
click at [819, 238] on div "Doppelzimmer" at bounding box center [845, 252] width 110 height 27
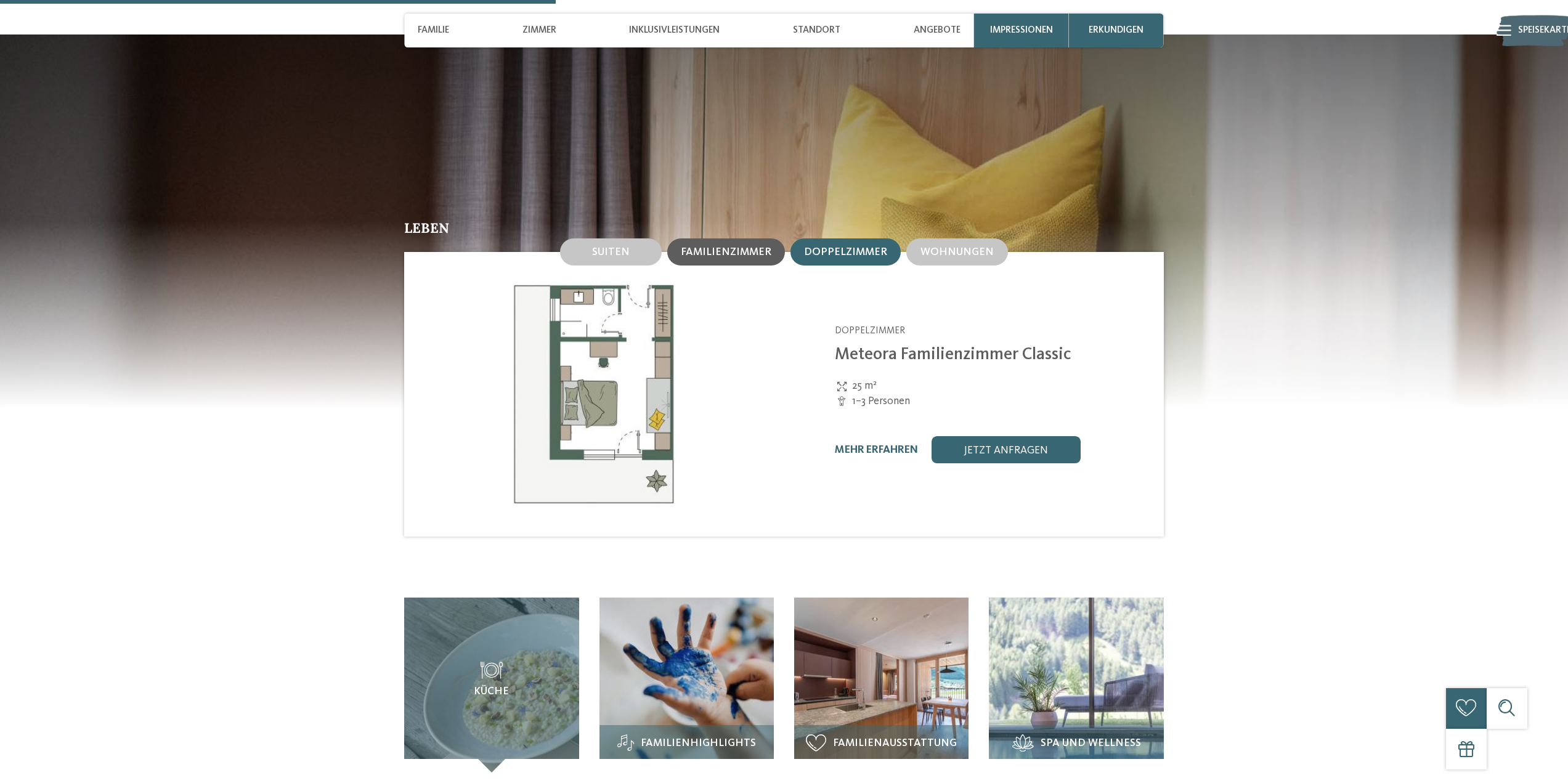
click at [701, 238] on div "Familienzimmer" at bounding box center [726, 252] width 118 height 27
click at [815, 245] on div "Doppelzimmer" at bounding box center [845, 252] width 83 height 13
click at [974, 247] on font "Wohnungen" at bounding box center [957, 252] width 74 height 10
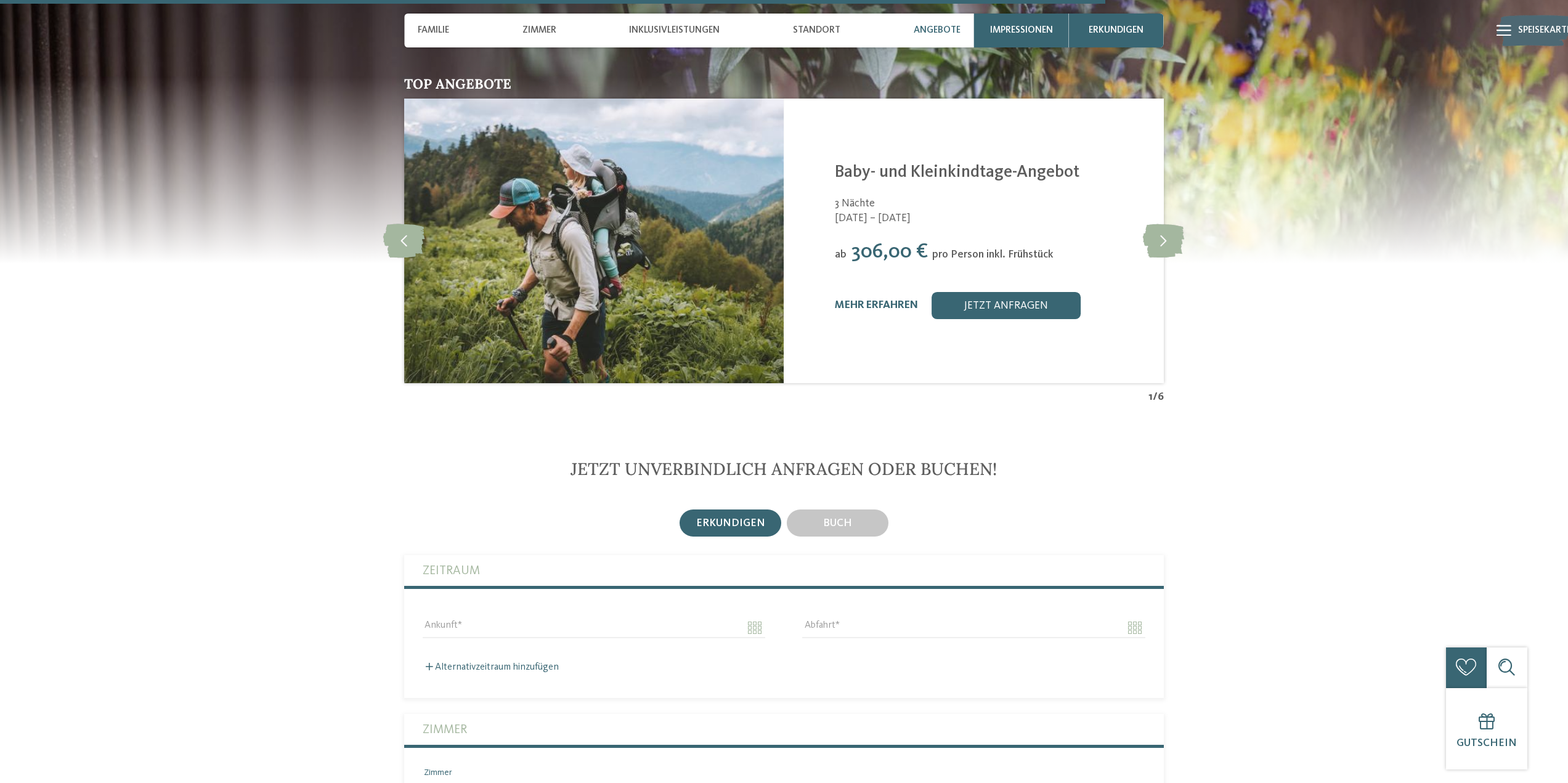
scroll to position [2957, 0]
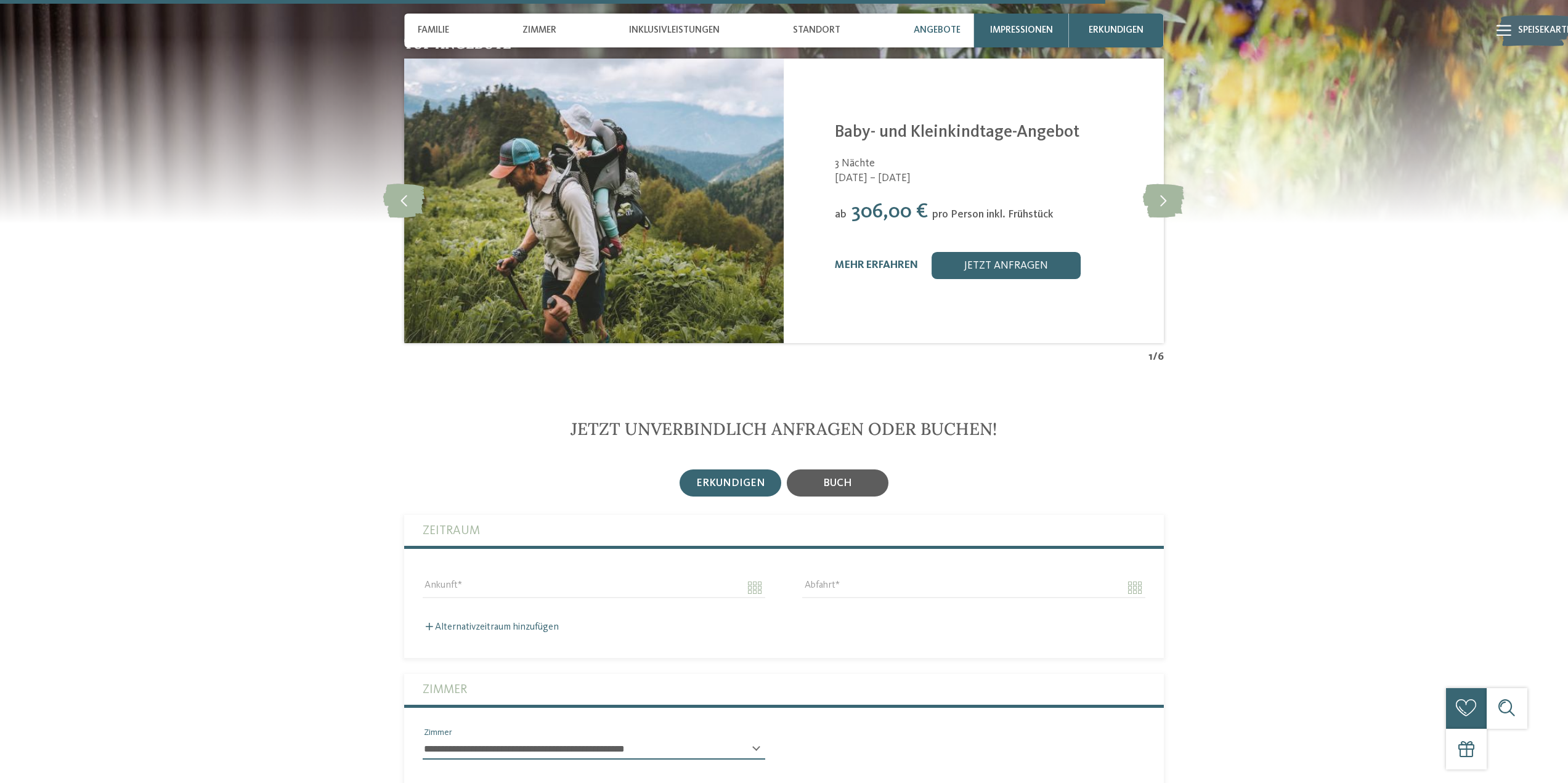
click at [850, 478] on font "Buch" at bounding box center [838, 482] width 29 height 10
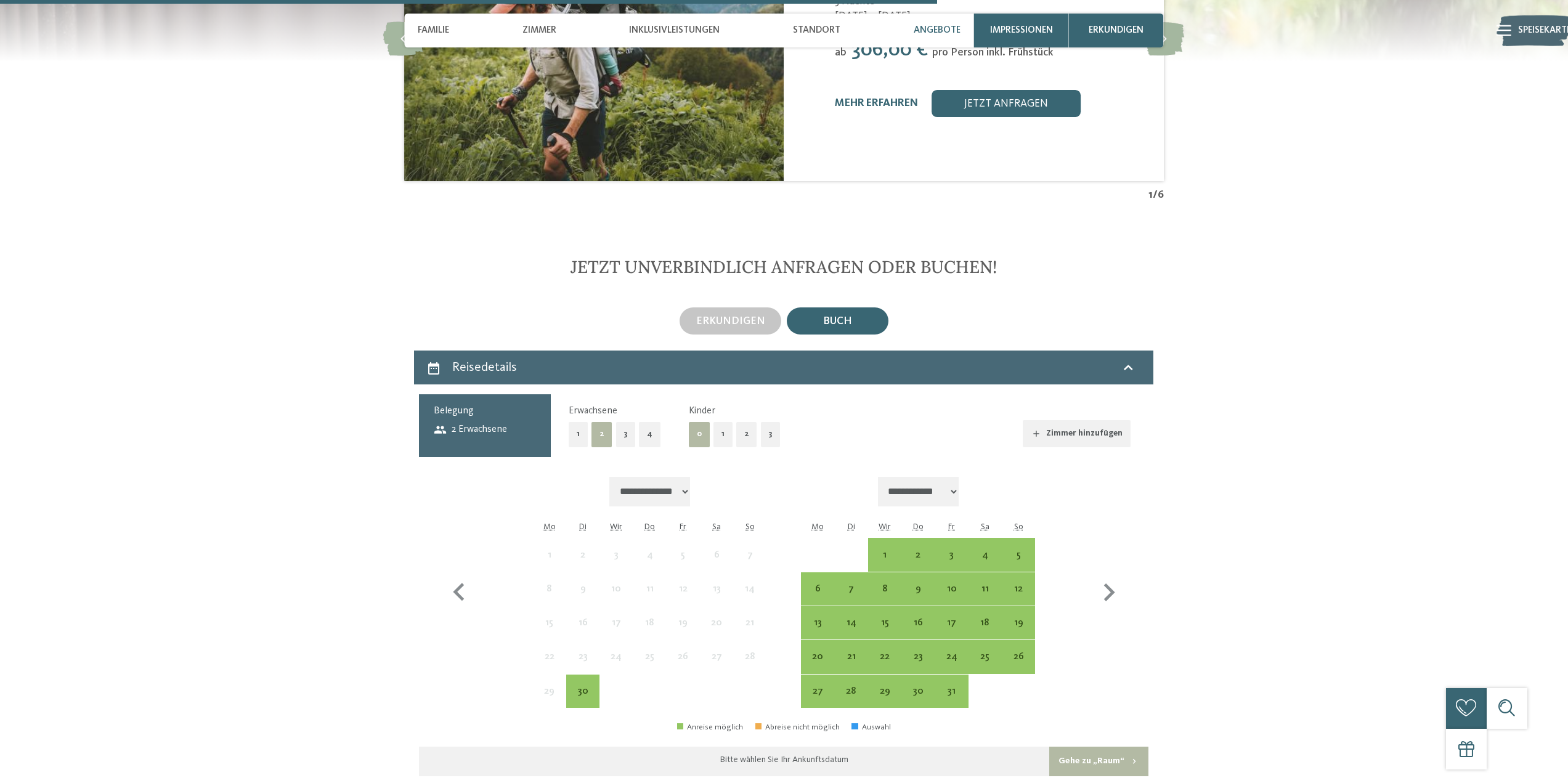
scroll to position [3141, 0]
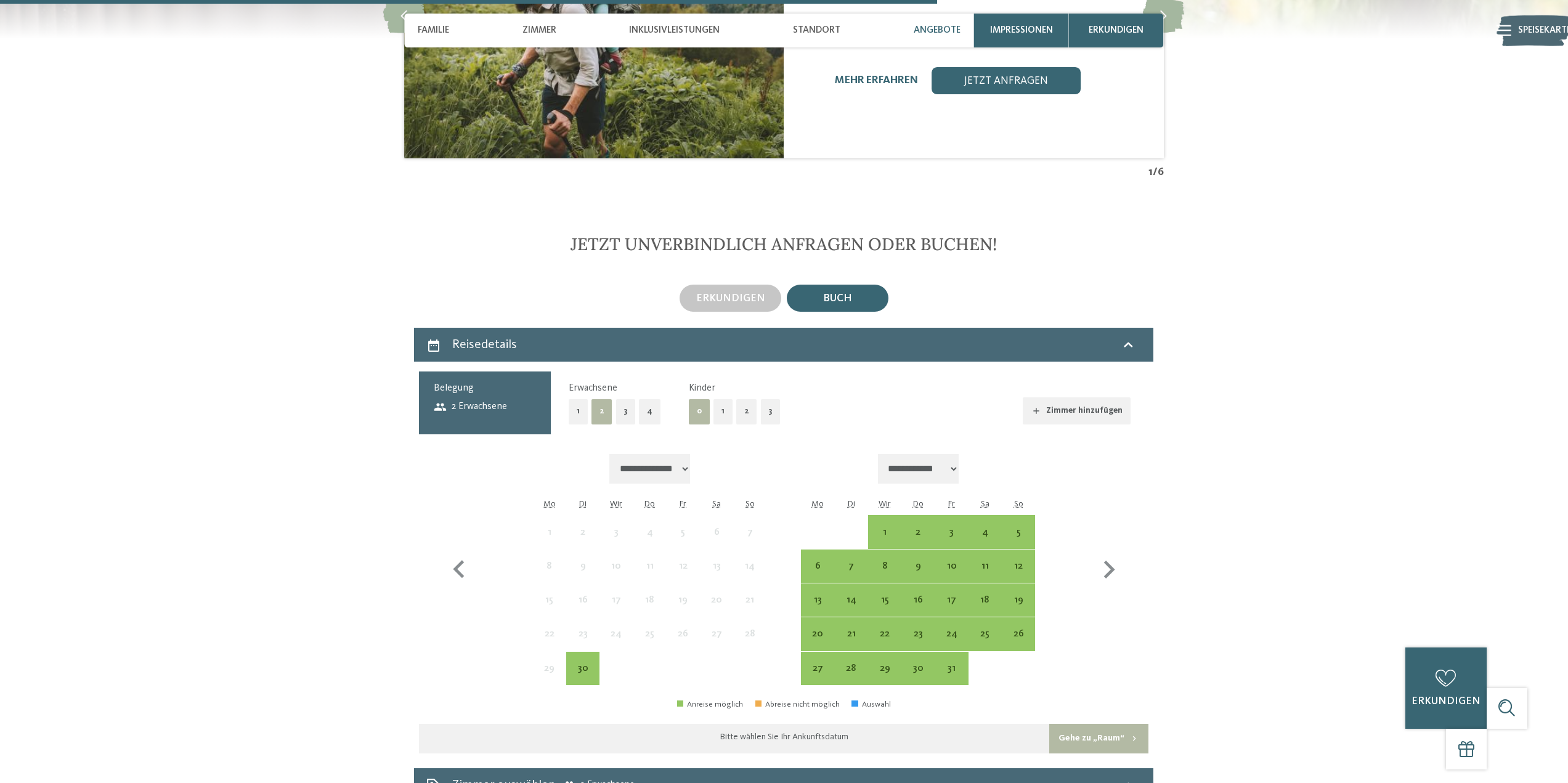
click at [716, 399] on button "1" at bounding box center [723, 412] width 19 height 25
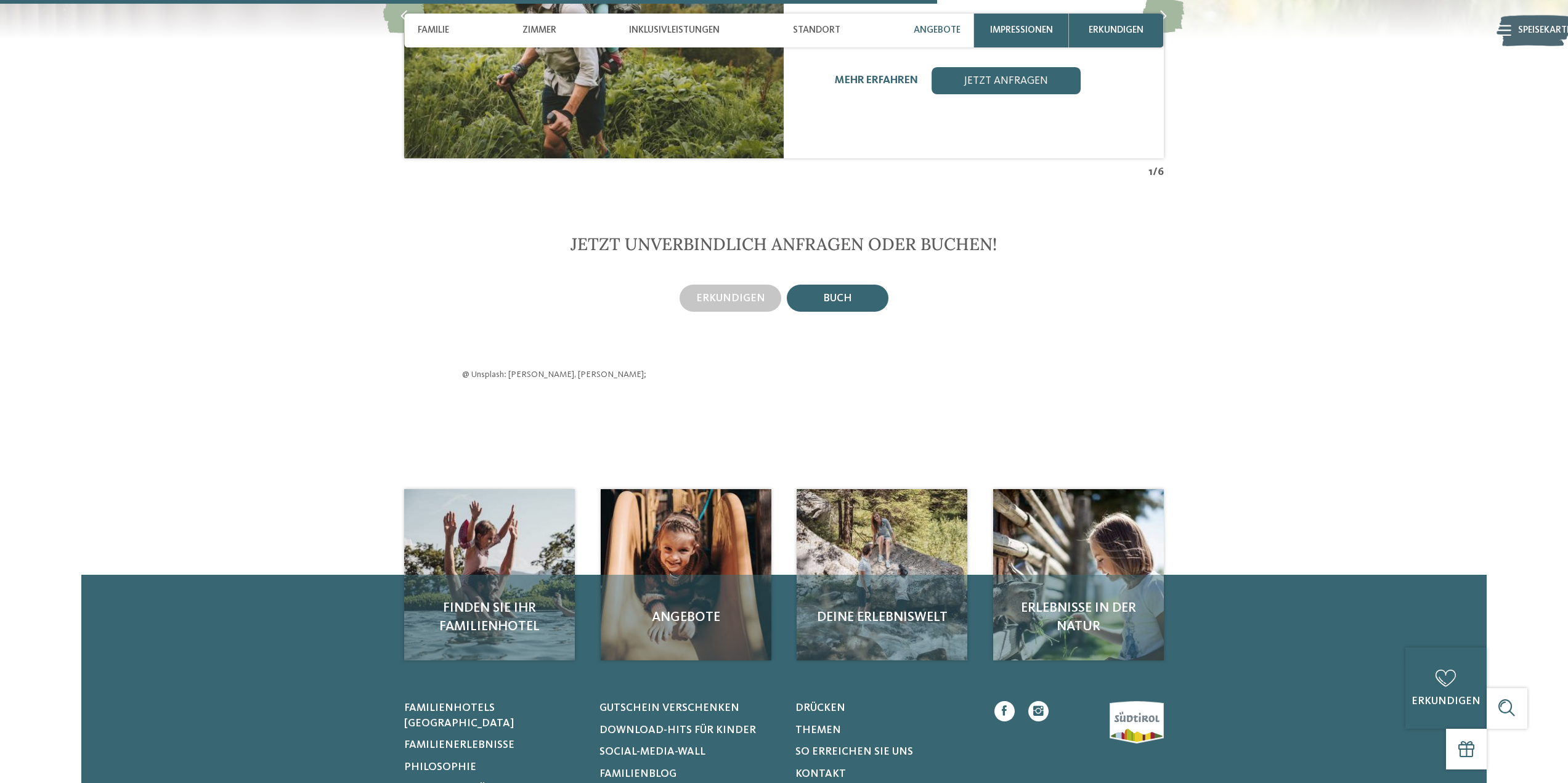
click at [843, 293] on font "Buch" at bounding box center [838, 298] width 29 height 10
click at [740, 293] on font "erkundigen" at bounding box center [730, 298] width 69 height 10
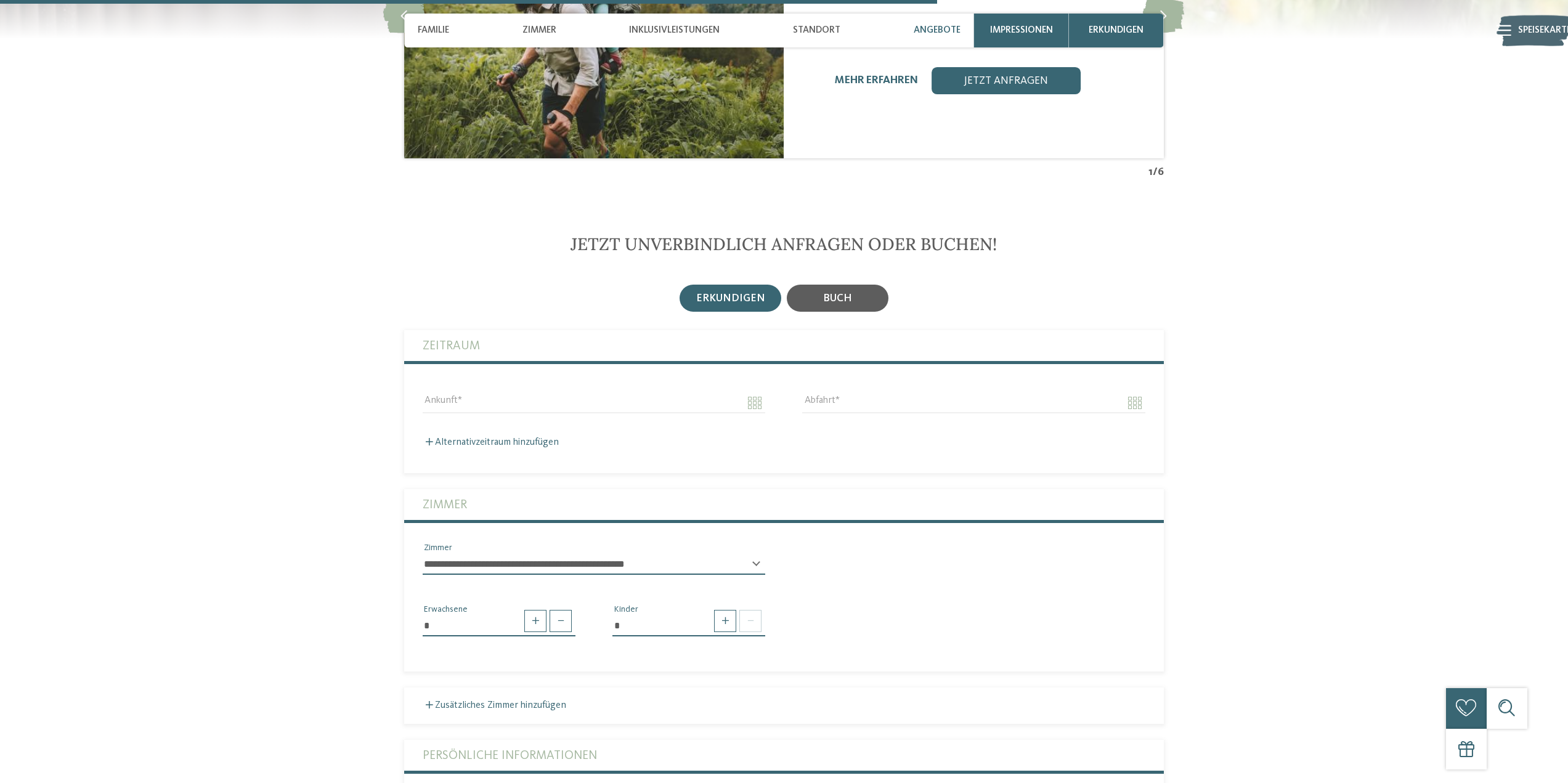
click at [827, 293] on font "Buch" at bounding box center [838, 298] width 29 height 10
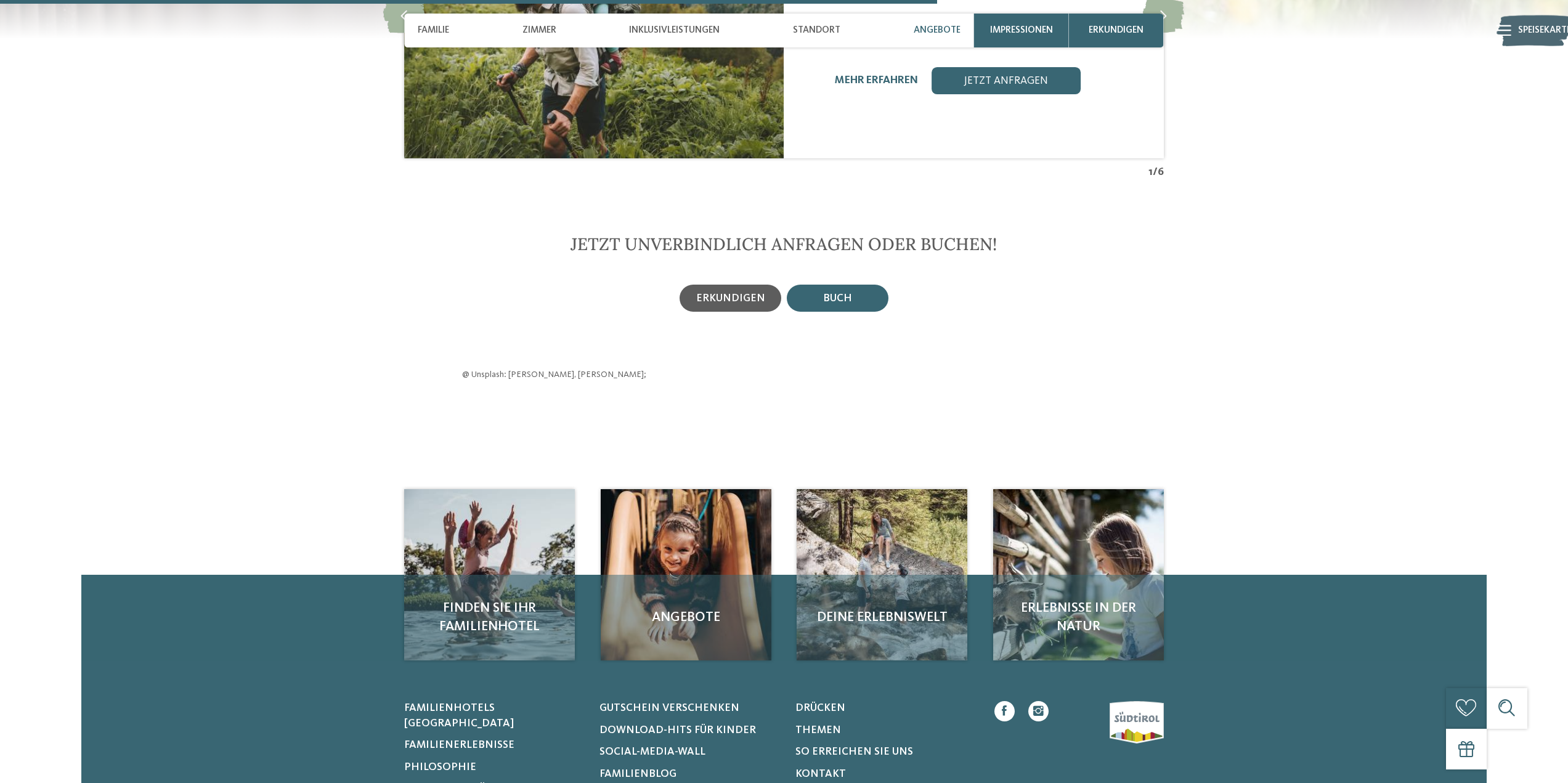
click at [741, 293] on font "erkundigen" at bounding box center [730, 298] width 69 height 10
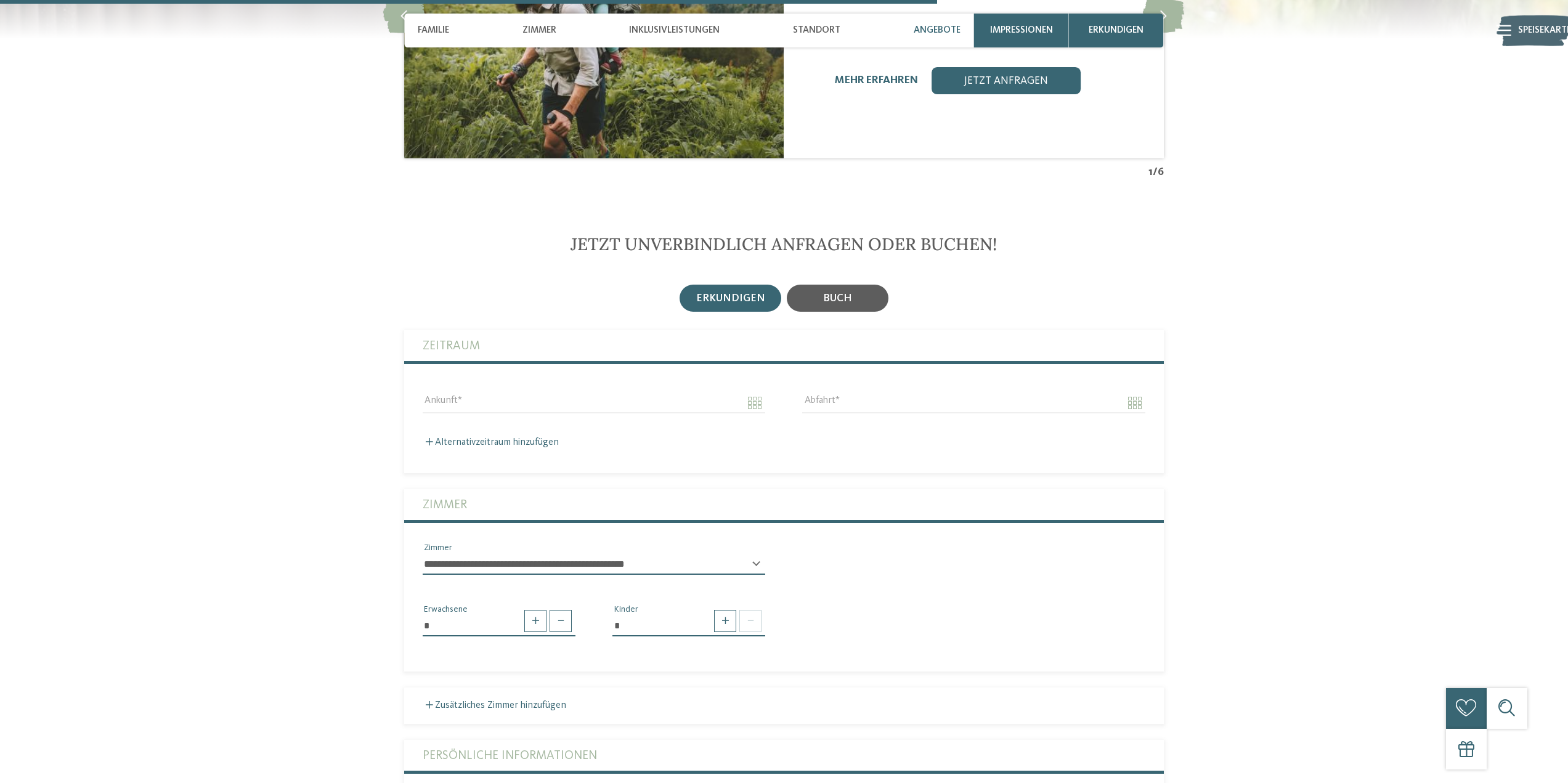
click at [862, 285] on div "Buch" at bounding box center [838, 298] width 102 height 27
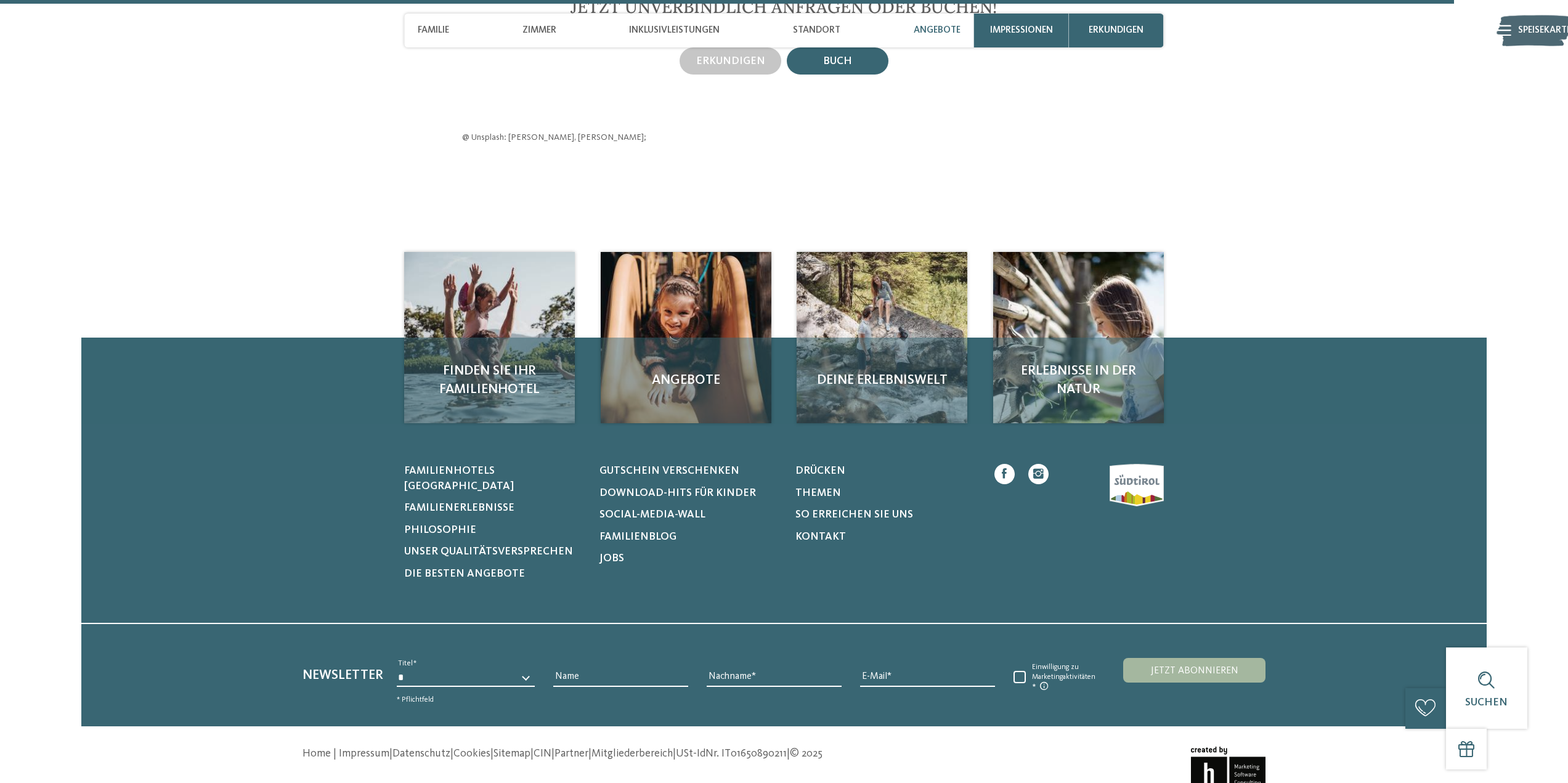
scroll to position [3145, 0]
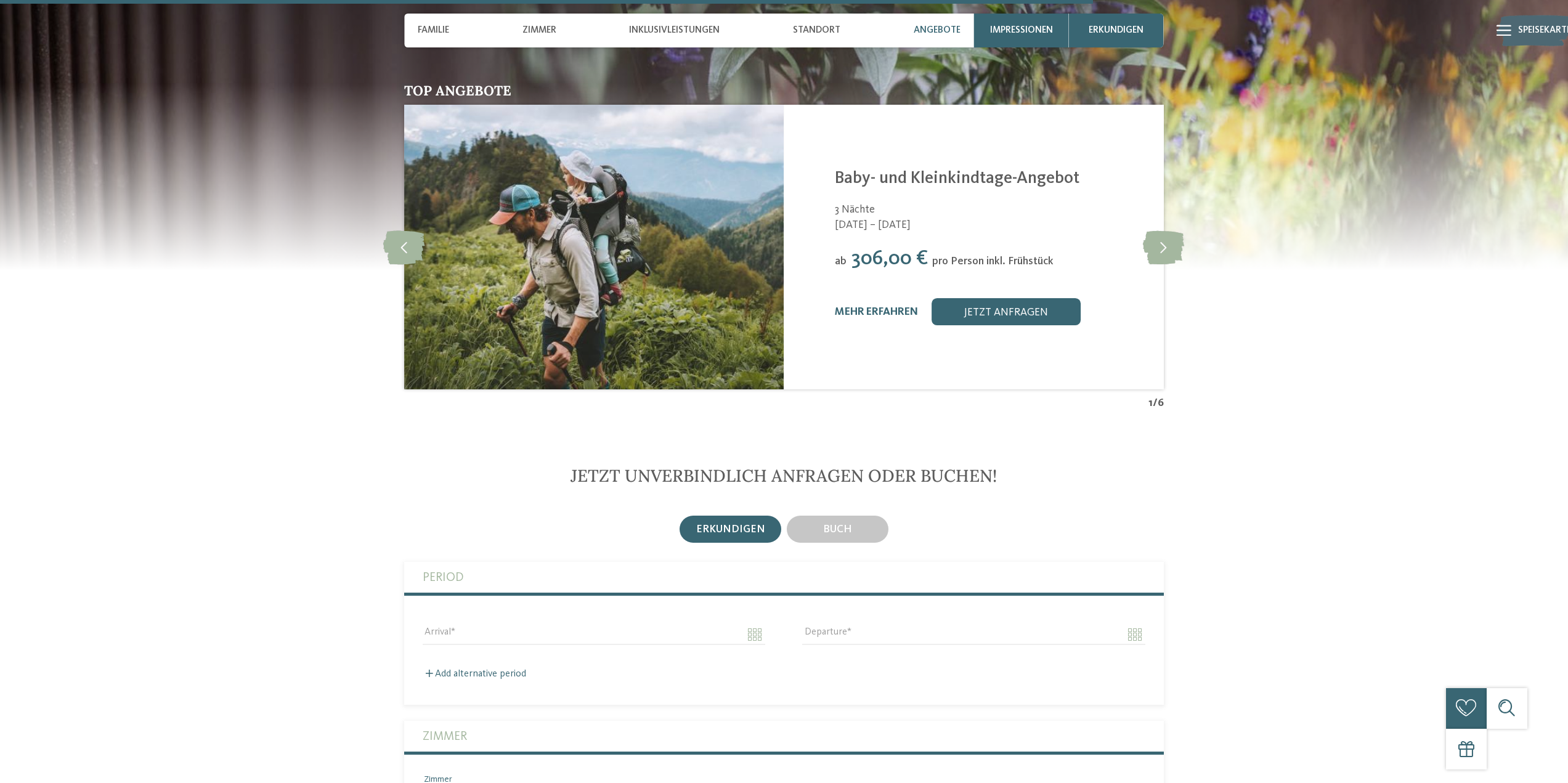
scroll to position [3203, 0]
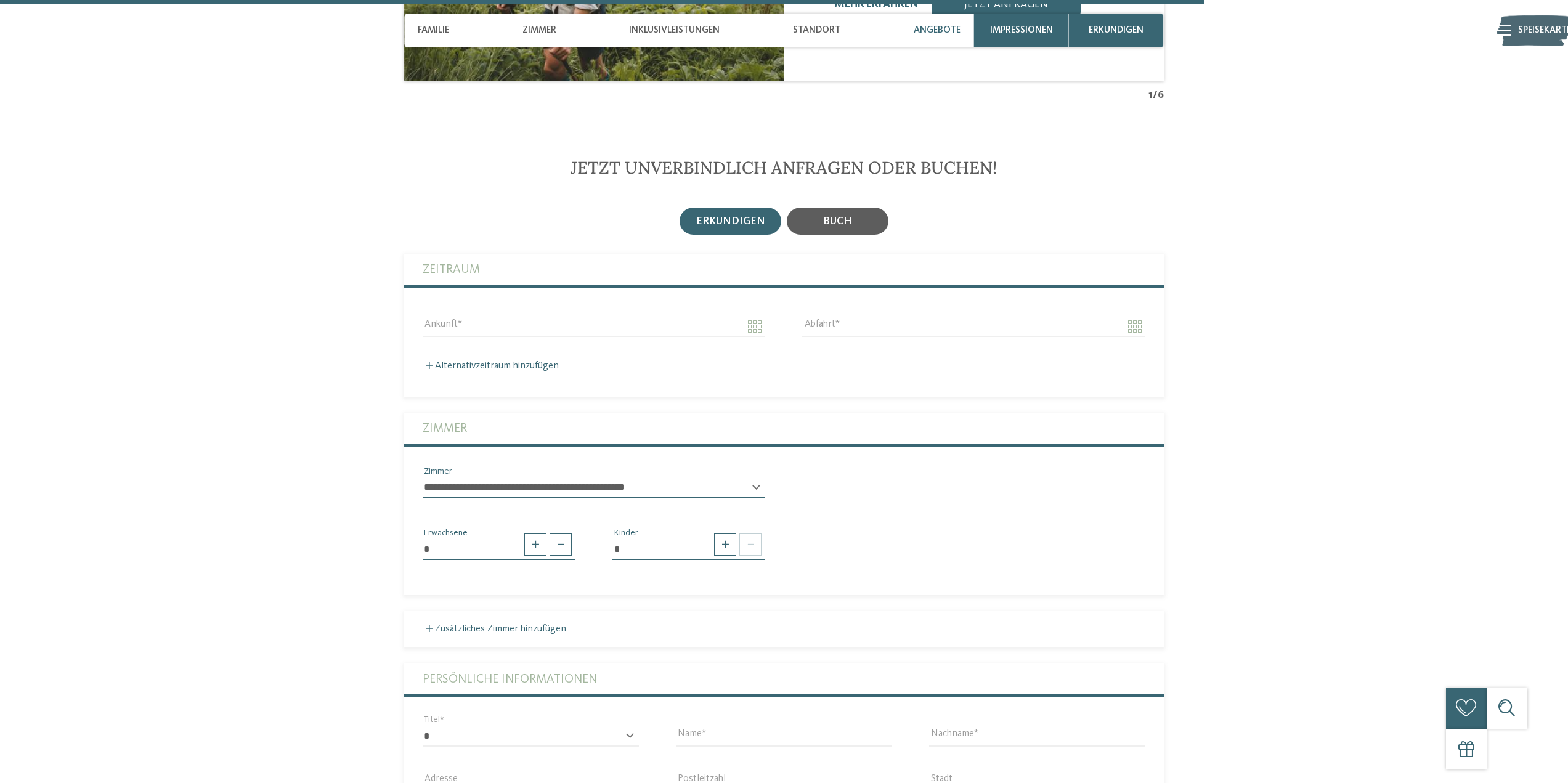
click at [856, 207] on div "Buch" at bounding box center [838, 221] width 102 height 27
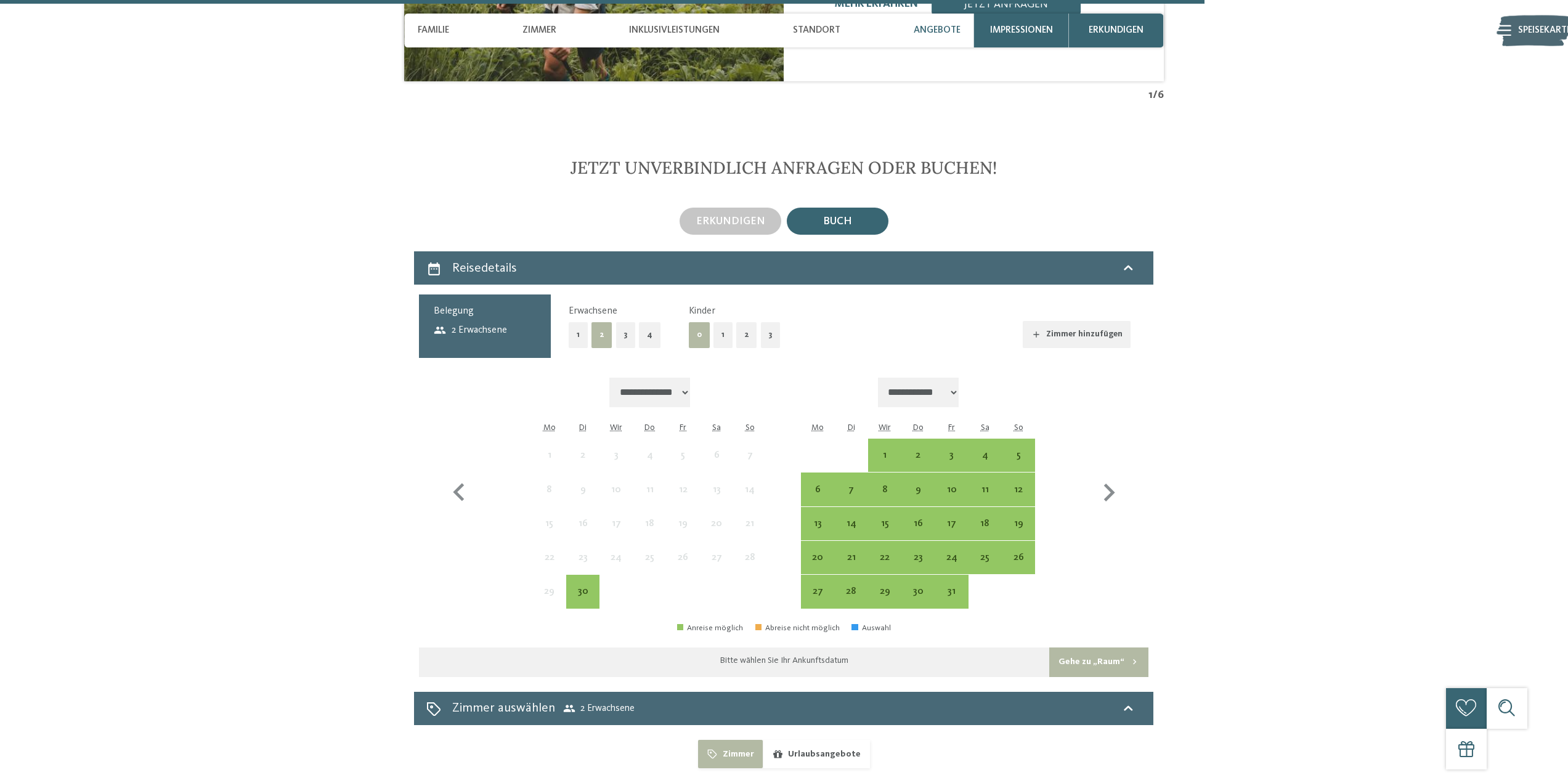
click at [890, 450] on div "1" at bounding box center [884, 465] width 31 height 31
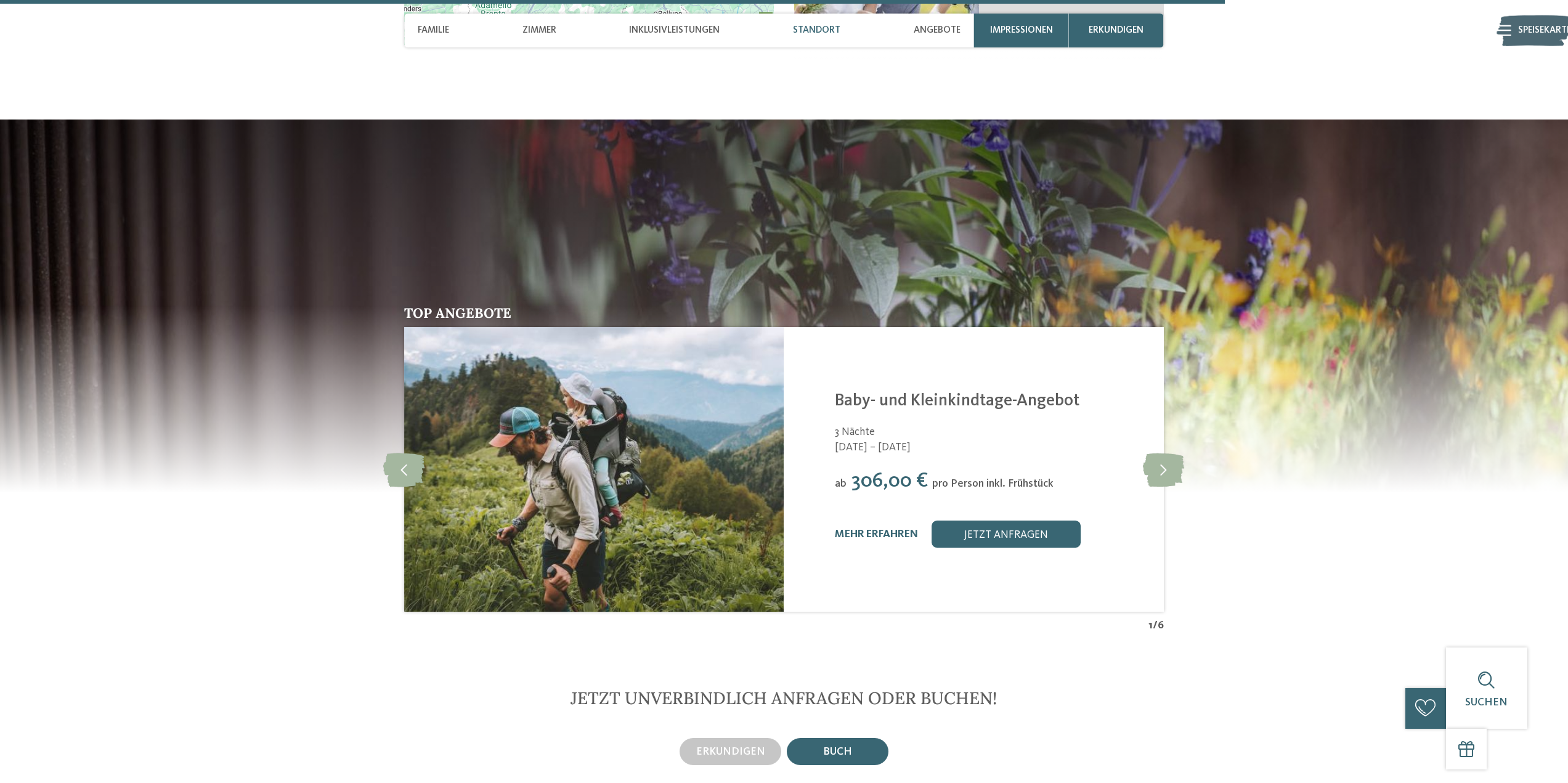
scroll to position [2945, 0]
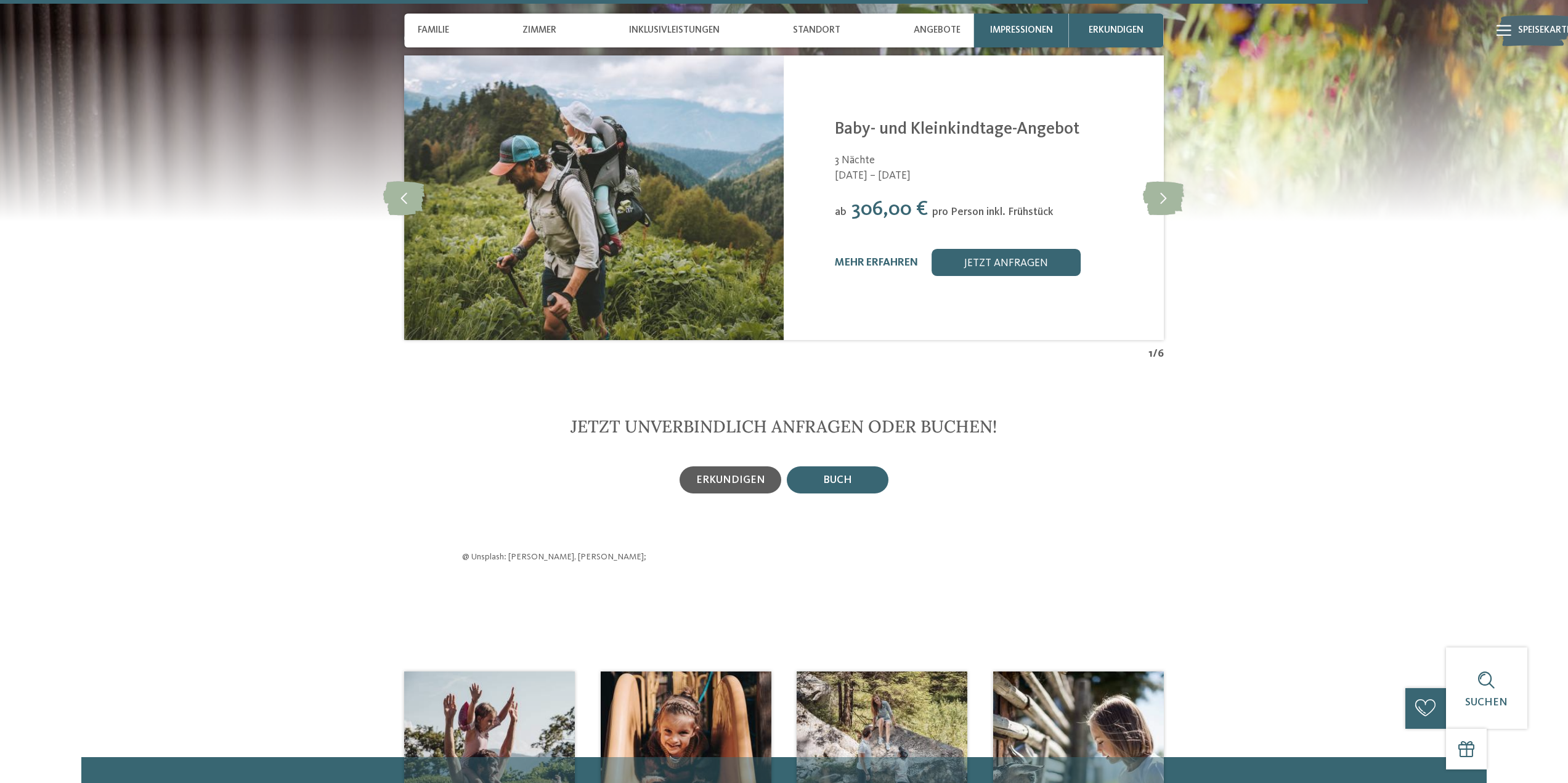
click at [723, 467] on div "erkundigen" at bounding box center [730, 480] width 102 height 27
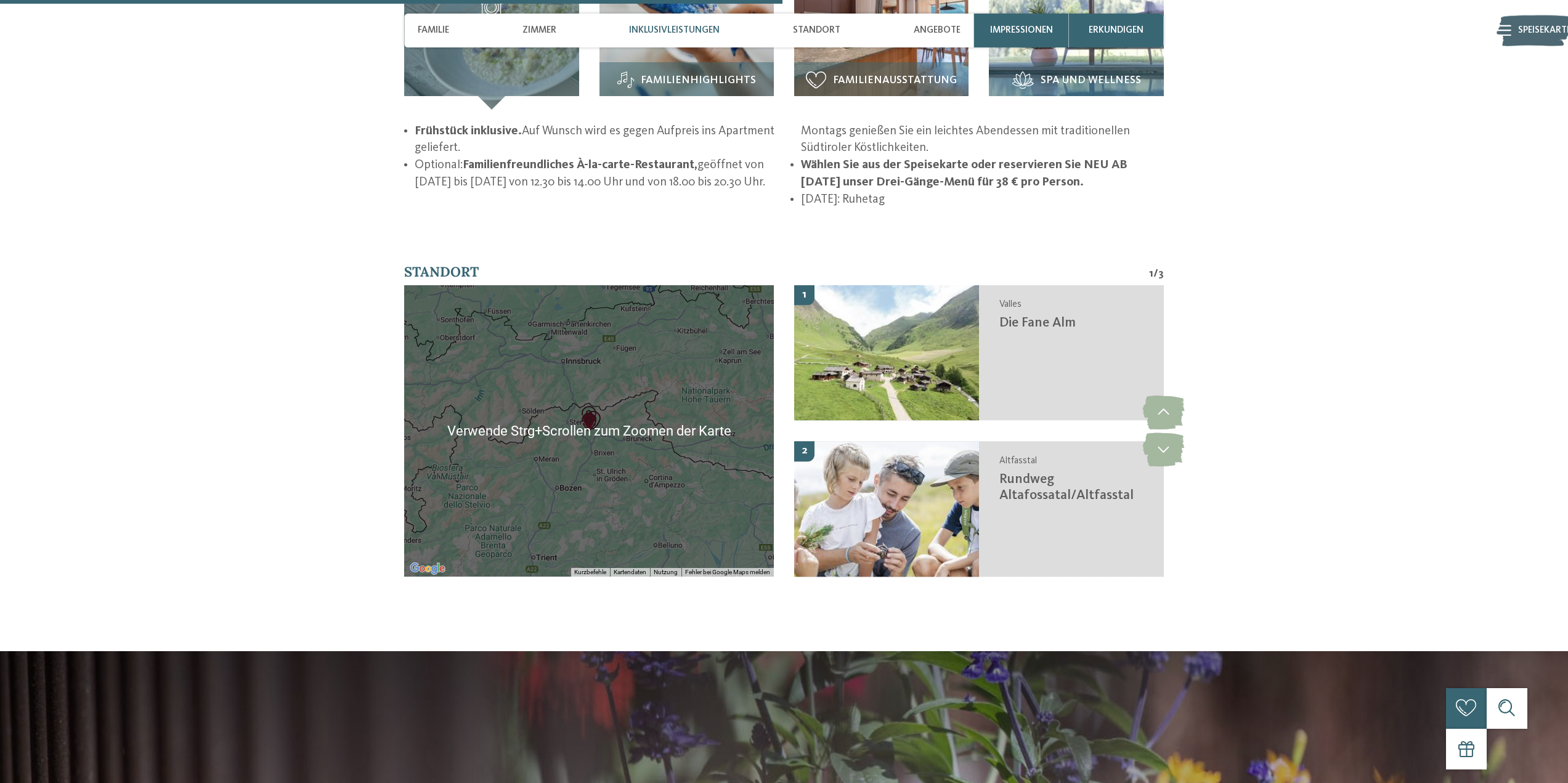
scroll to position [2144, 0]
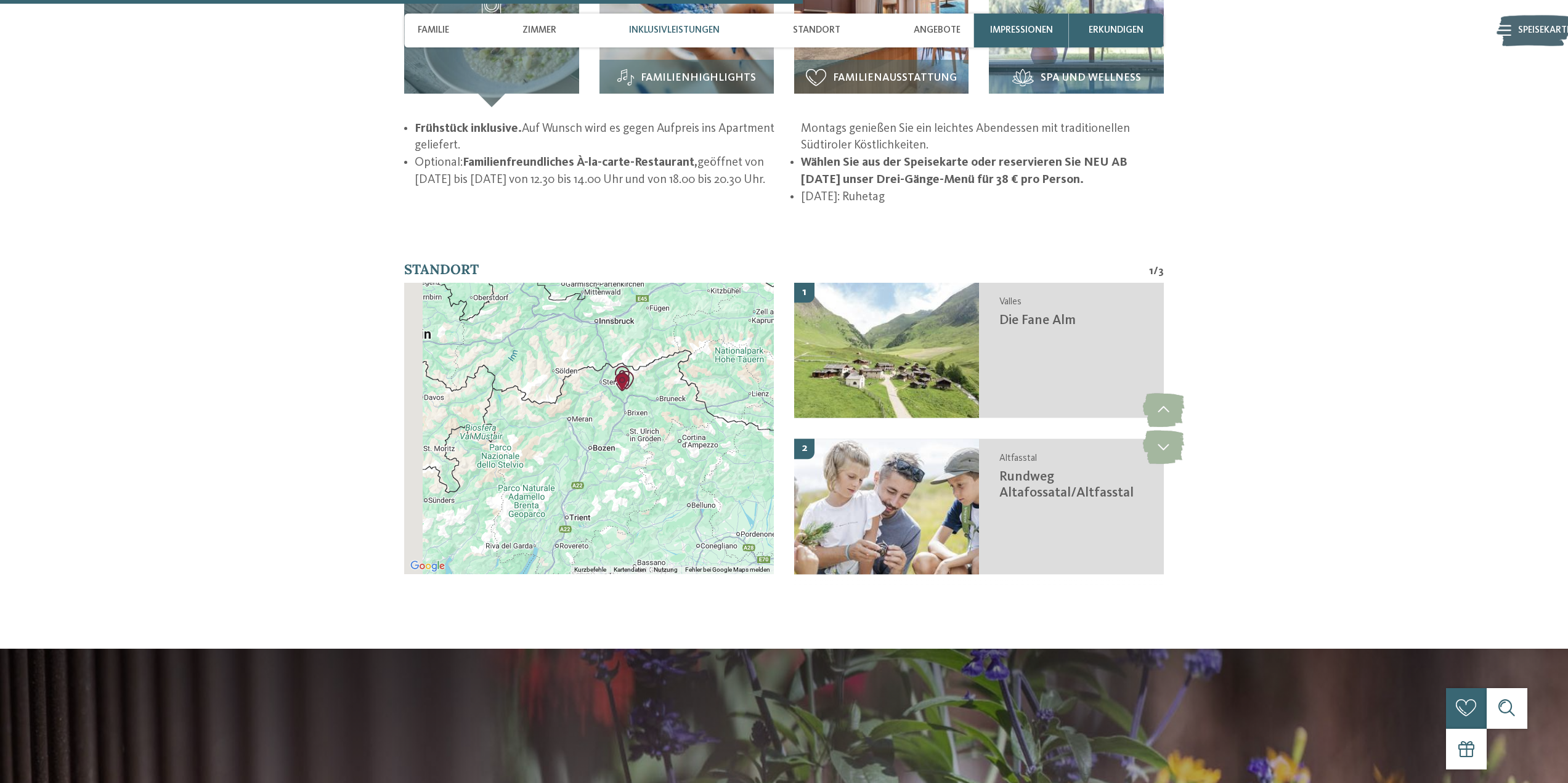
drag, startPoint x: 617, startPoint y: 450, endPoint x: 653, endPoint y: 410, distance: 53.8
click at [653, 410] on div at bounding box center [589, 429] width 369 height 291
